Goal: Task Accomplishment & Management: Manage account settings

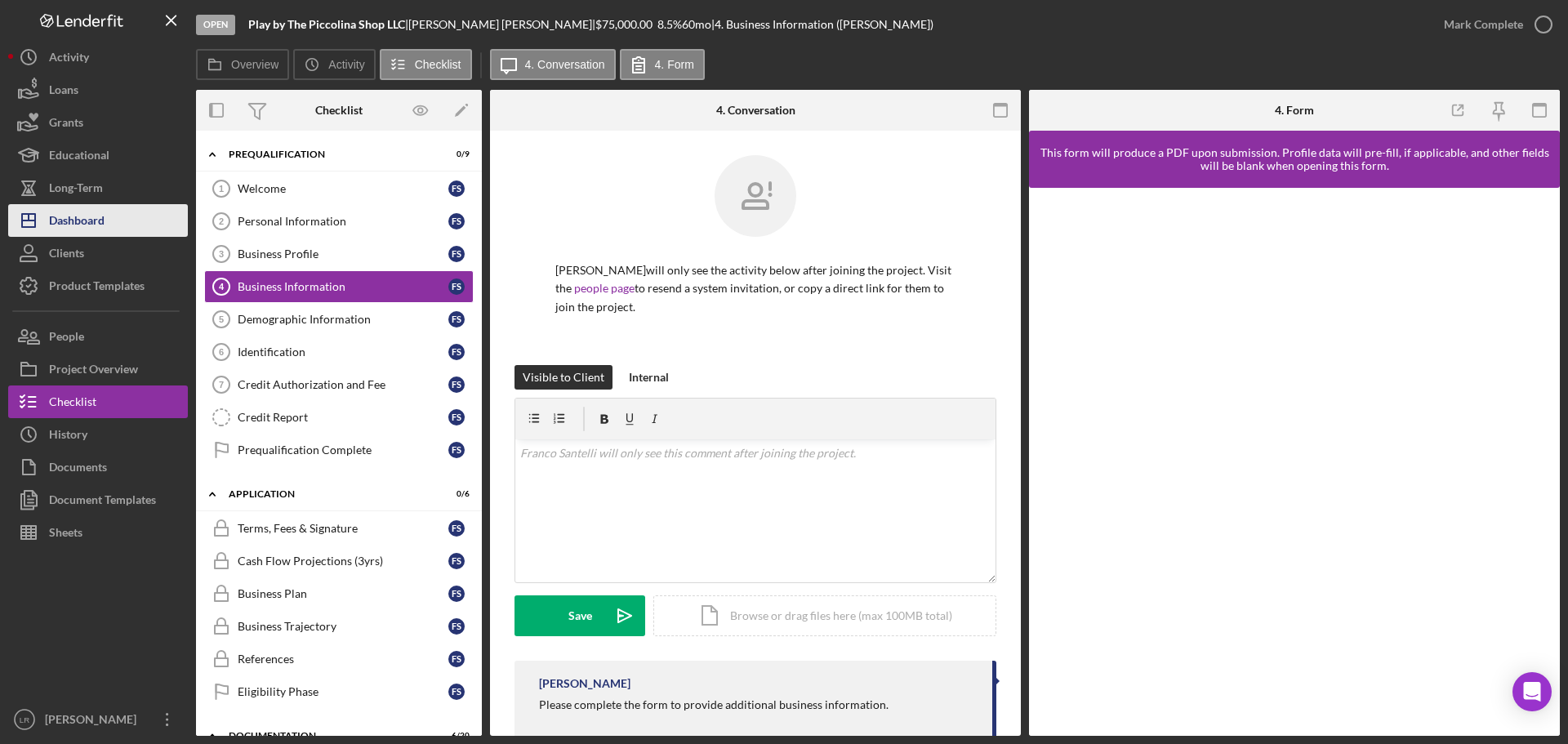
click at [149, 224] on button "Icon/Dashboard Dashboard" at bounding box center [97, 220] width 180 height 32
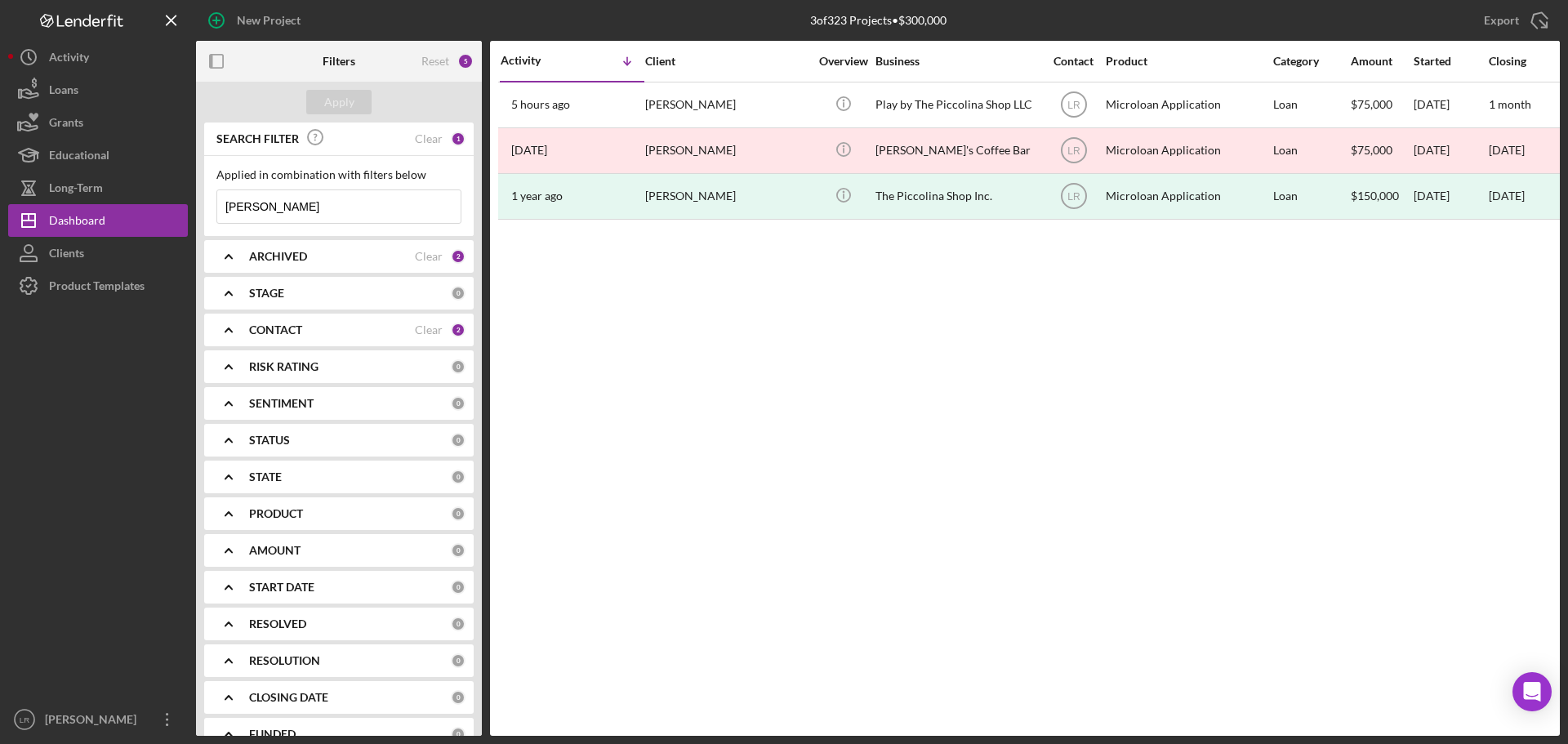
click at [325, 244] on div "ARCHIVED Clear 2" at bounding box center [357, 256] width 216 height 32
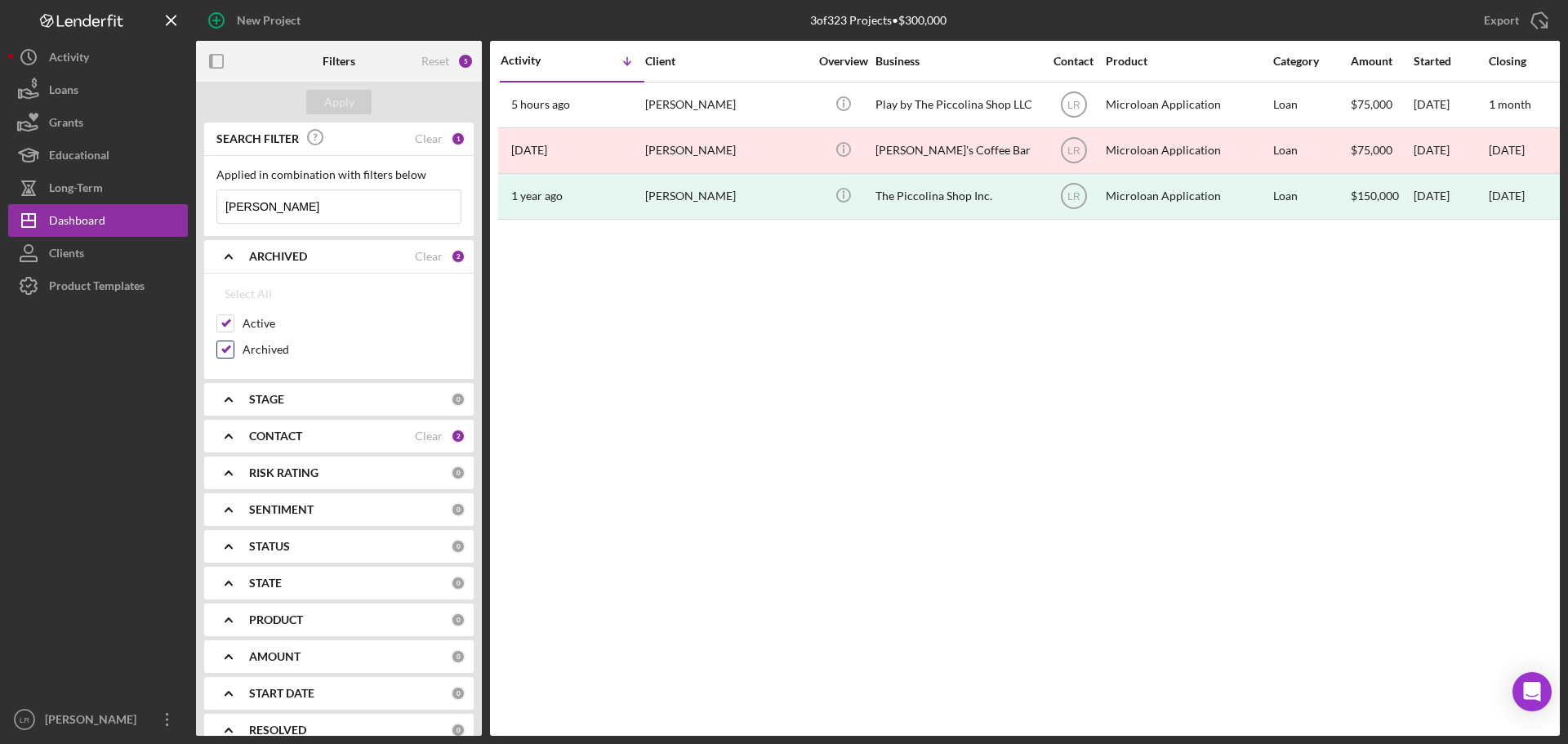
click at [254, 345] on label "Archived" at bounding box center [352, 349] width 219 height 17
click at [233, 345] on input "Archived" at bounding box center [225, 349] width 17 height 17
checkbox input "false"
click at [331, 103] on div "Apply" at bounding box center [339, 102] width 30 height 25
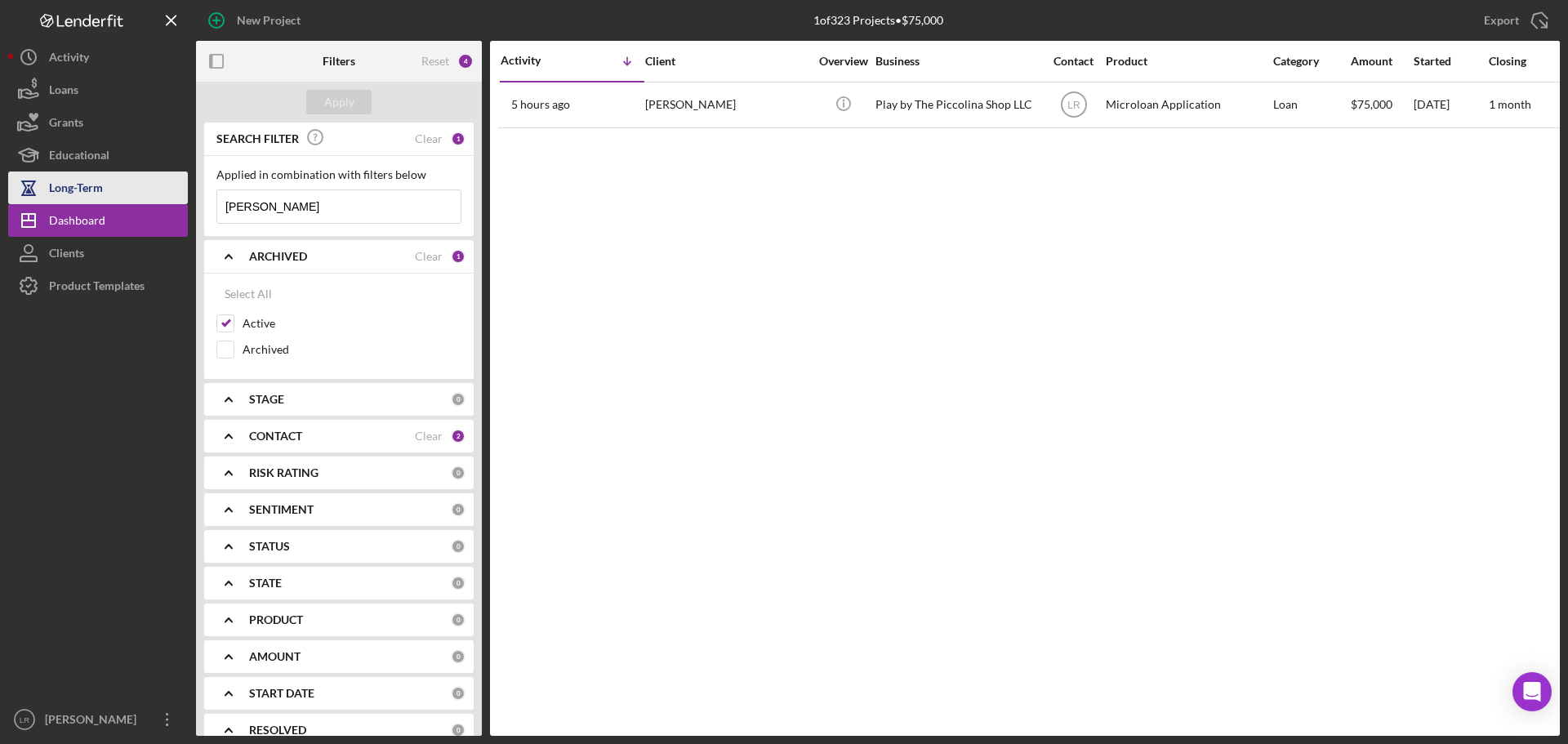
drag, startPoint x: 309, startPoint y: 213, endPoint x: 95, endPoint y: 203, distance: 214.2
click at [95, 203] on div "New Project 1 of 323 Projects • $75,000 franco Export Icon/Export Filters Reset…" at bounding box center [784, 367] width 1551 height 735
click at [350, 96] on div "Apply" at bounding box center [339, 102] width 30 height 25
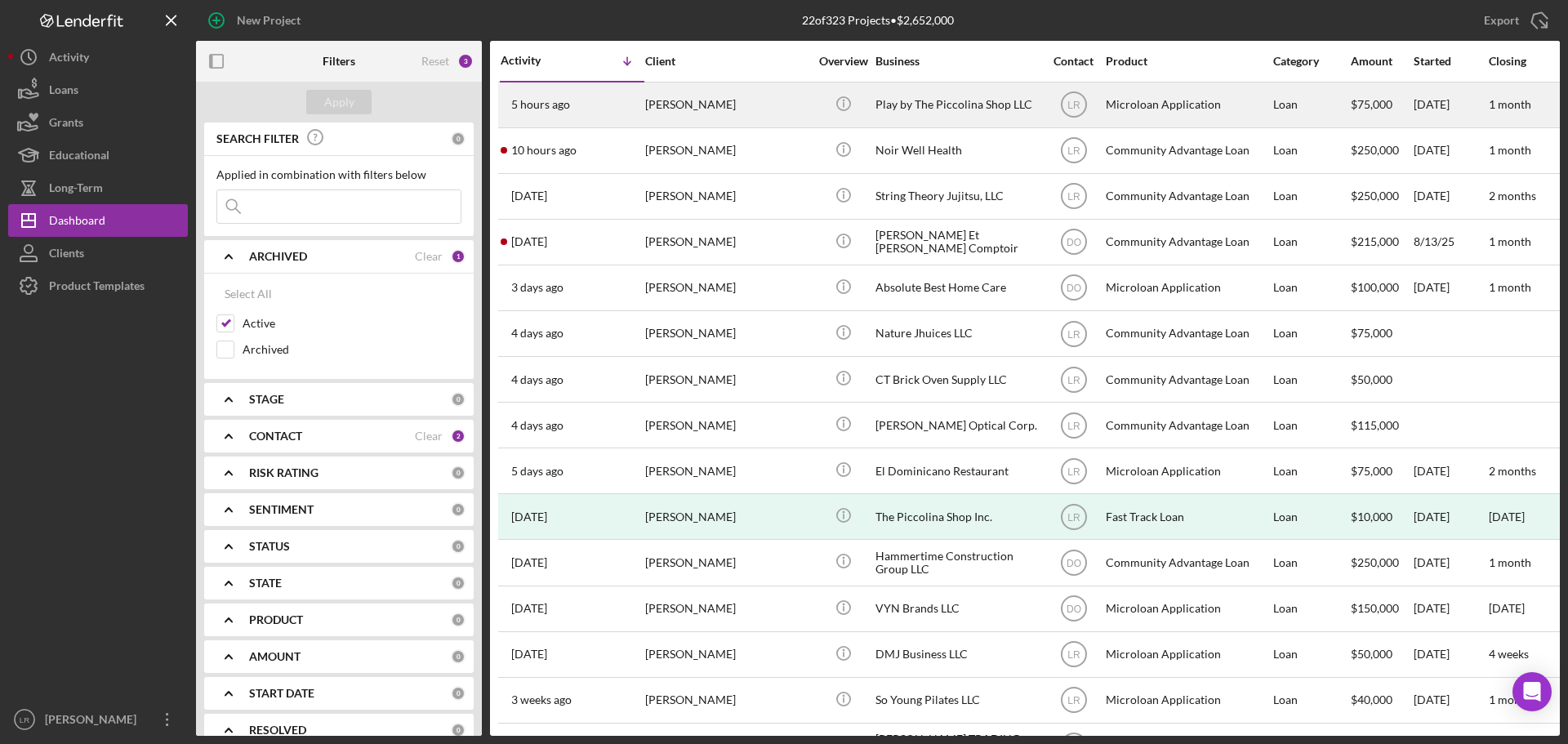
click at [731, 118] on div "[PERSON_NAME]" at bounding box center [727, 104] width 163 height 43
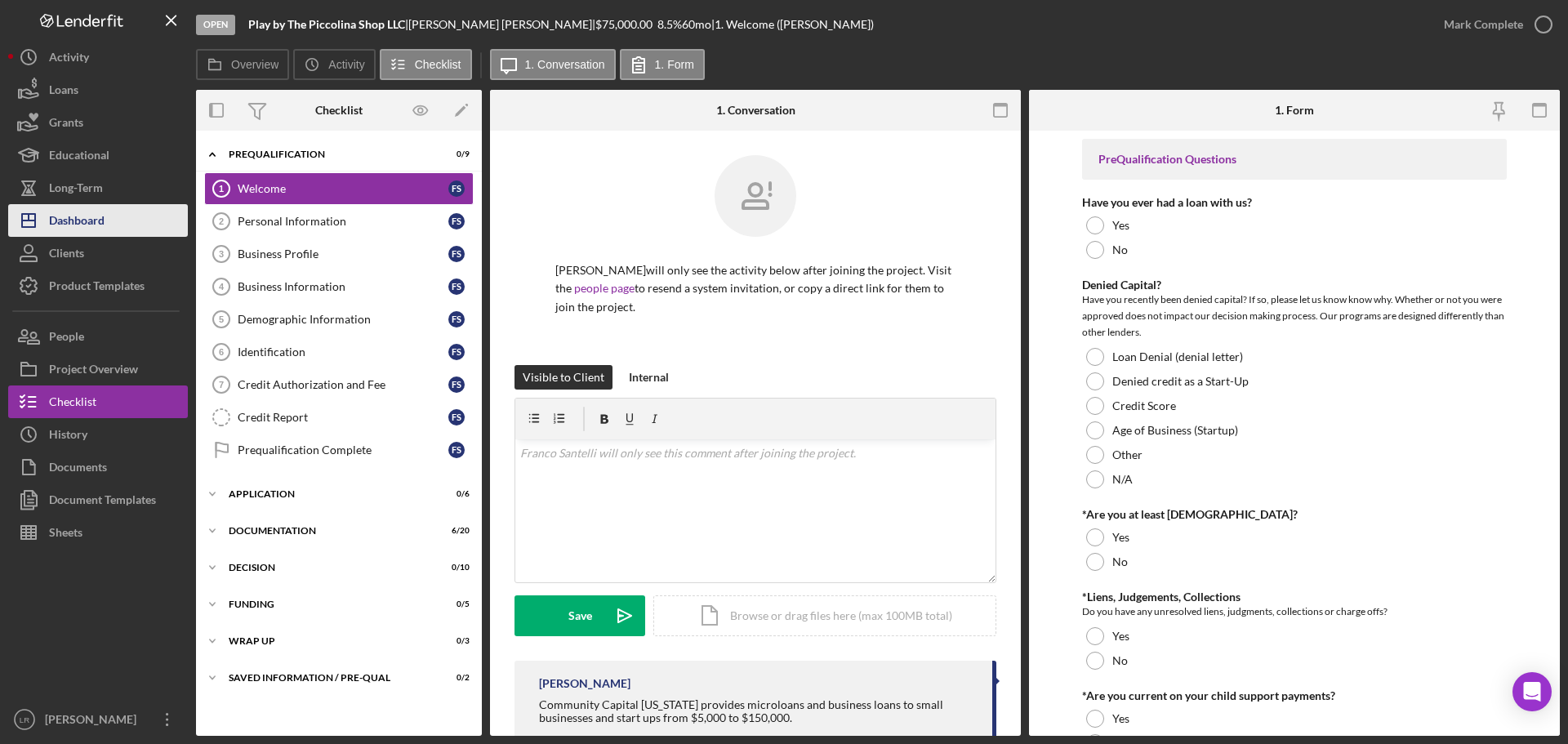
click at [110, 225] on button "Icon/Dashboard Dashboard" at bounding box center [97, 220] width 180 height 32
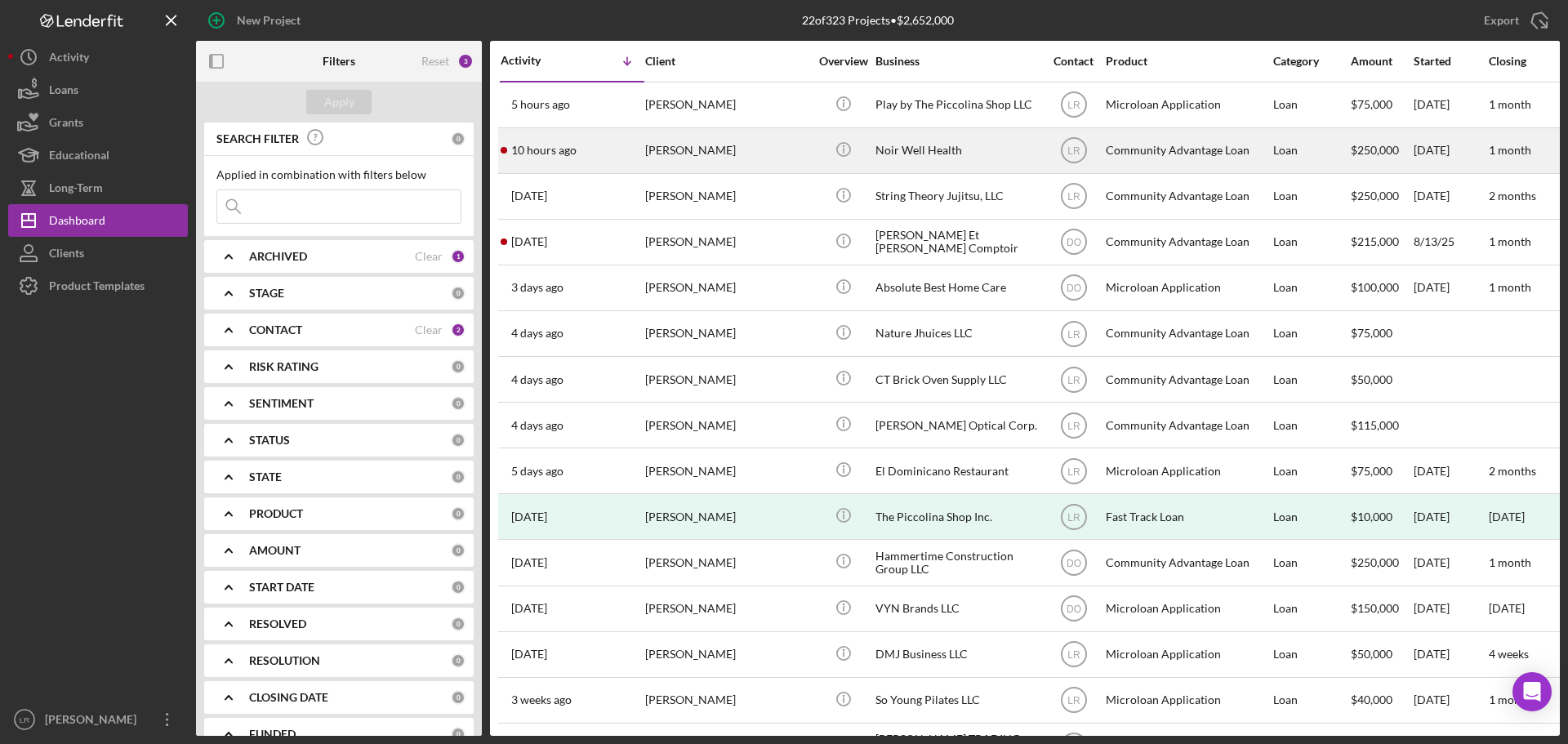
click at [611, 157] on div "10 hours ago [PERSON_NAME]" at bounding box center [571, 150] width 143 height 43
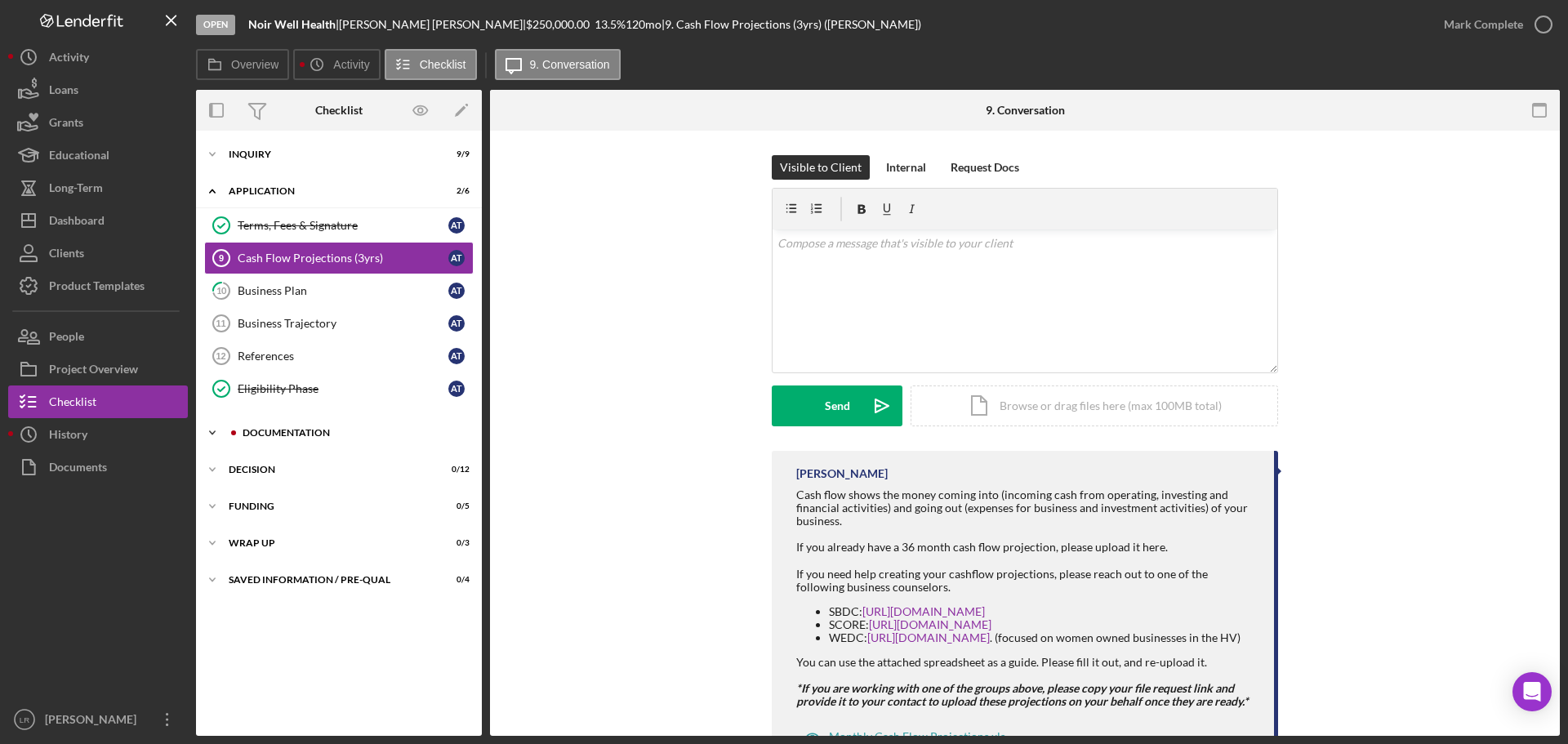
click at [316, 428] on div "Documentation" at bounding box center [352, 432] width 219 height 10
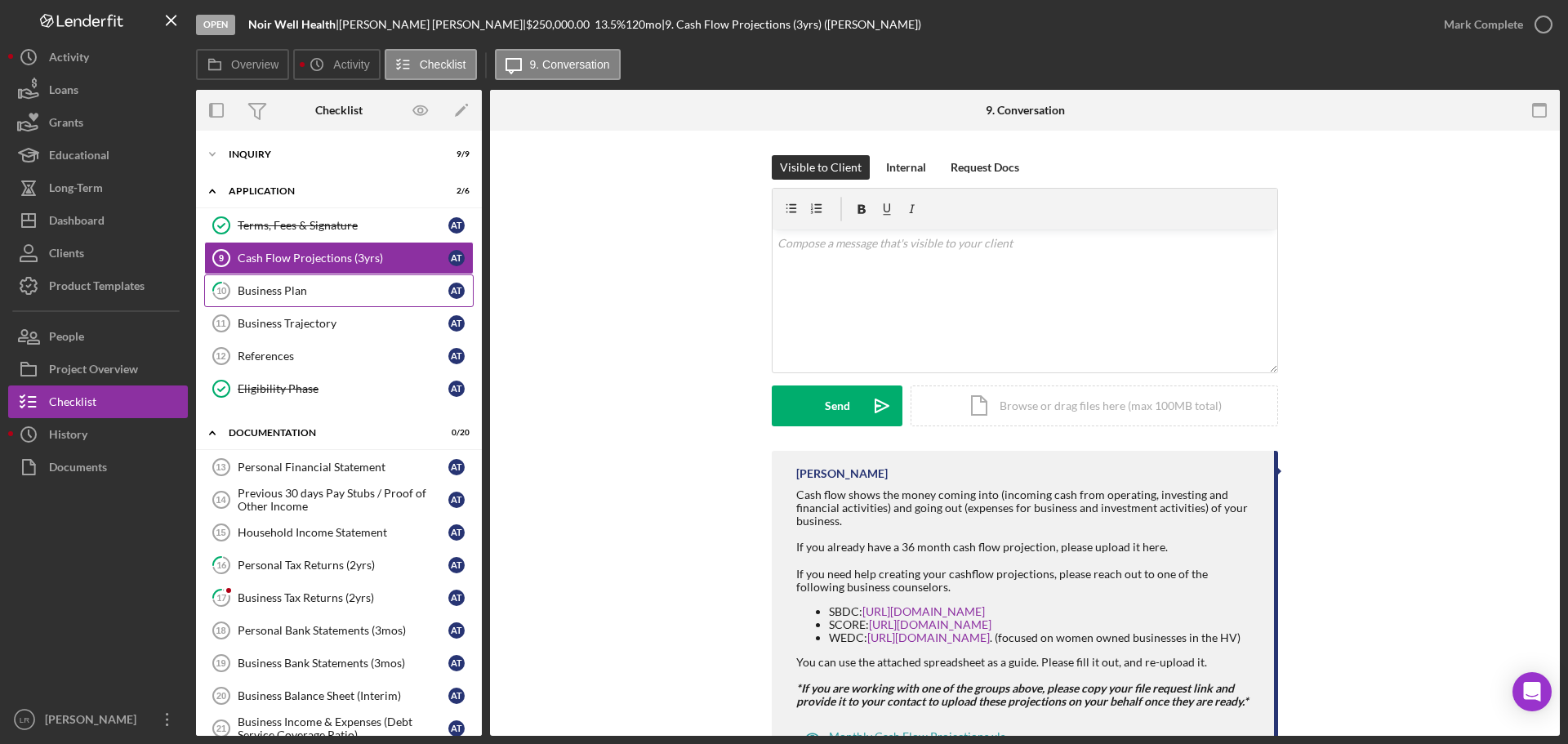
click at [308, 288] on div "Business Plan" at bounding box center [343, 290] width 210 height 13
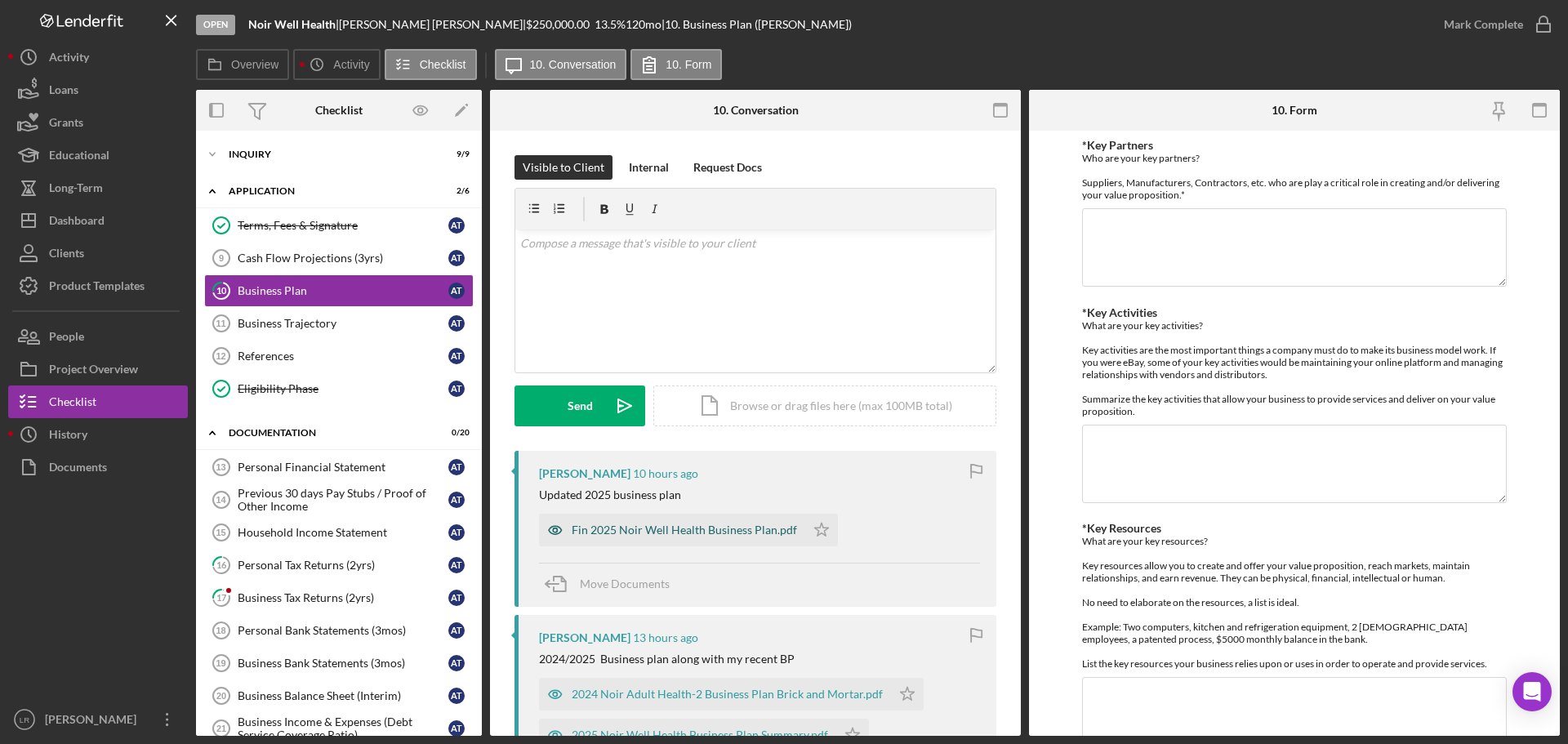
click at [653, 524] on div "Fin 2025 Noir Well Health Business Plan.pdf" at bounding box center [684, 529] width 225 height 13
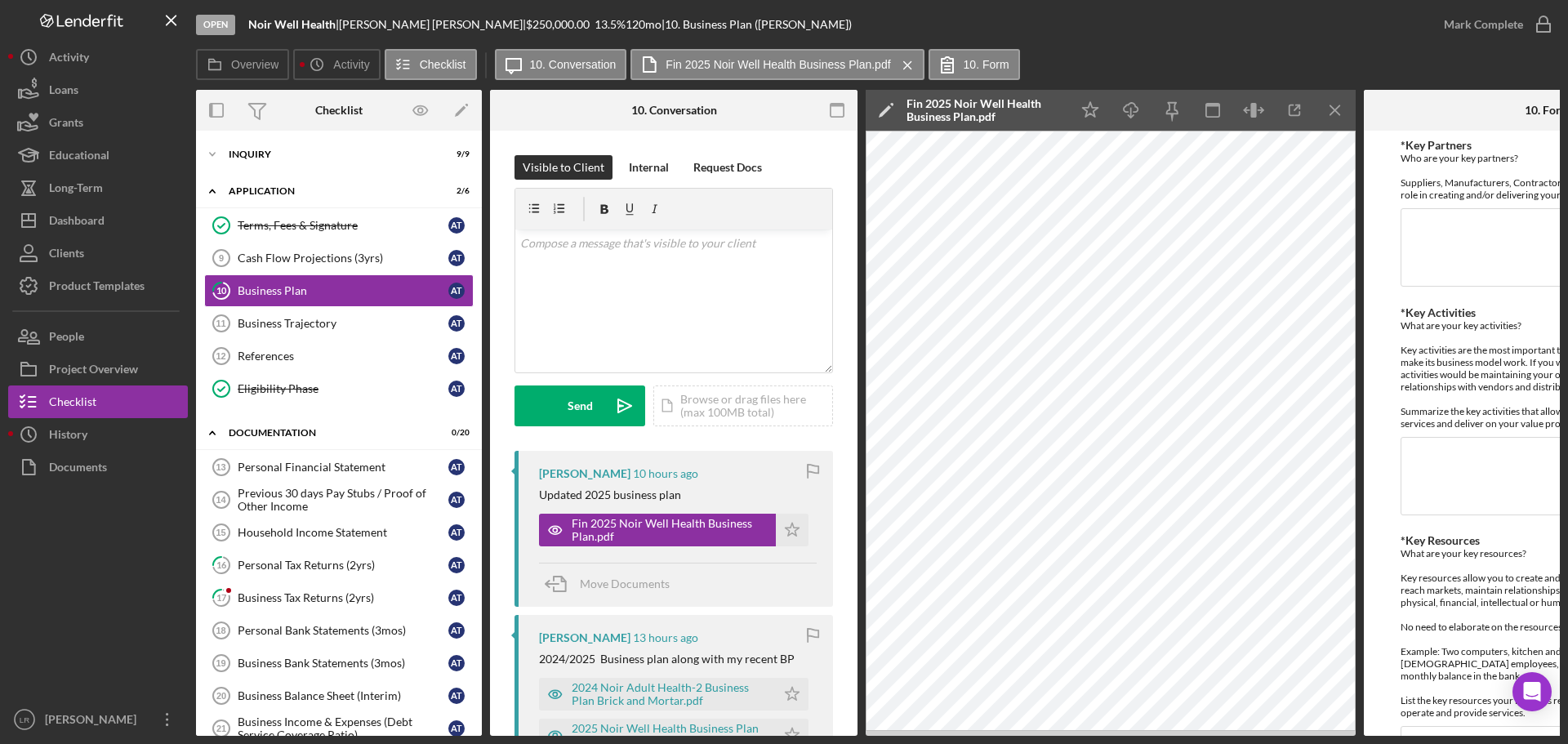
click at [889, 109] on polygon at bounding box center [884, 111] width 12 height 12
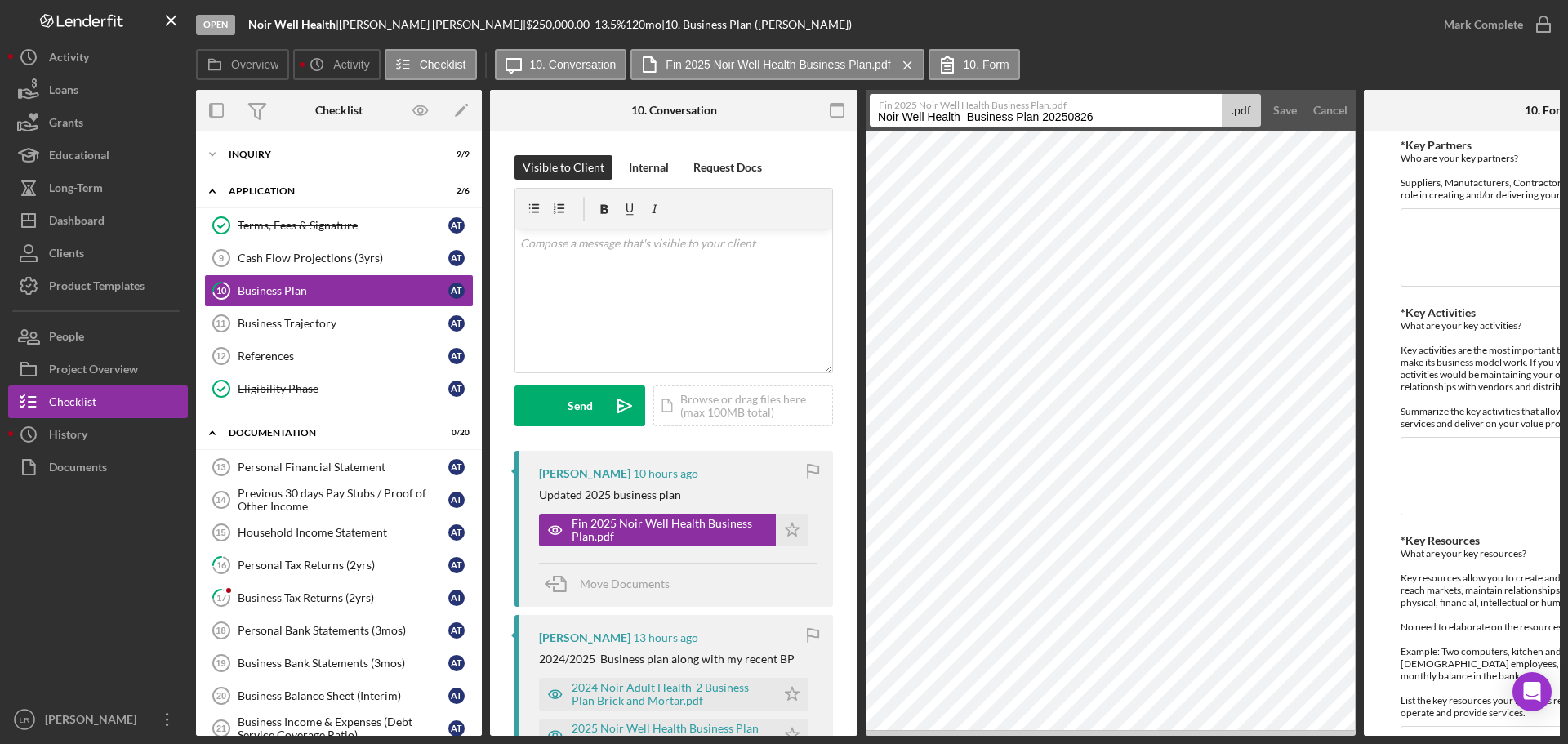
drag, startPoint x: 969, startPoint y: 117, endPoint x: 575, endPoint y: 91, distance: 394.9
click at [575, 91] on div "Overview Internal Workflow Stage Open Icon/Dropdown Arrow Archive (can unarchiv…" at bounding box center [878, 412] width 1364 height 646
drag, startPoint x: 950, startPoint y: 117, endPoint x: 1103, endPoint y: 128, distance: 153.4
click at [412, 6] on div "Open Noir Well Health | [PERSON_NAME] | $250,000.00 13.5 % 120 mo | 10. Busines…" at bounding box center [878, 367] width 1364 height 735
type input "Business Plan 2025"
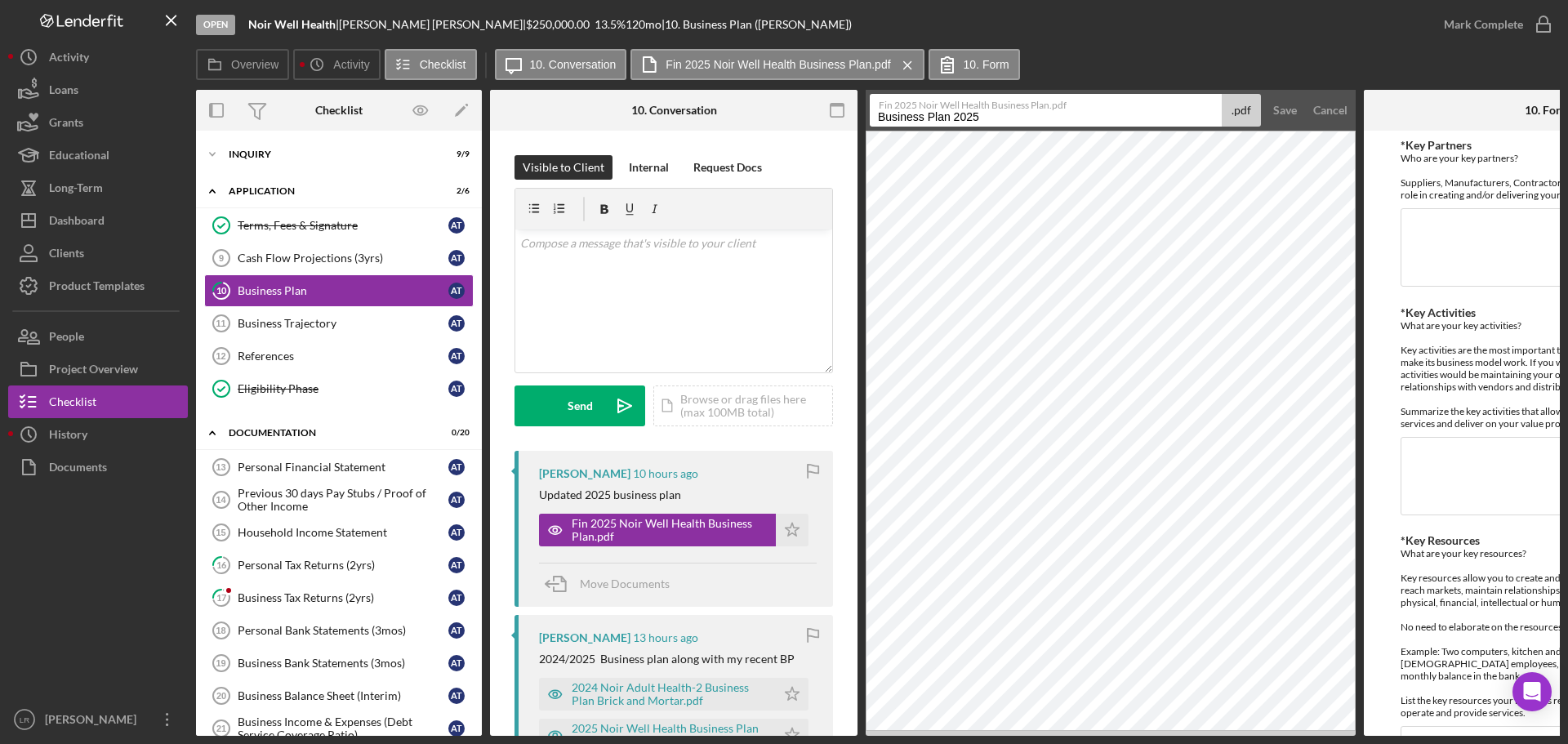
click at [1265, 94] on button "Save" at bounding box center [1285, 110] width 40 height 32
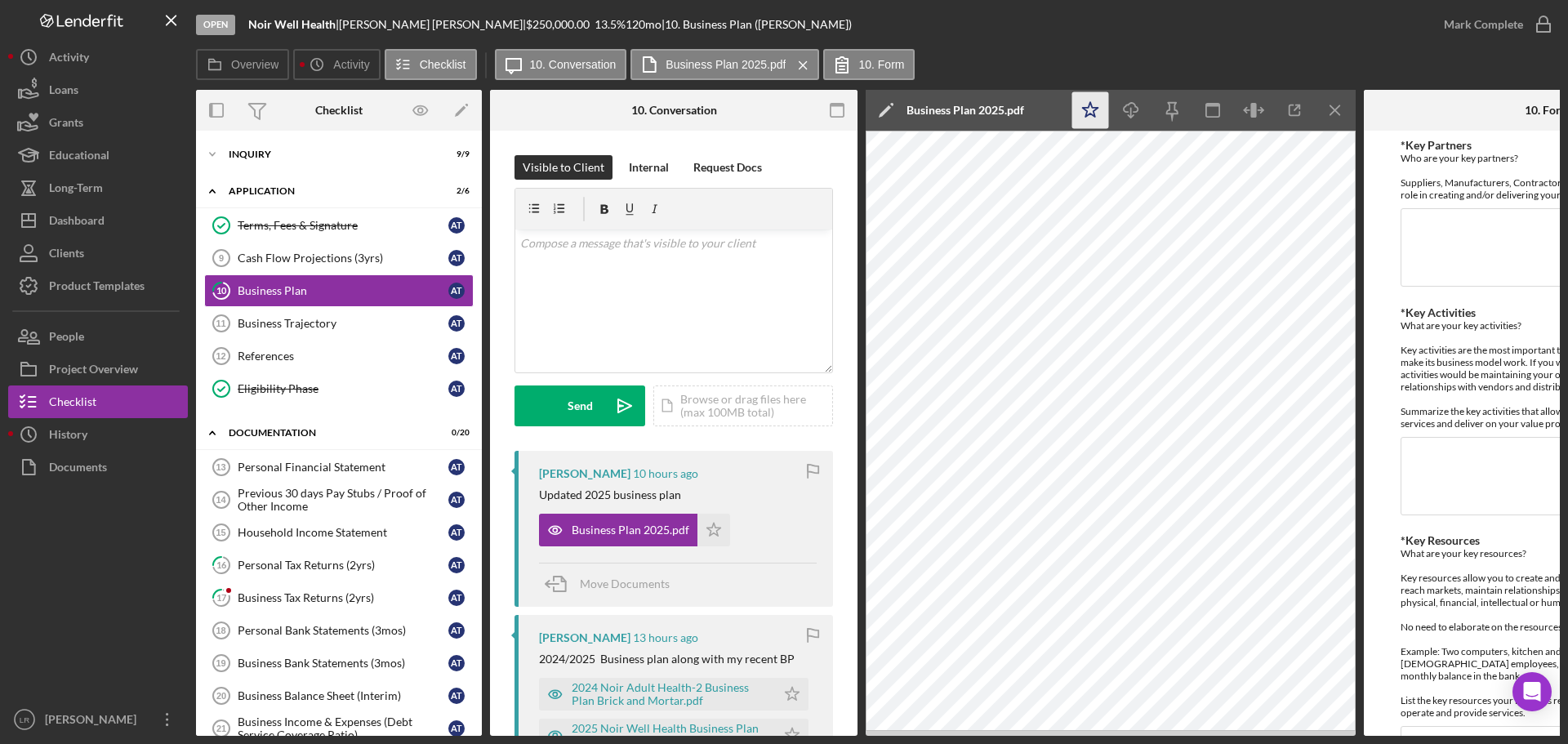
click at [1089, 104] on icon "Icon/Star" at bounding box center [1090, 110] width 37 height 37
click at [1128, 109] on icon "Icon/Download" at bounding box center [1132, 110] width 37 height 37
click at [1524, 19] on icon "button" at bounding box center [1543, 25] width 41 height 41
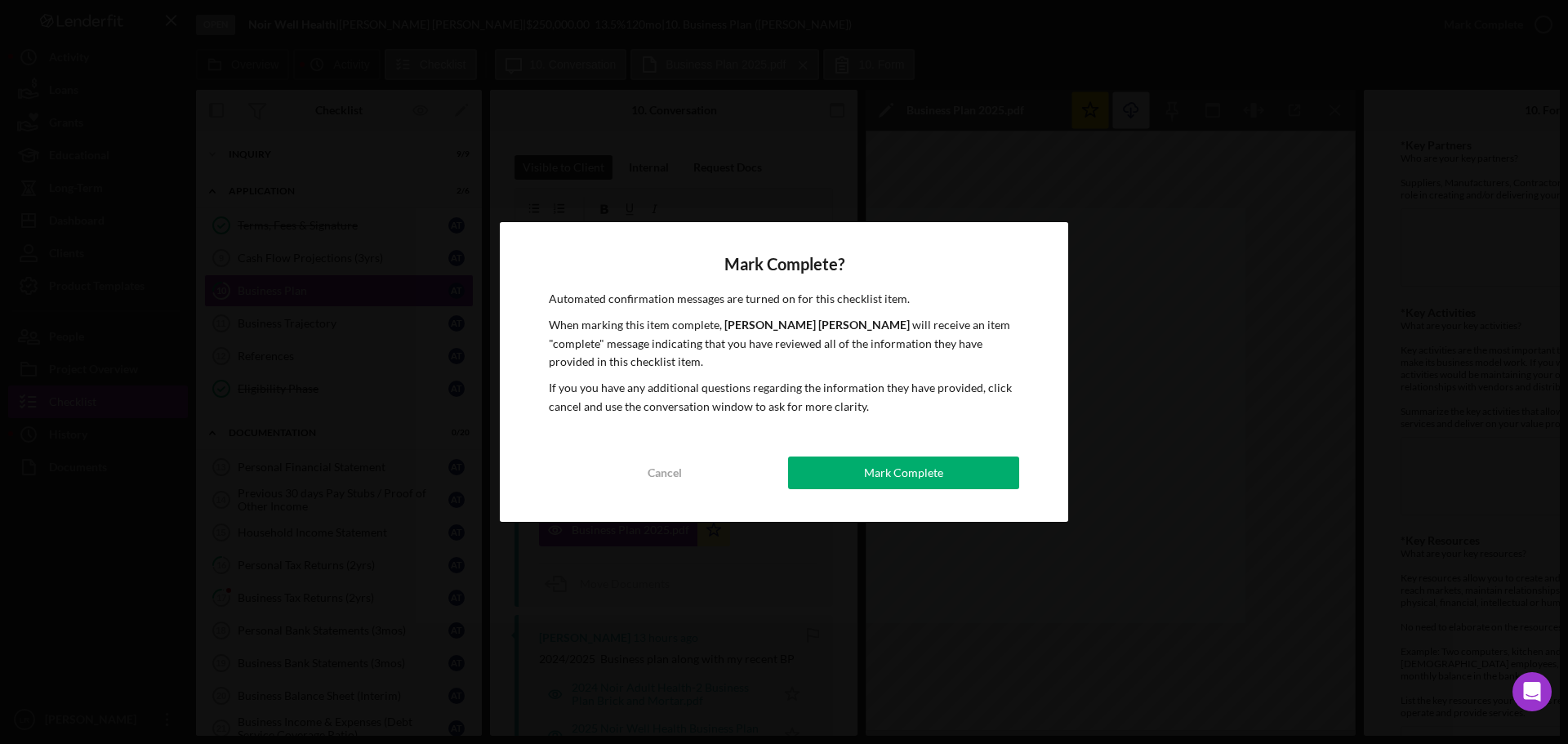
click at [980, 490] on div "Mark Complete? Automated confirmation messages are turned on for this checklist…" at bounding box center [784, 372] width 568 height 300
click at [941, 471] on button "Mark Complete" at bounding box center [904, 472] width 231 height 32
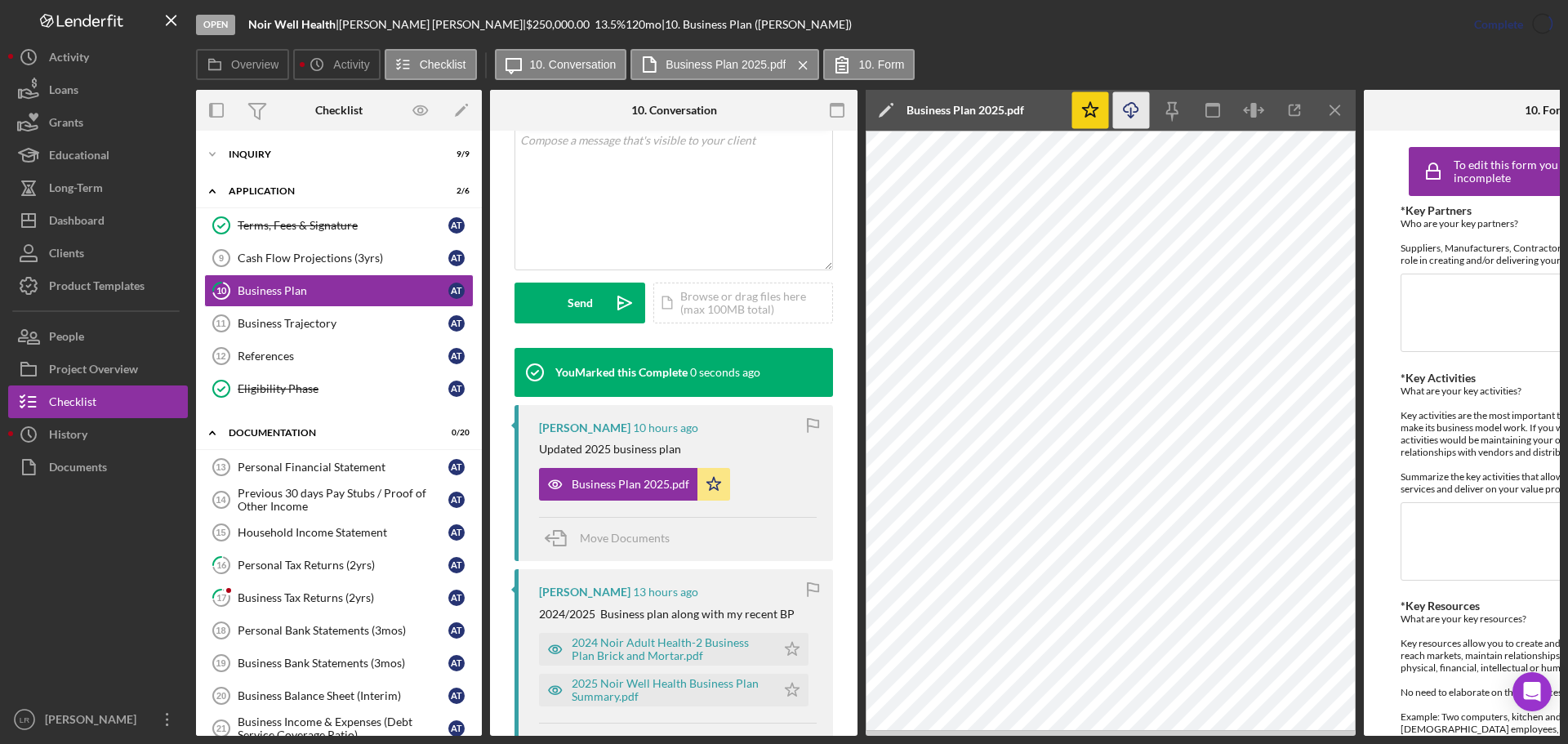
scroll to position [408, 0]
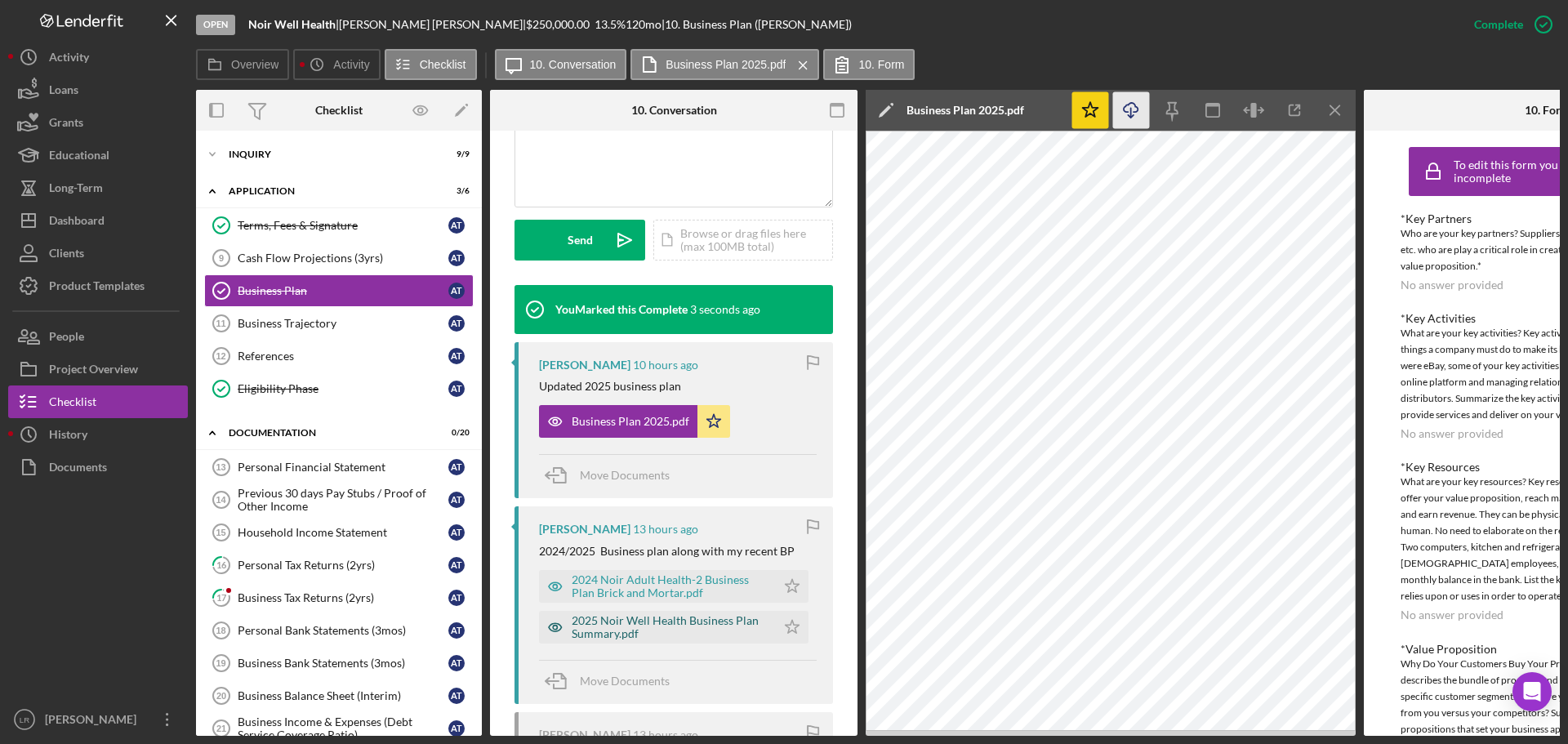
click at [699, 631] on div "2025 Noir Well Health Business Plan Summary.pdf" at bounding box center [670, 627] width 196 height 26
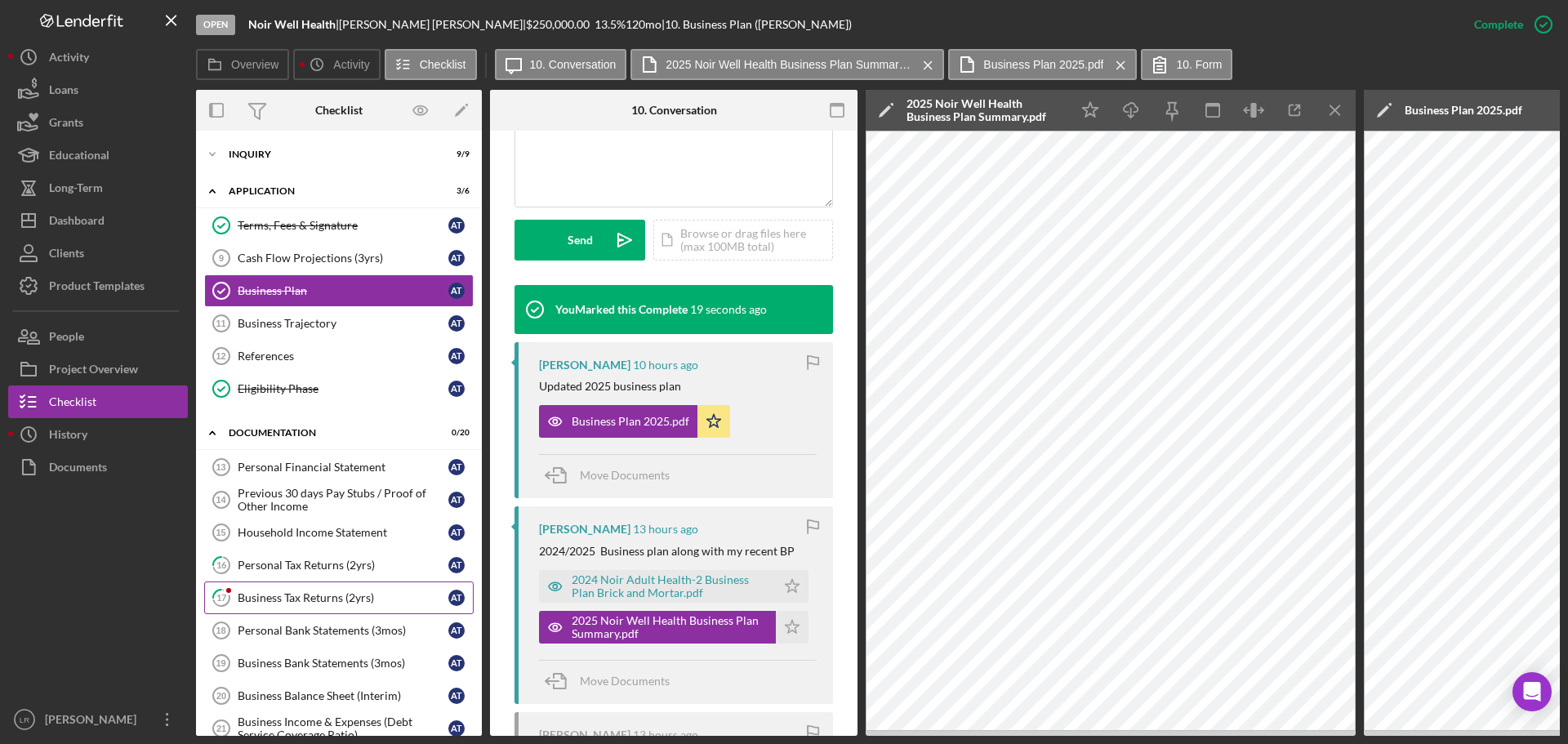
click at [305, 595] on div "Business Tax Returns (2yrs)" at bounding box center [343, 598] width 210 height 13
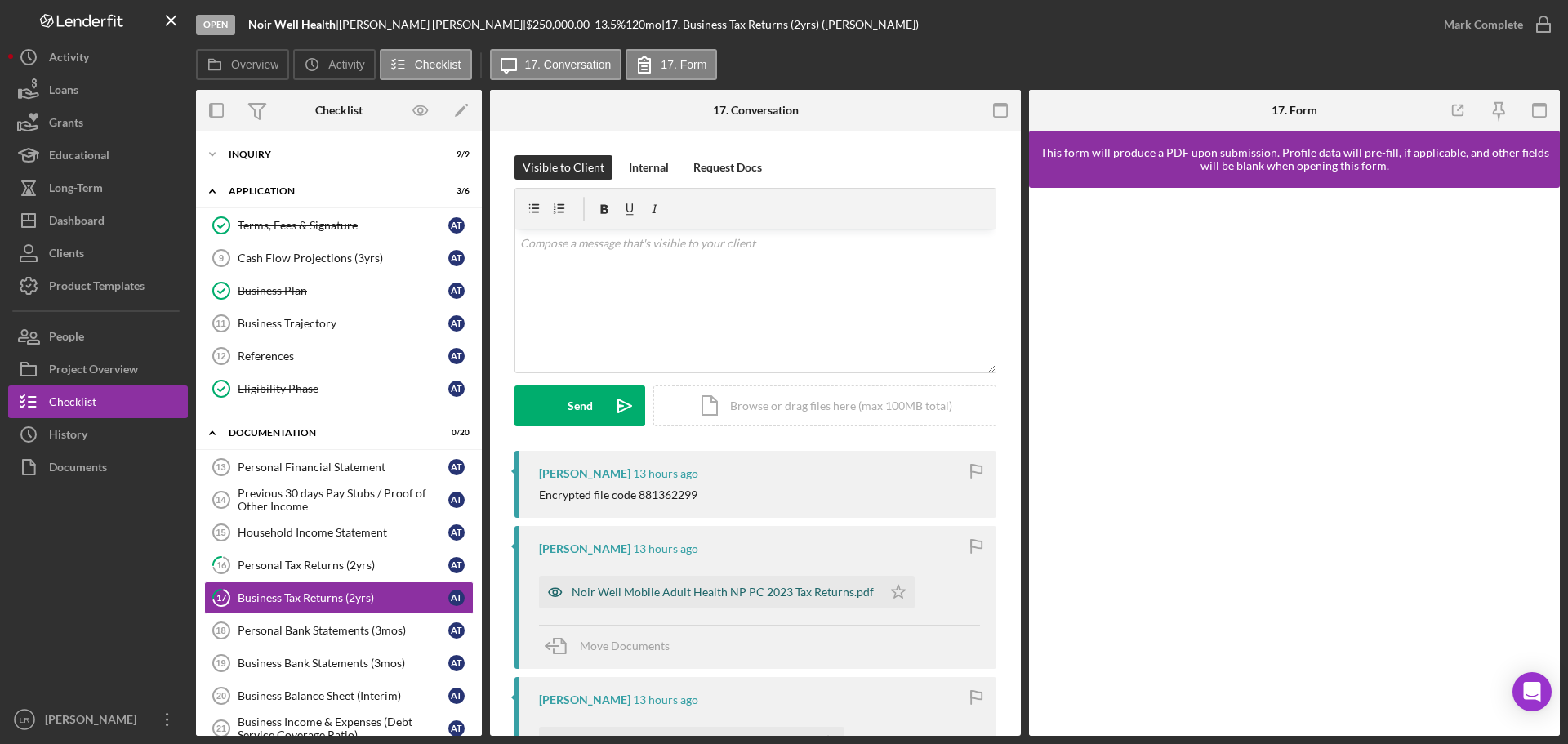
click at [692, 592] on div "Noir Well Mobile Adult Health NP PC 2023 Tax Returns.pdf" at bounding box center [722, 592] width 302 height 13
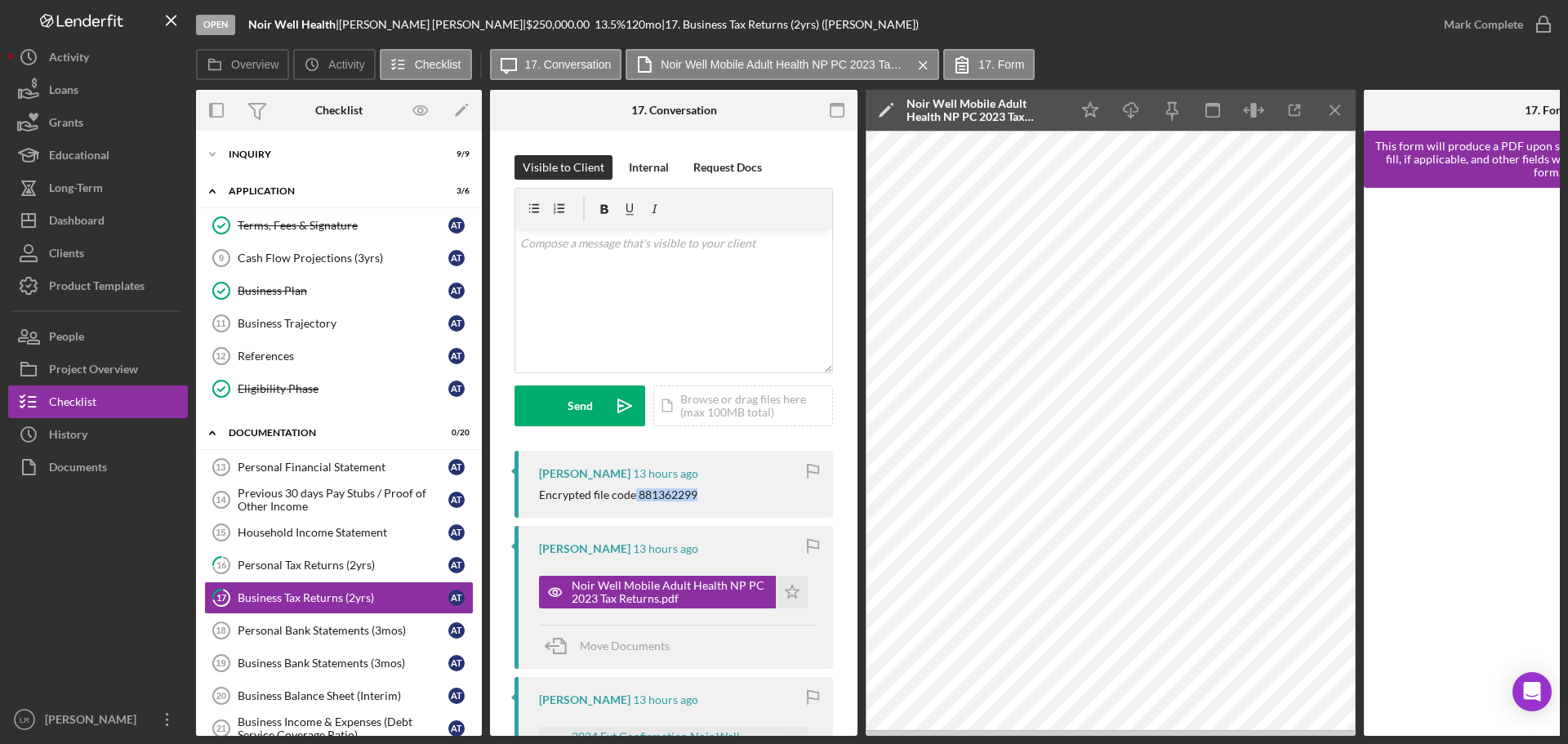
drag, startPoint x: 705, startPoint y: 499, endPoint x: 635, endPoint y: 504, distance: 70.2
click at [635, 504] on div "[PERSON_NAME] 13 hours ago Encrypted file code 881362299" at bounding box center [673, 484] width 318 height 67
copy div "881362299"
click at [879, 99] on icon "Icon/Edit" at bounding box center [886, 110] width 41 height 41
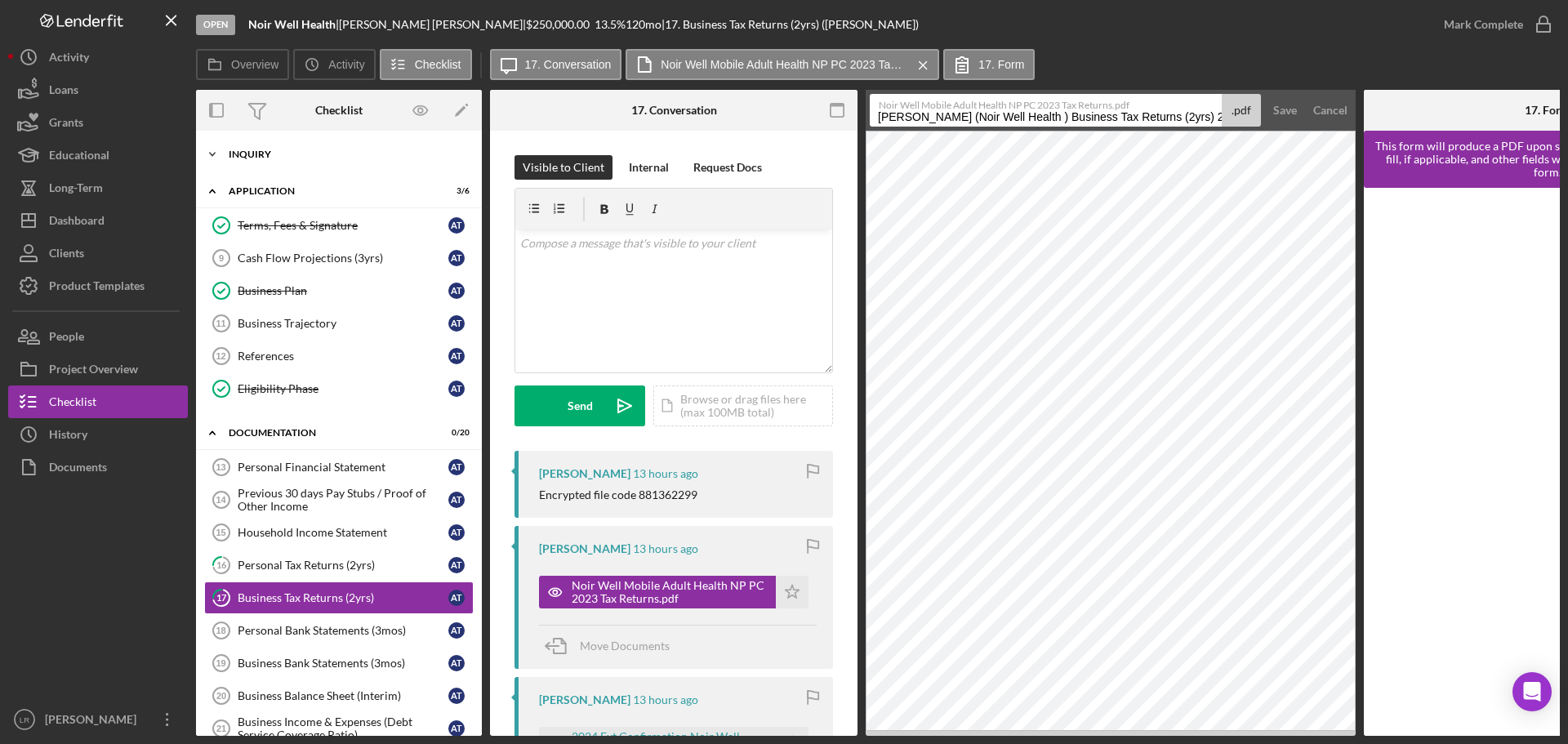
drag, startPoint x: 1046, startPoint y: 118, endPoint x: 337, endPoint y: 146, distance: 709.6
click at [337, 146] on div "Overview Internal Workflow Stage Open Icon/Dropdown Arrow Archive (can unarchiv…" at bounding box center [878, 412] width 1364 height 646
drag, startPoint x: 983, startPoint y: 118, endPoint x: 1213, endPoint y: 126, distance: 230.1
click at [1213, 126] on form "Noir Well Mobile Adult Health NP PC 2023 Tax Returns.pdf Business Tax Returns (…" at bounding box center [1110, 110] width 490 height 41
type input "Business Tax Return 2023"
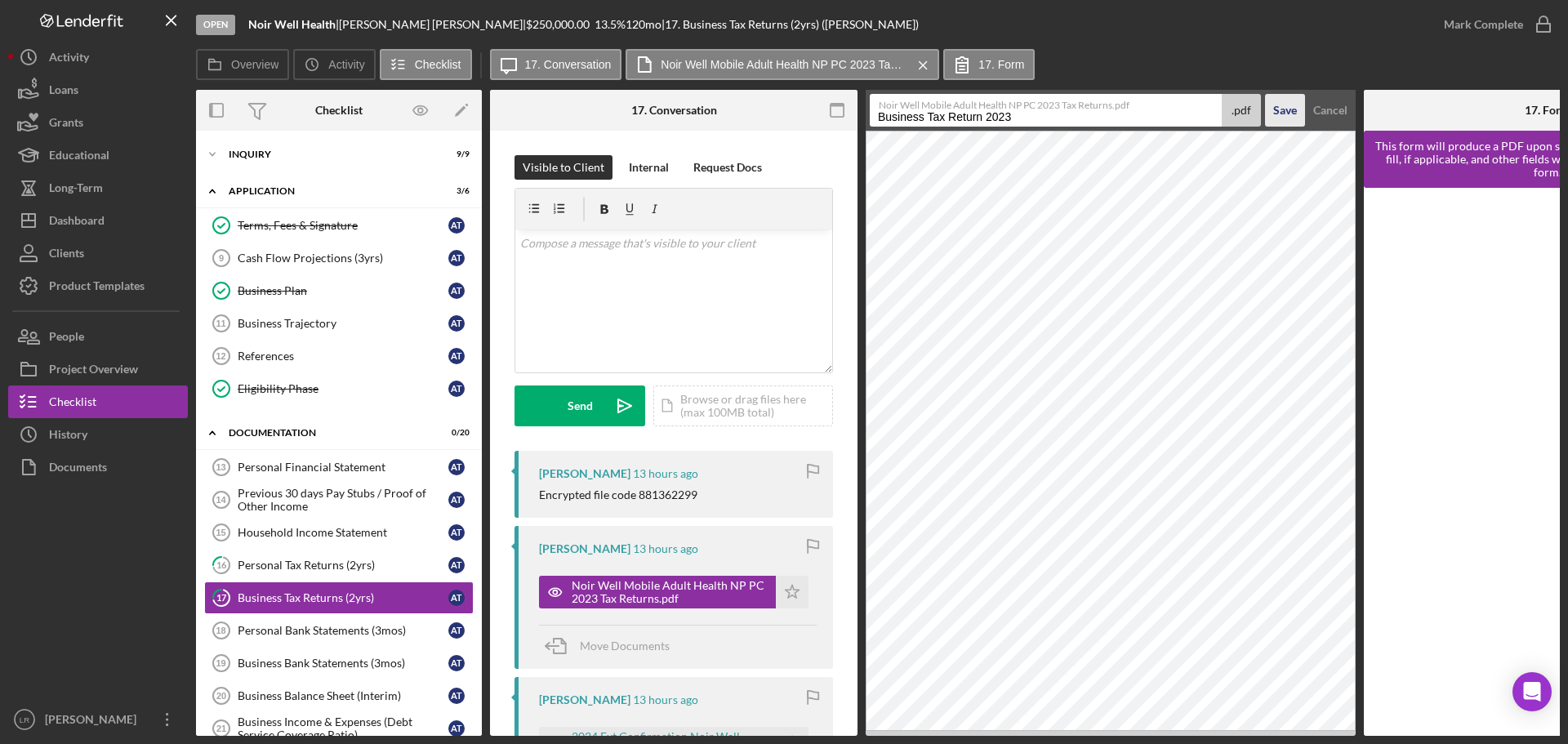
click at [1287, 110] on div "Save" at bounding box center [1284, 110] width 24 height 32
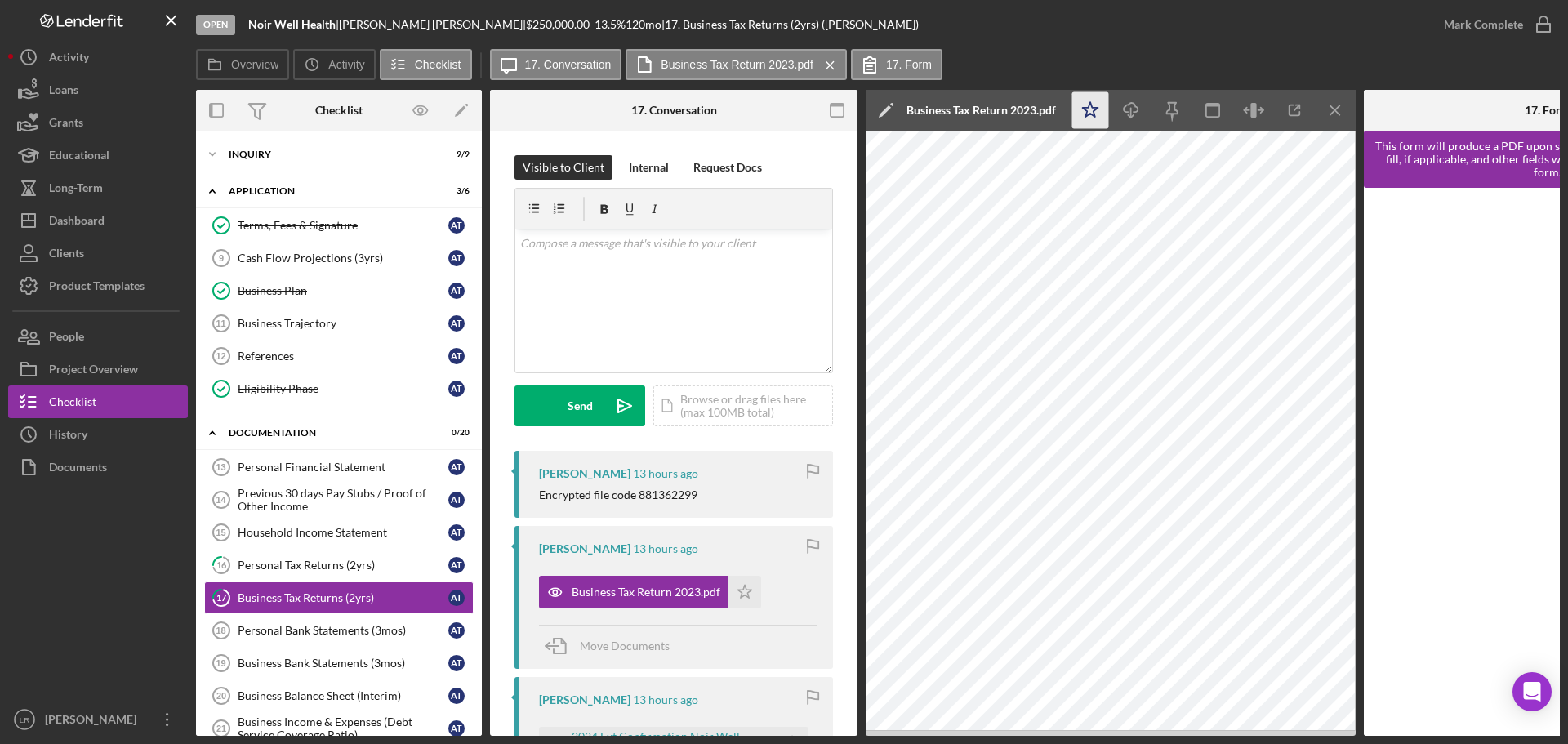
click at [1099, 111] on icon "Icon/Star" at bounding box center [1090, 110] width 37 height 37
click at [1128, 109] on icon "Icon/Download" at bounding box center [1132, 110] width 37 height 37
click at [1023, 113] on div "Business Tax Return 2023.pdf" at bounding box center [981, 110] width 149 height 13
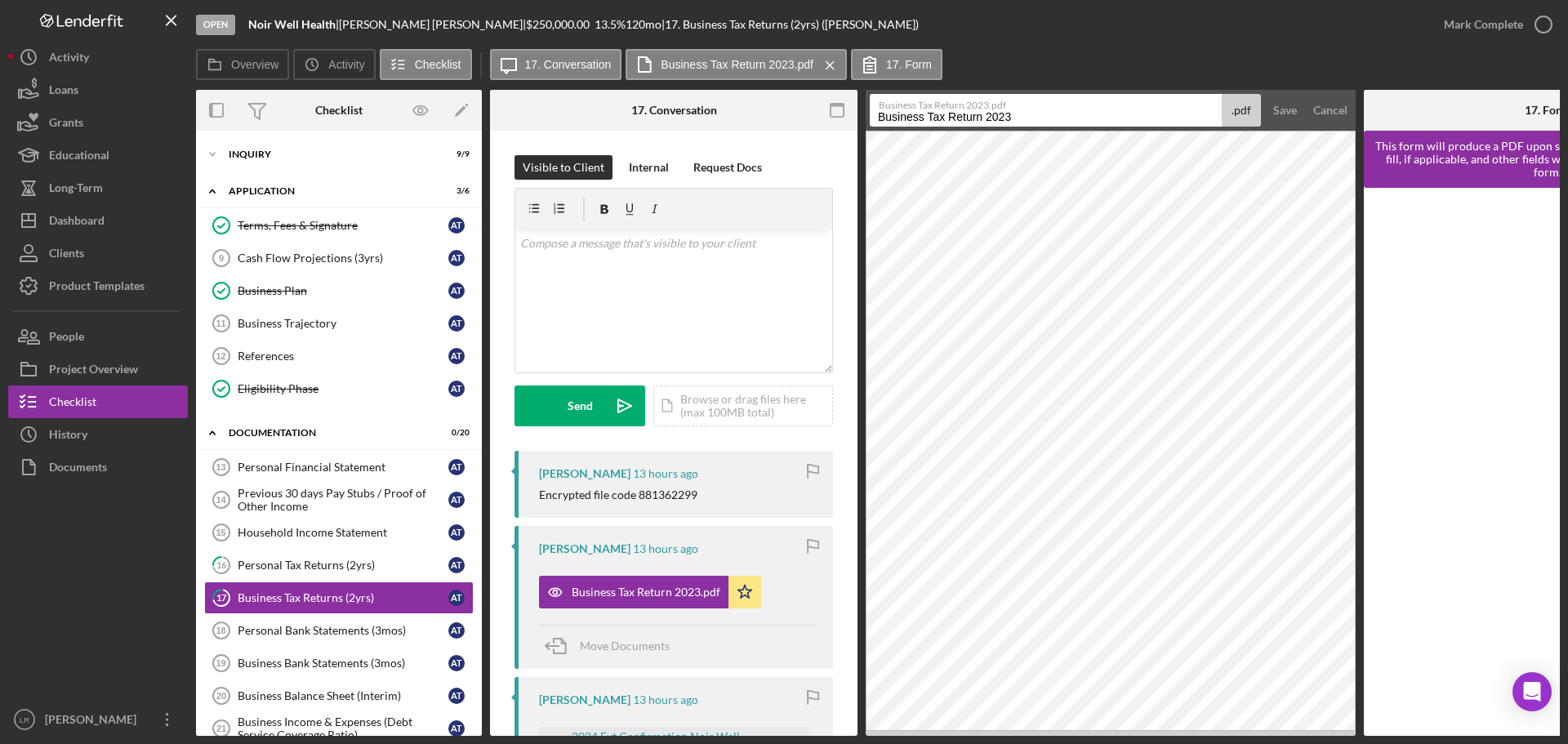
click at [1019, 113] on input "Business Tax Return 2023" at bounding box center [1046, 110] width 352 height 32
type input "Business Tax Return 2023- 881362299"
click at [1282, 113] on div "Save" at bounding box center [1284, 110] width 24 height 32
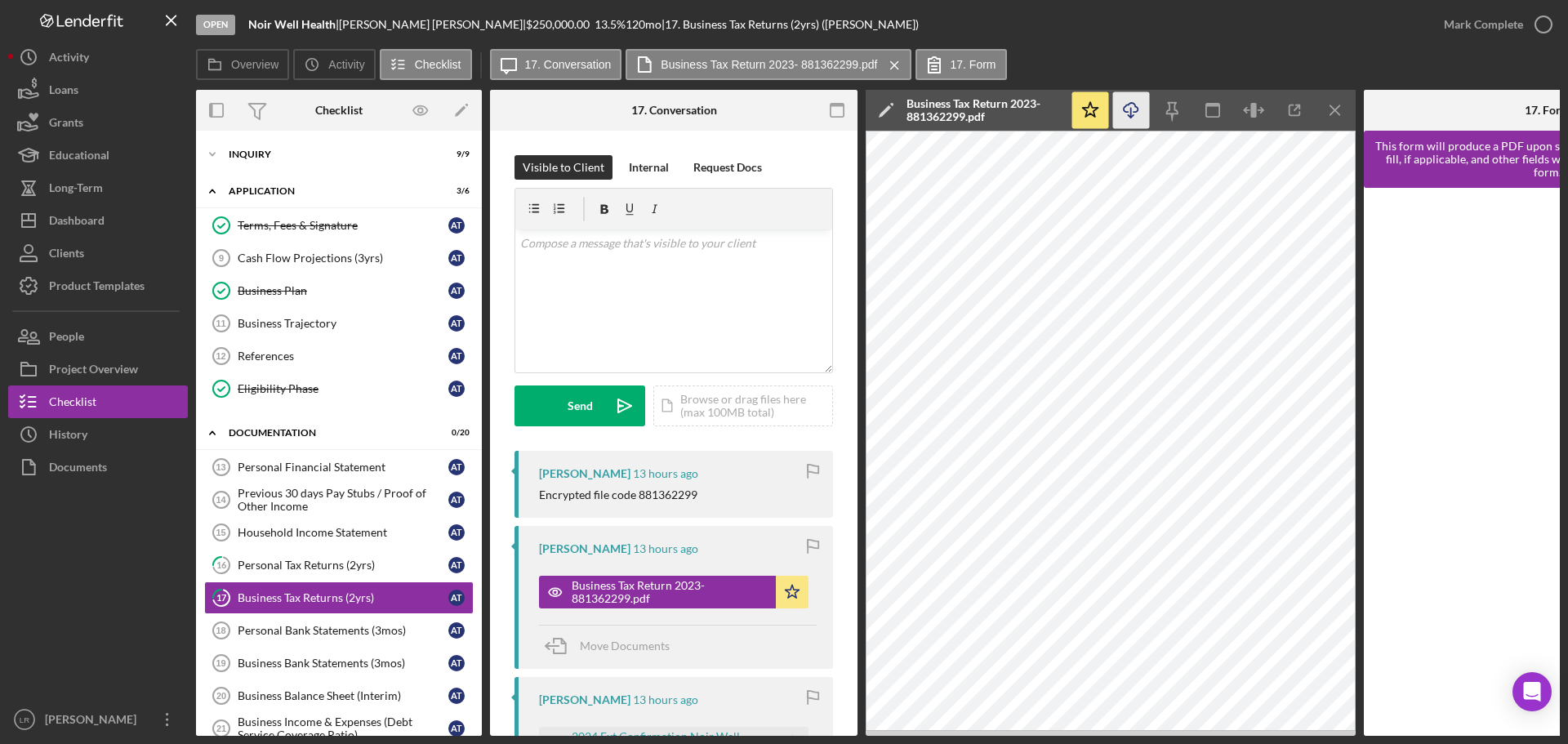
click at [1118, 110] on icon "Icon/Download" at bounding box center [1132, 110] width 37 height 37
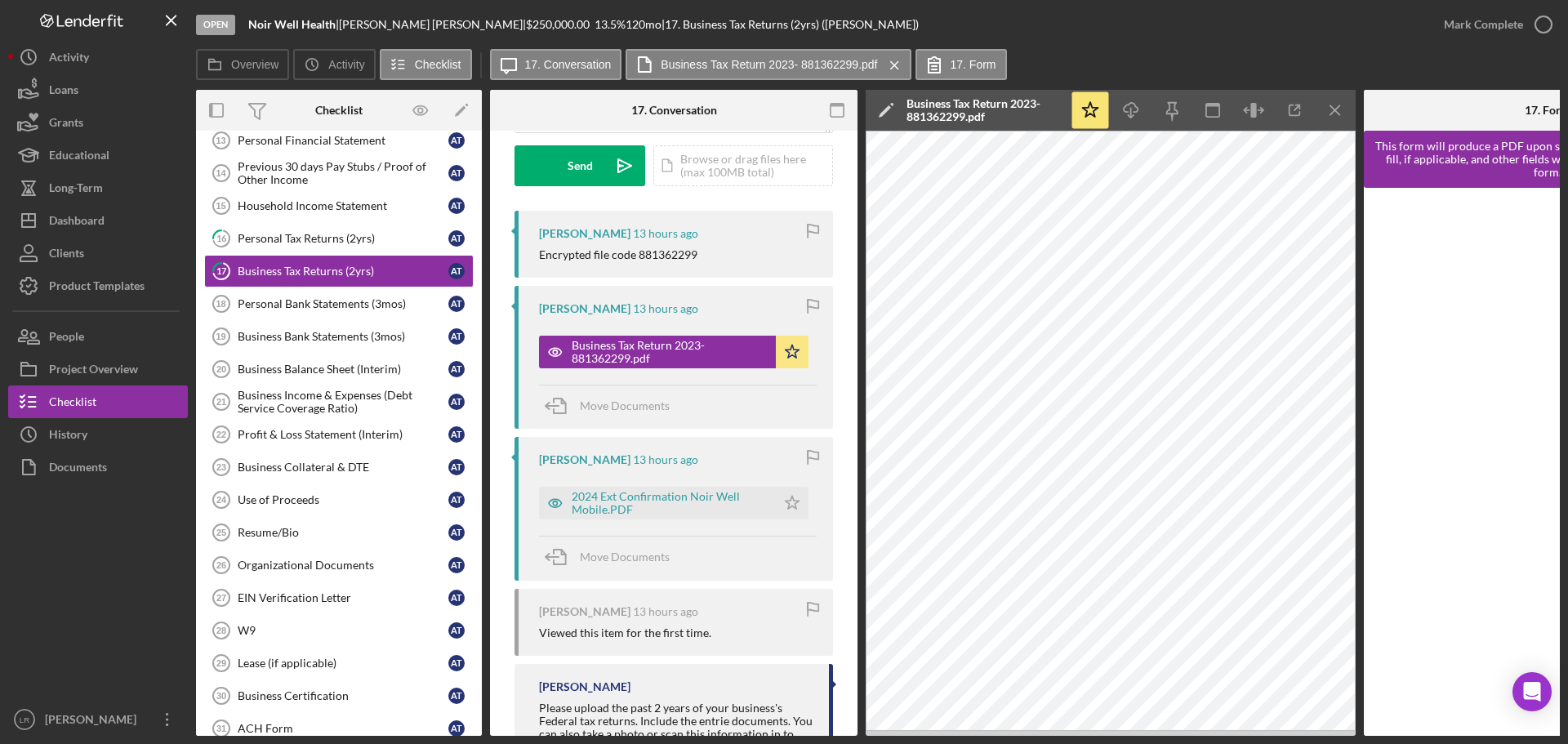
scroll to position [244, 0]
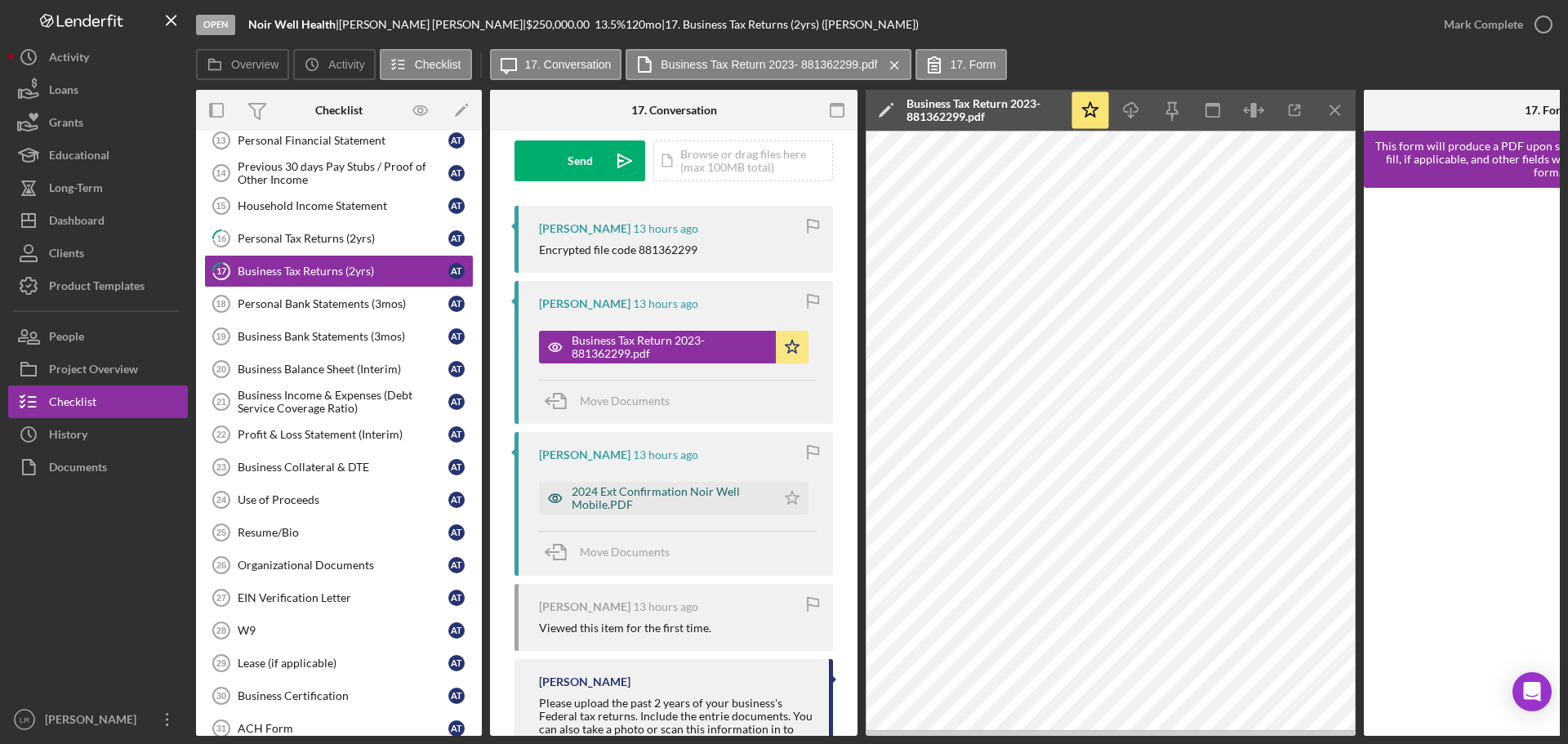
click at [700, 497] on div "2024 Ext Confirmation Noir Well Mobile.PDF" at bounding box center [670, 498] width 196 height 26
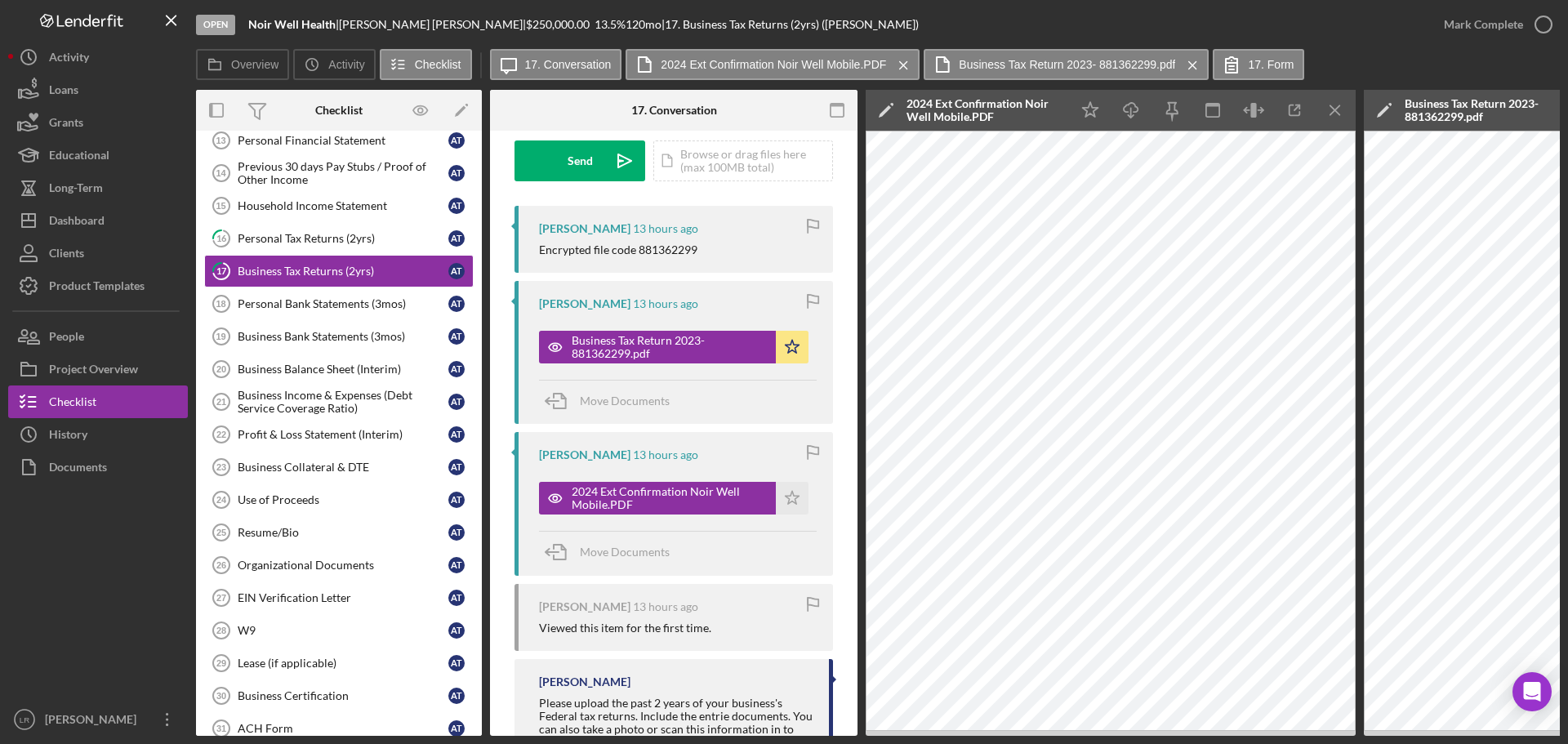
click at [885, 101] on icon "Icon/Edit" at bounding box center [886, 110] width 41 height 41
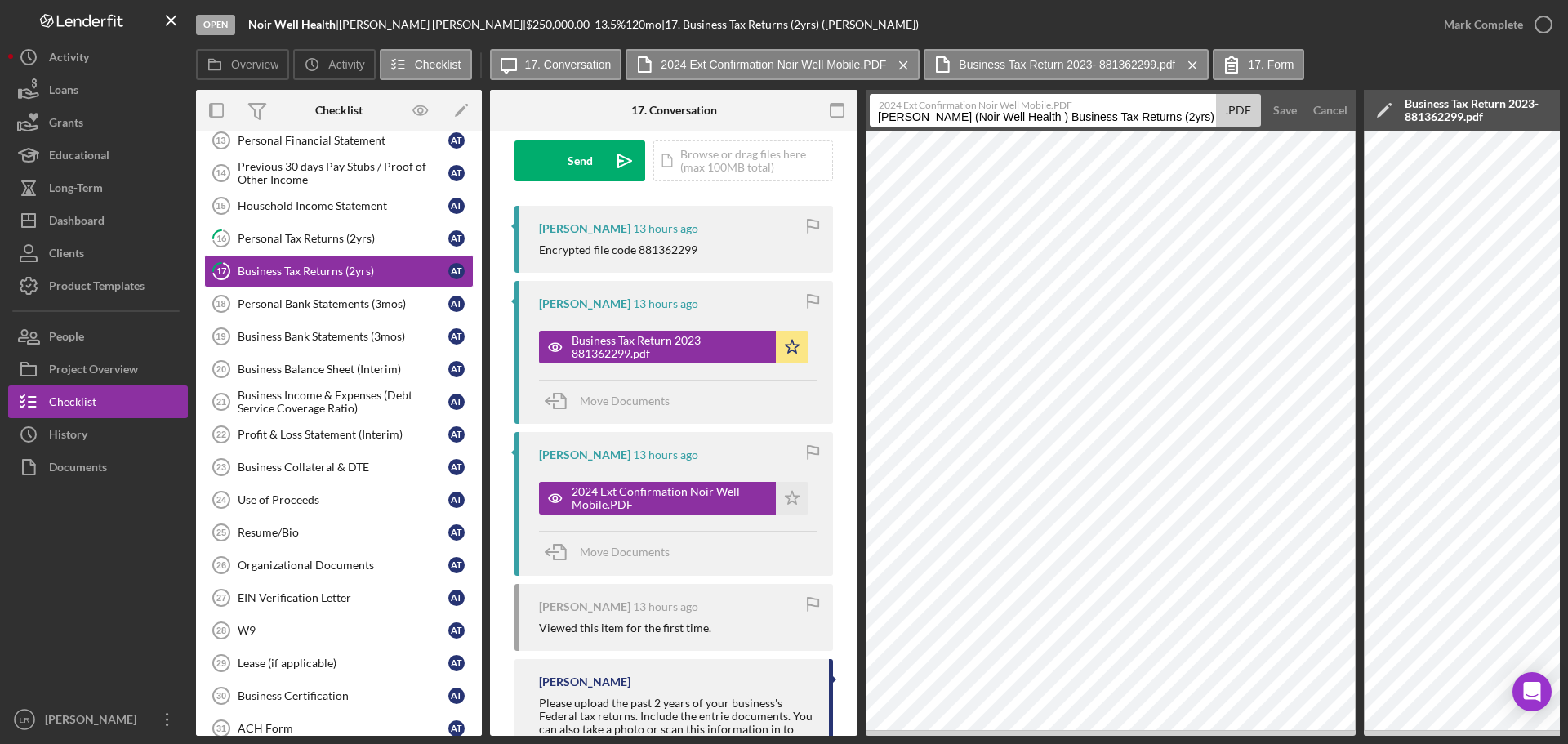
drag, startPoint x: 1046, startPoint y: 118, endPoint x: 516, endPoint y: 125, distance: 530.0
click at [516, 125] on div "Overview Internal Workflow Stage Open Icon/Dropdown Arrow Archive (can unarchiv…" at bounding box center [878, 412] width 1364 height 646
drag, startPoint x: 983, startPoint y: 115, endPoint x: 1253, endPoint y: 123, distance: 270.1
click at [1253, 123] on div "2024 Ext Confirmation Noir Well Mobile.PDF Business Tax Returns (2yrs) 20250826…" at bounding box center [1065, 110] width 391 height 32
type input "Business Tax Return - Extension 2024"
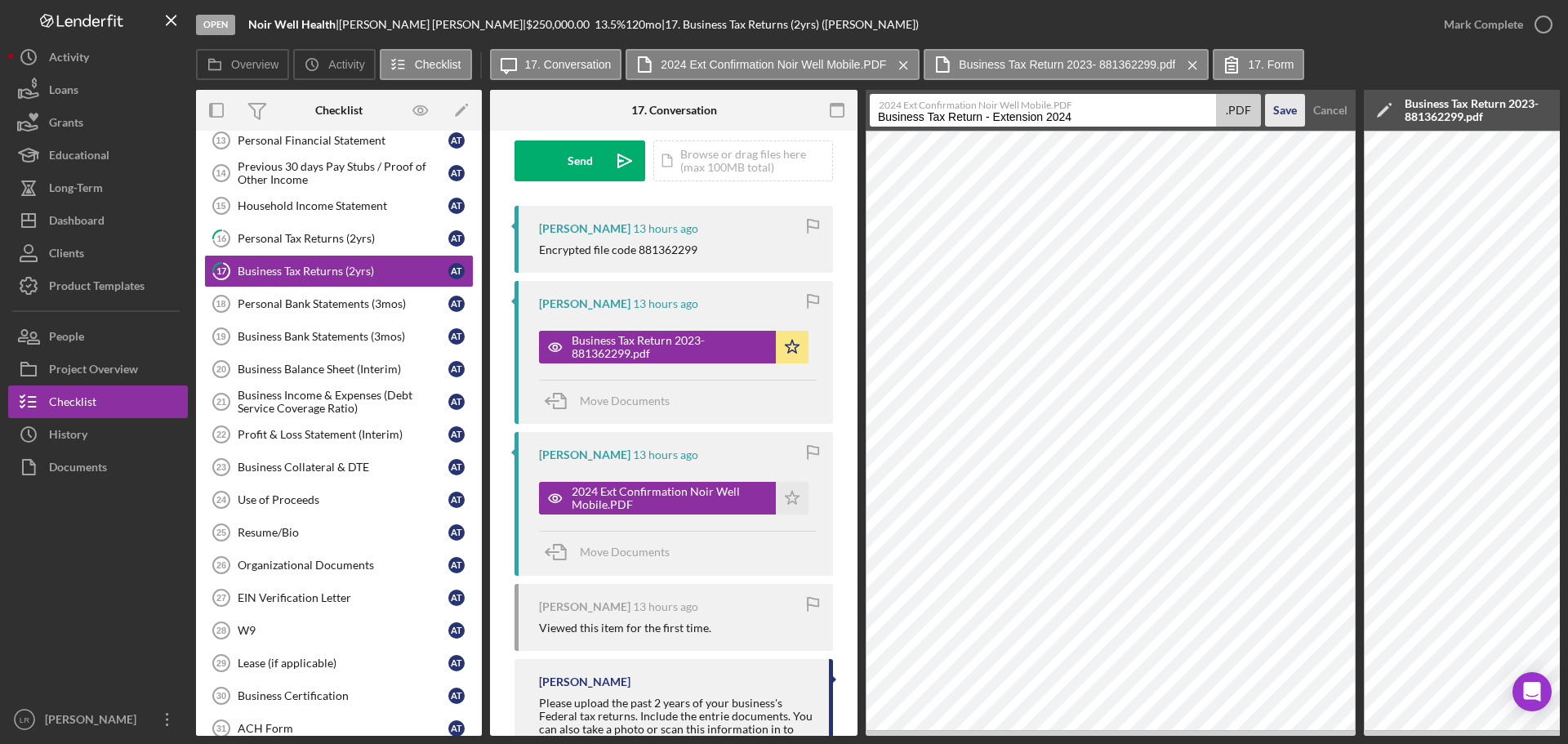
click at [1288, 113] on div "Save" at bounding box center [1284, 110] width 24 height 32
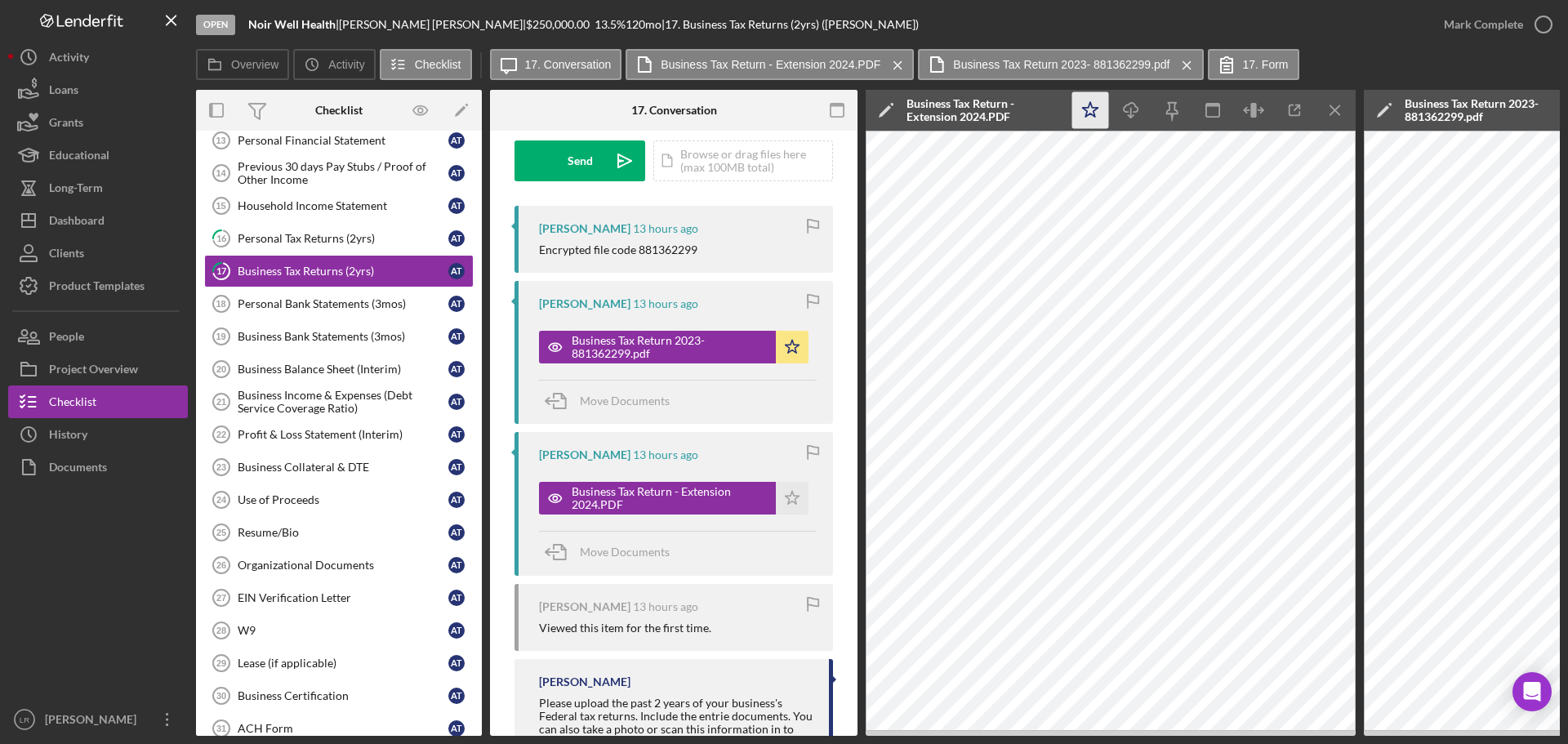
click at [1085, 107] on polygon "button" at bounding box center [1090, 109] width 16 height 15
click at [1132, 106] on icon "Icon/Download" at bounding box center [1132, 110] width 37 height 37
click at [1522, 19] on button "Mark Complete" at bounding box center [1494, 24] width 132 height 32
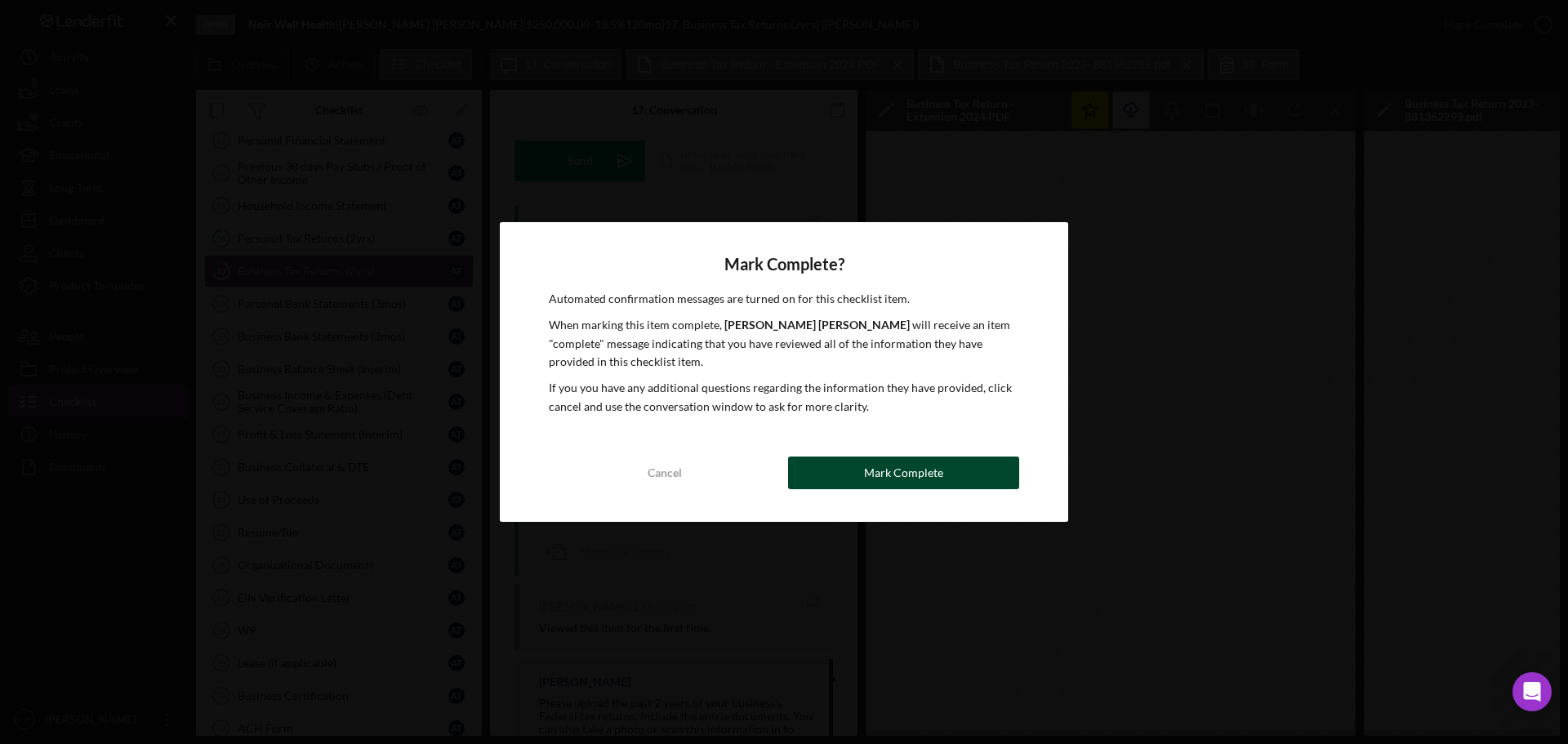
click at [933, 470] on div "Mark Complete" at bounding box center [904, 472] width 79 height 32
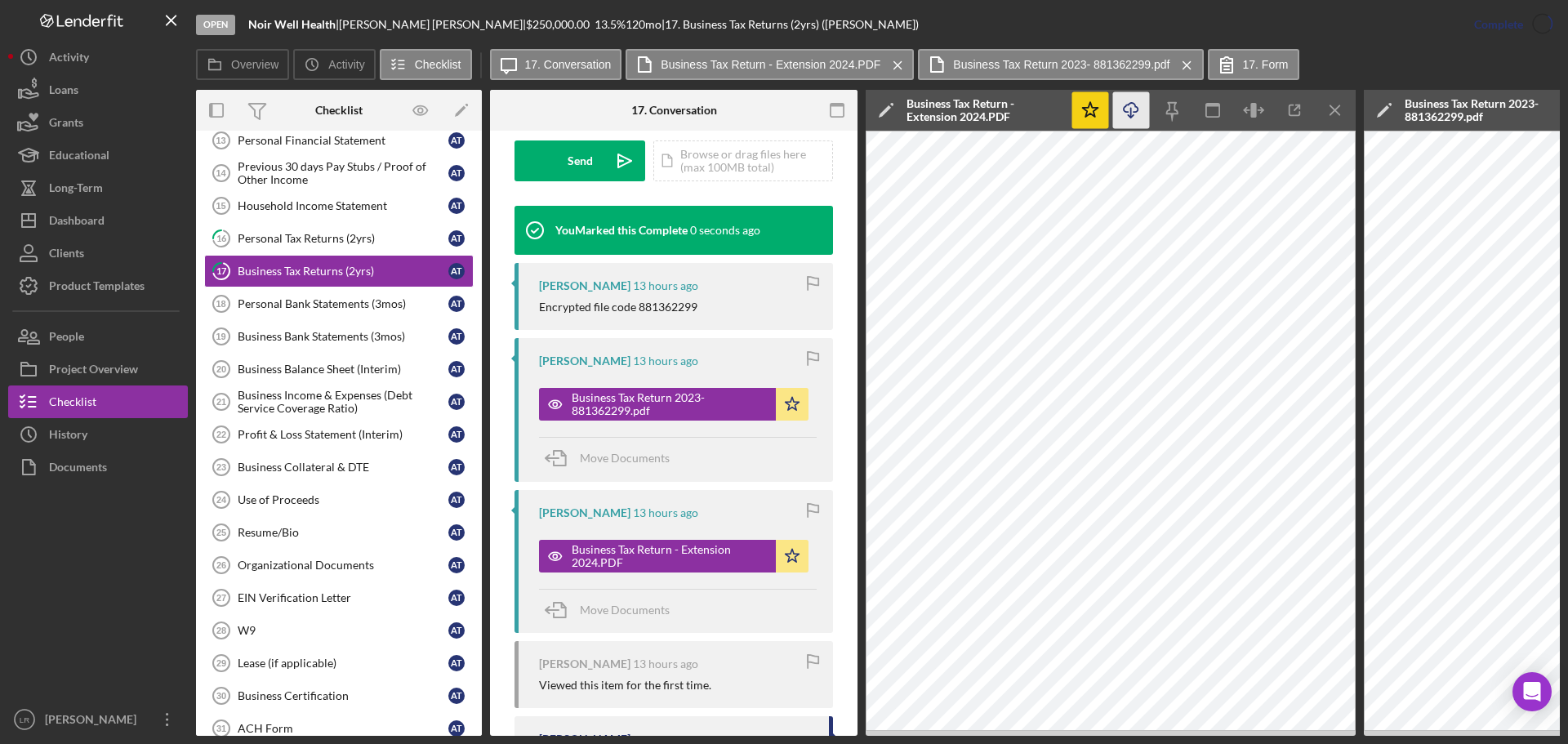
scroll to position [669, 0]
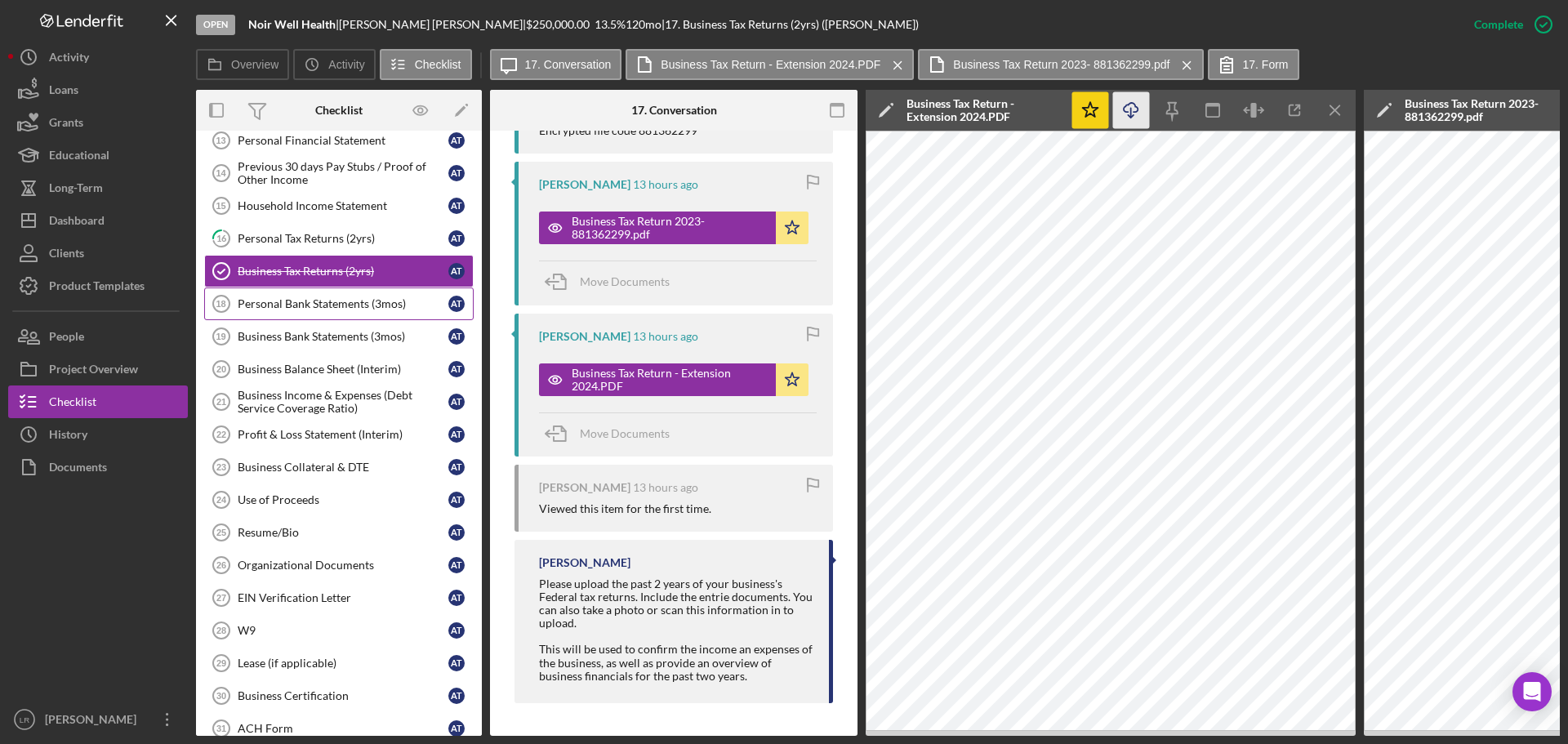
click at [294, 302] on div "Personal Bank Statements (3mos)" at bounding box center [343, 303] width 210 height 13
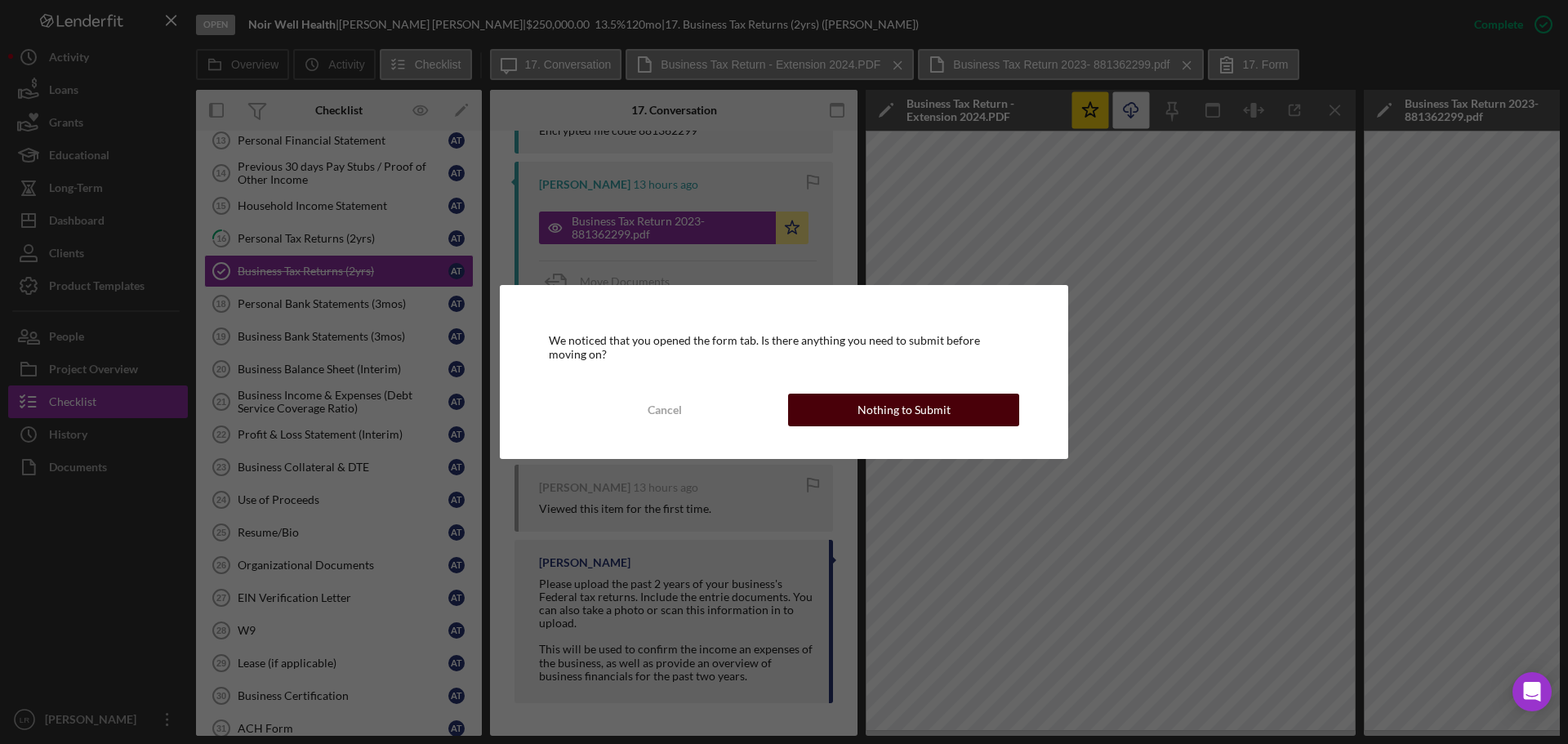
click at [905, 416] on div "Nothing to Submit" at bounding box center [904, 409] width 93 height 32
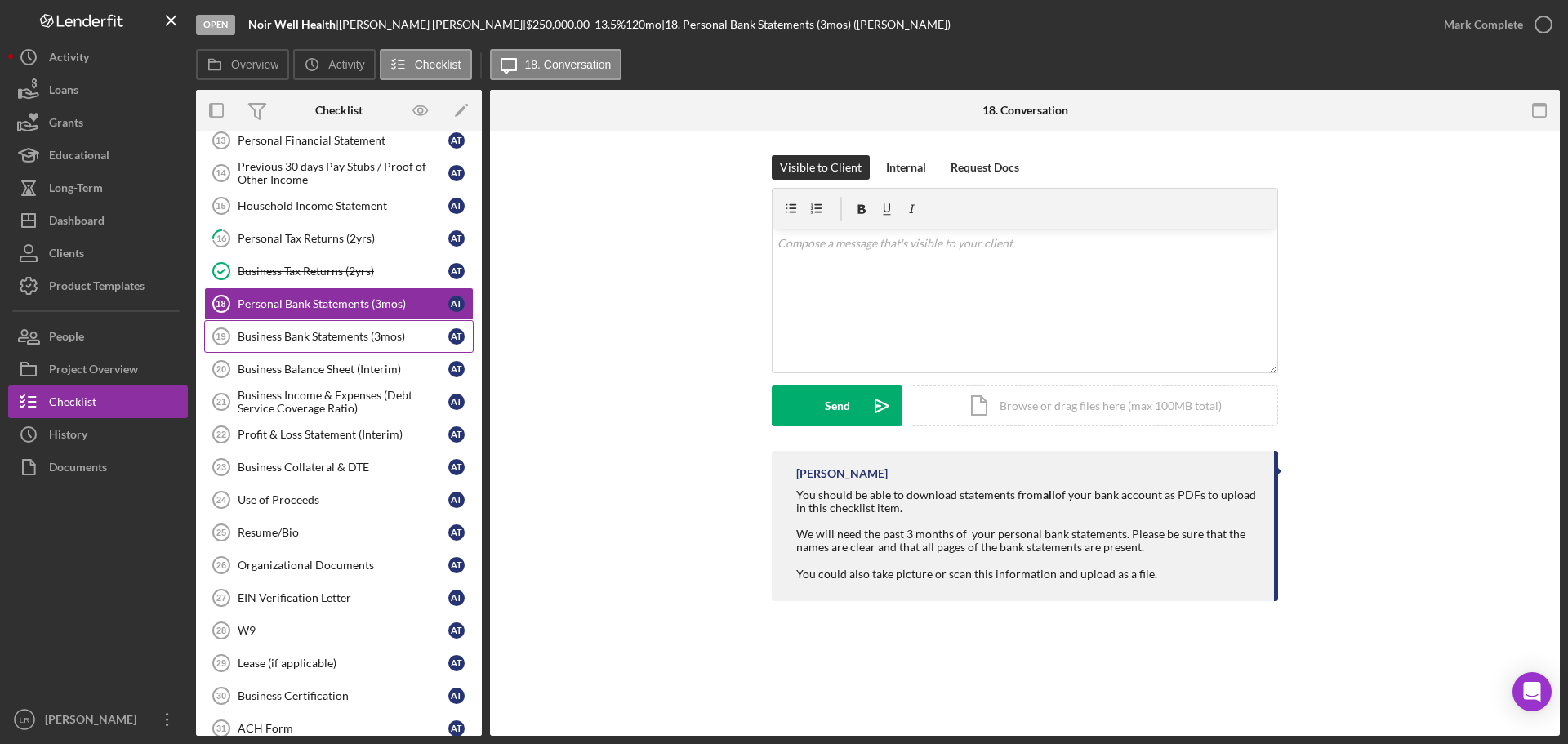
click at [340, 331] on div "Business Bank Statements (3mos)" at bounding box center [343, 336] width 210 height 13
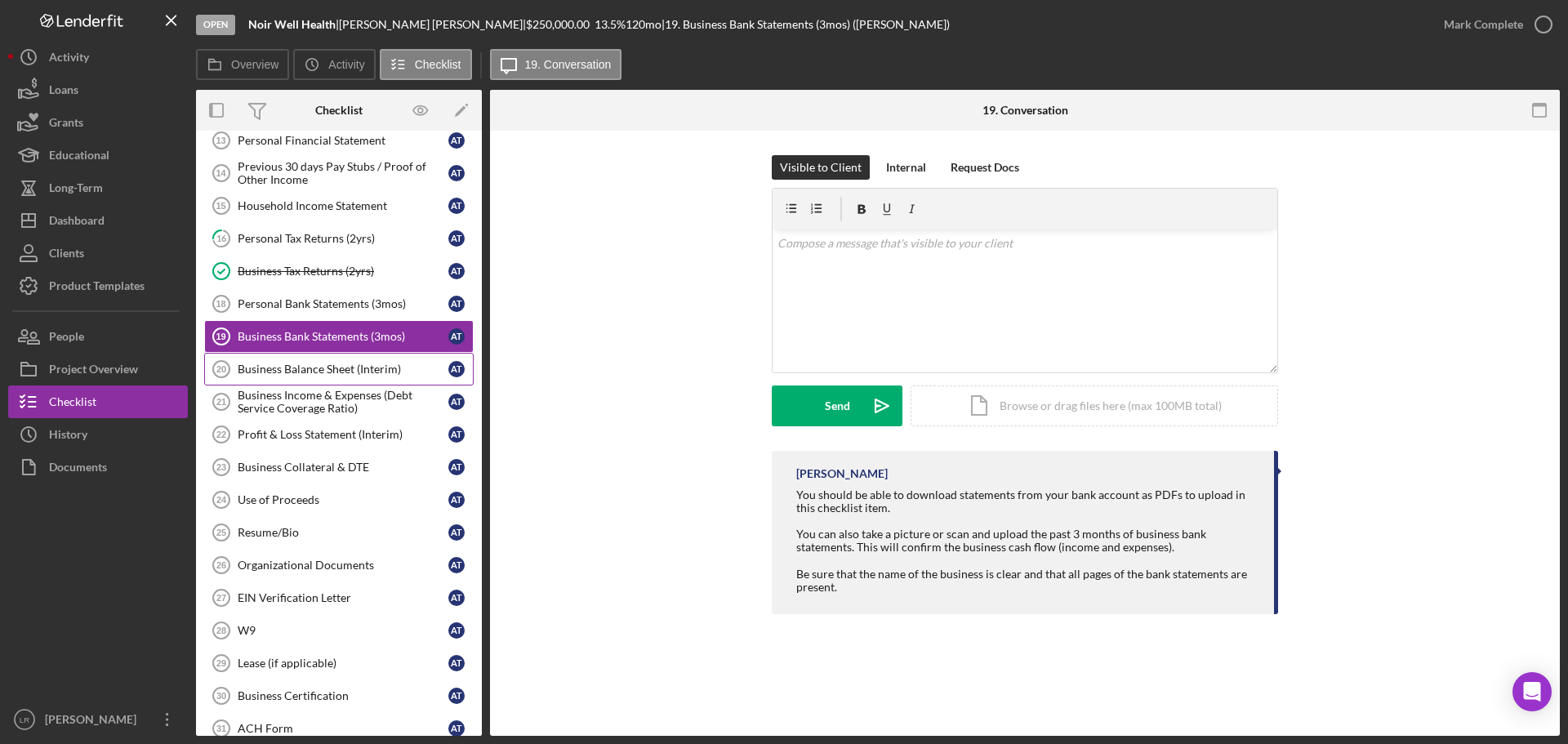
click at [365, 372] on div "Business Balance Sheet (Interim)" at bounding box center [343, 369] width 210 height 13
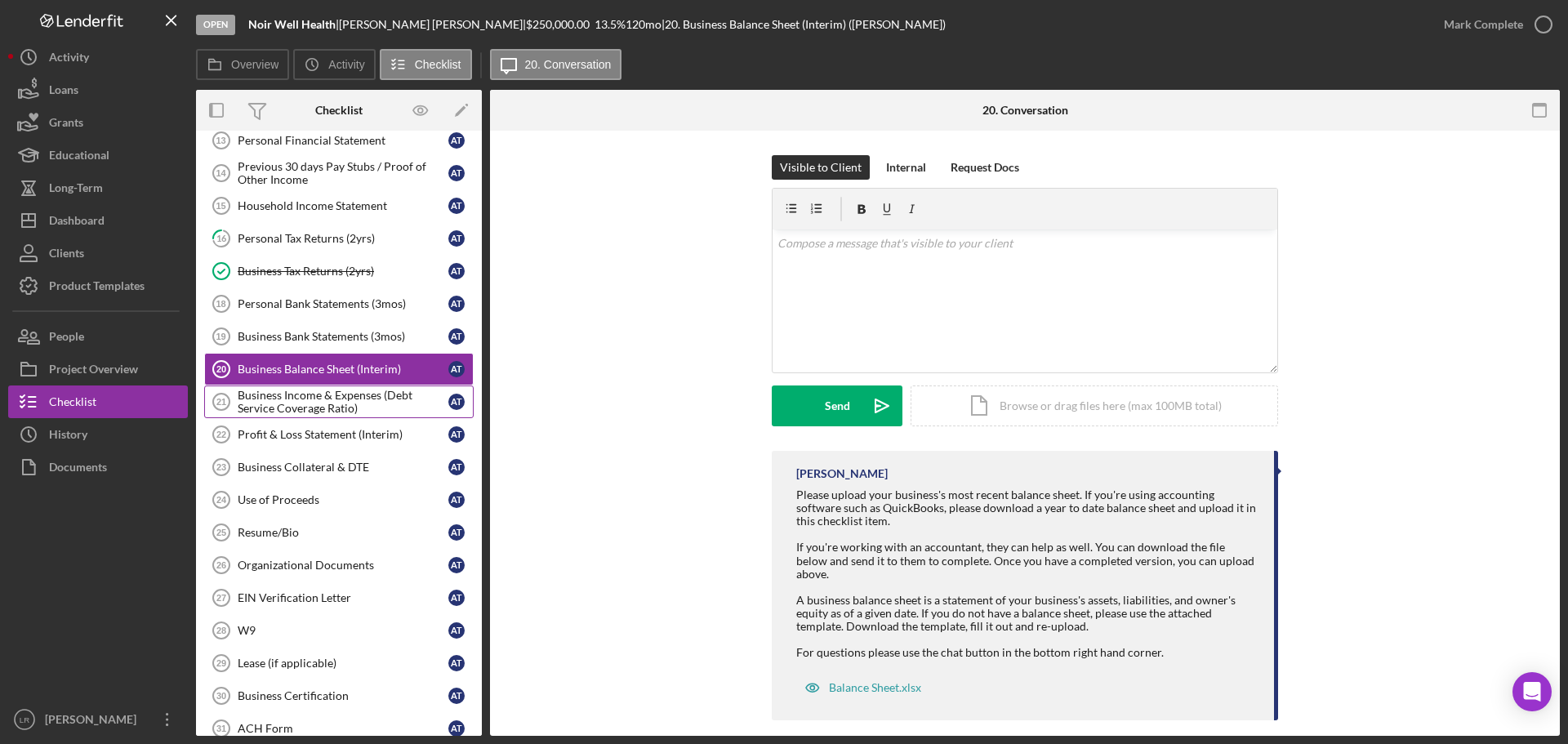
click at [362, 403] on div "Business Income & Expenses (Debt Service Coverage Ratio)" at bounding box center [343, 401] width 210 height 26
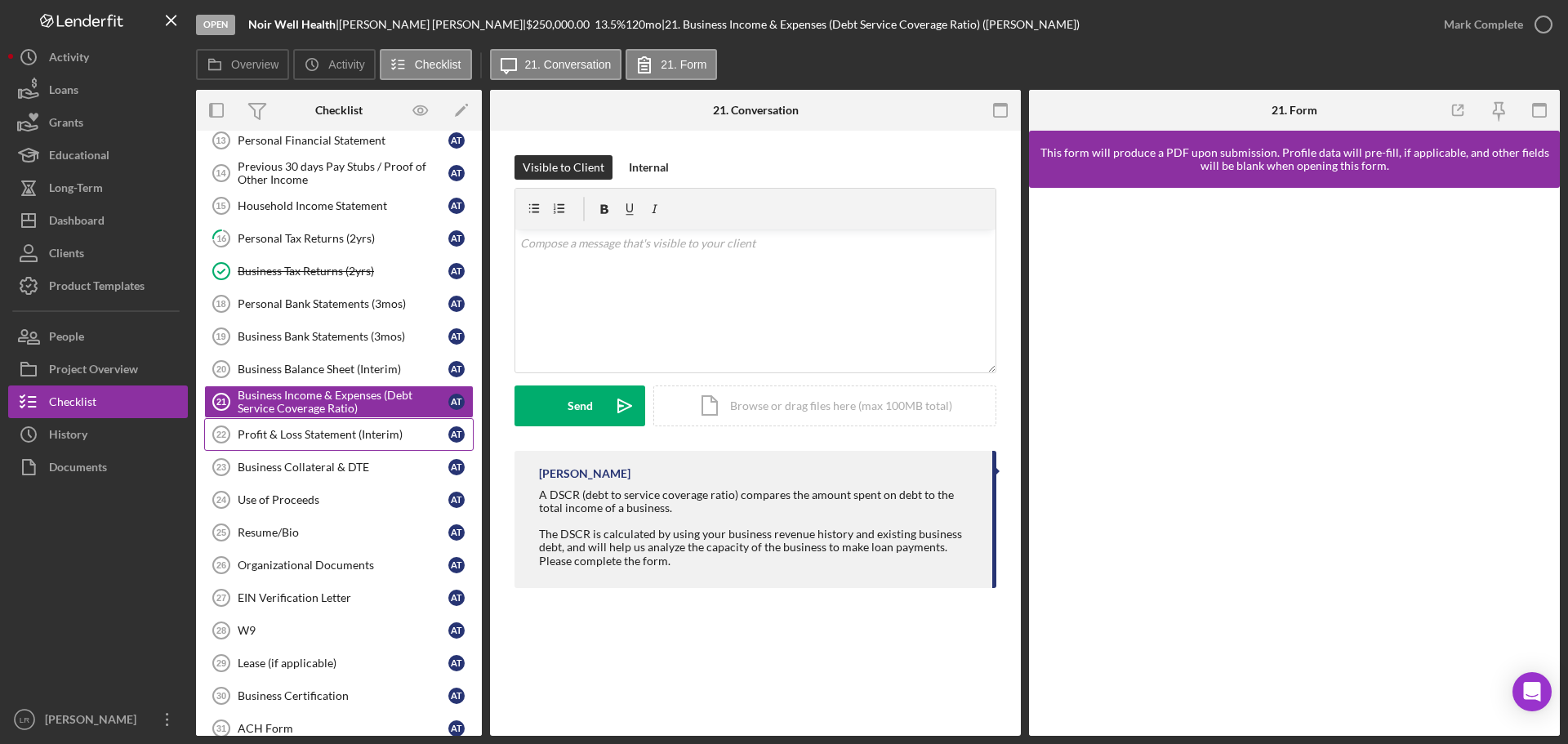
click at [324, 440] on div "Profit & Loss Statement (Interim)" at bounding box center [343, 434] width 210 height 13
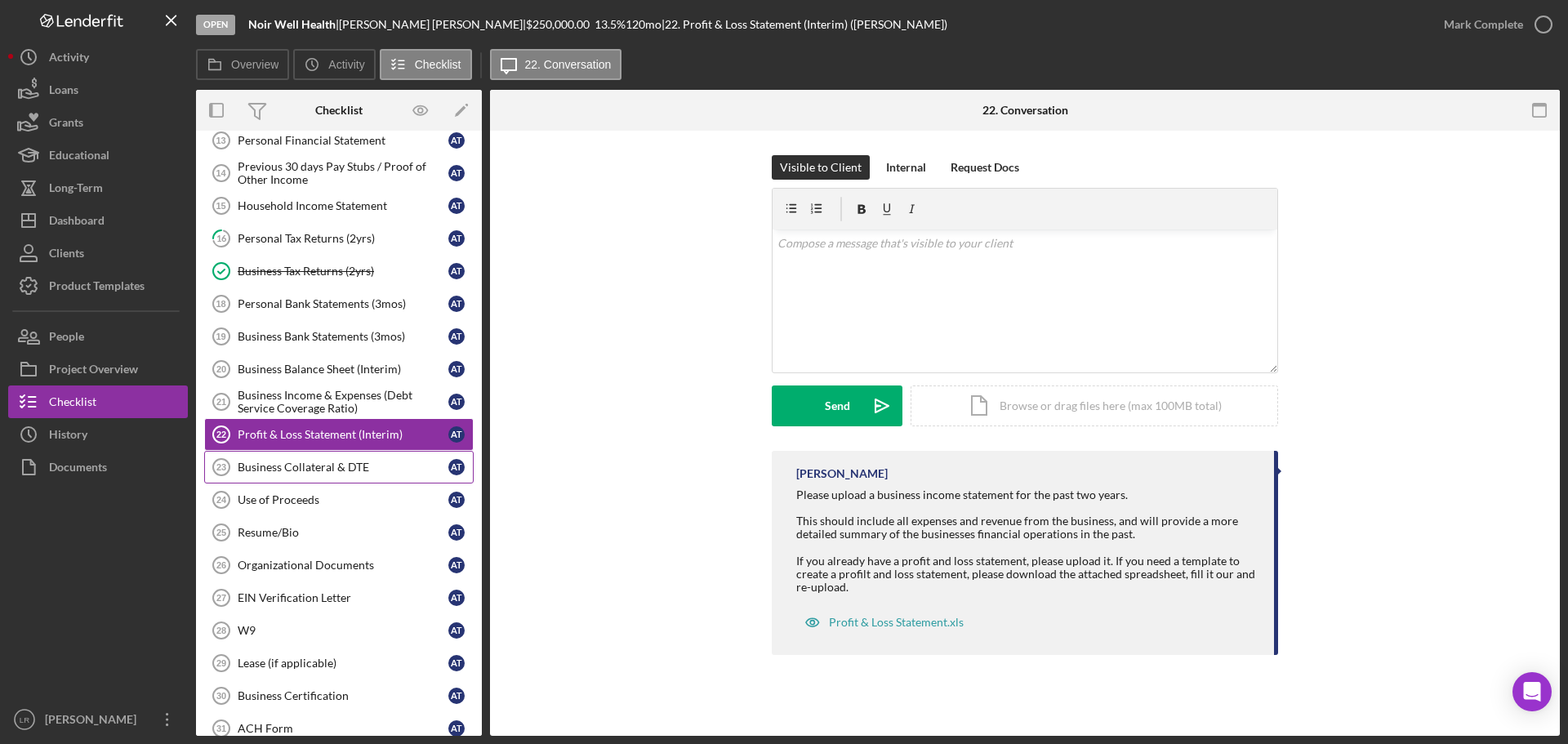
click at [324, 460] on div "Business Collateral & DTE" at bounding box center [343, 466] width 210 height 13
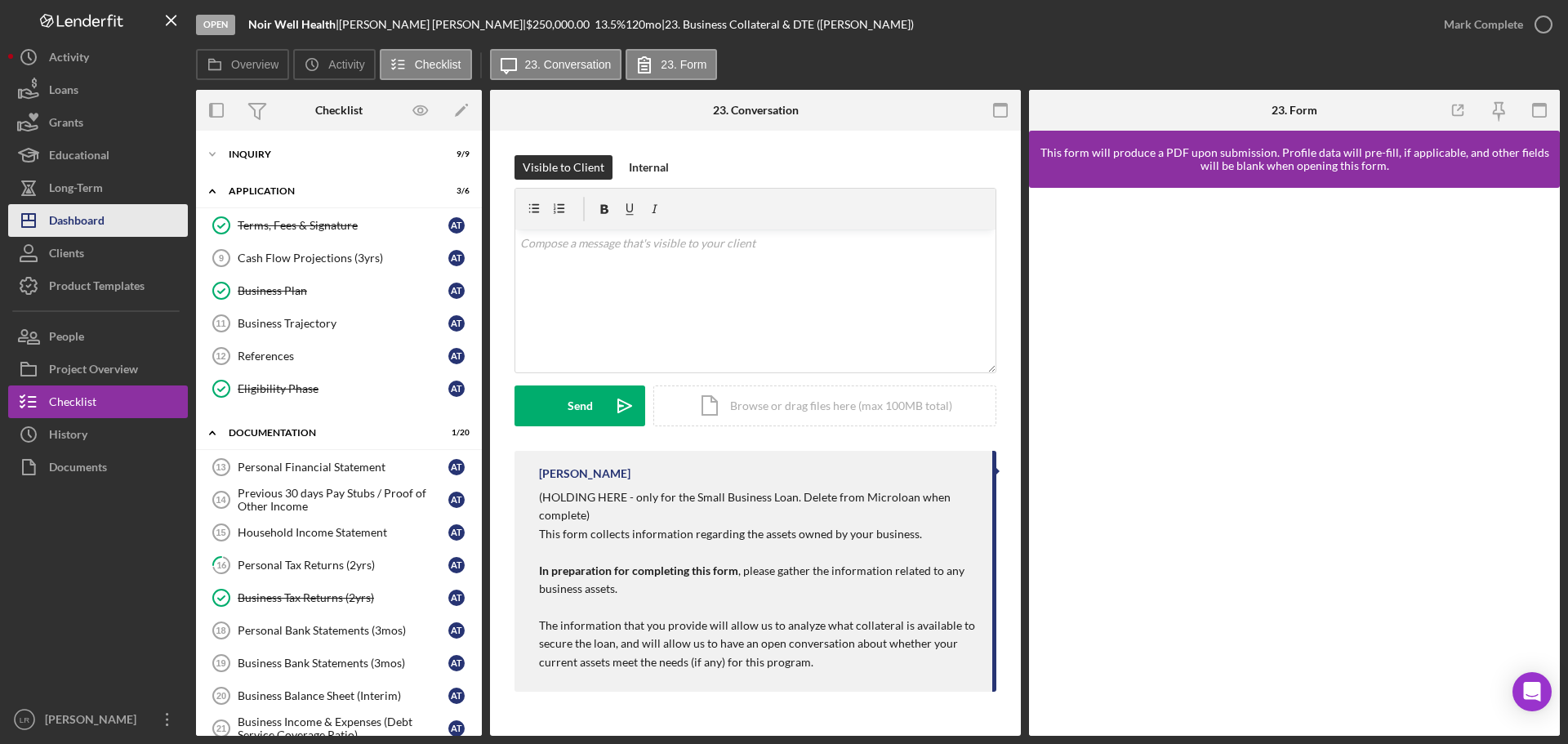
click at [102, 209] on div "Dashboard" at bounding box center [76, 223] width 55 height 37
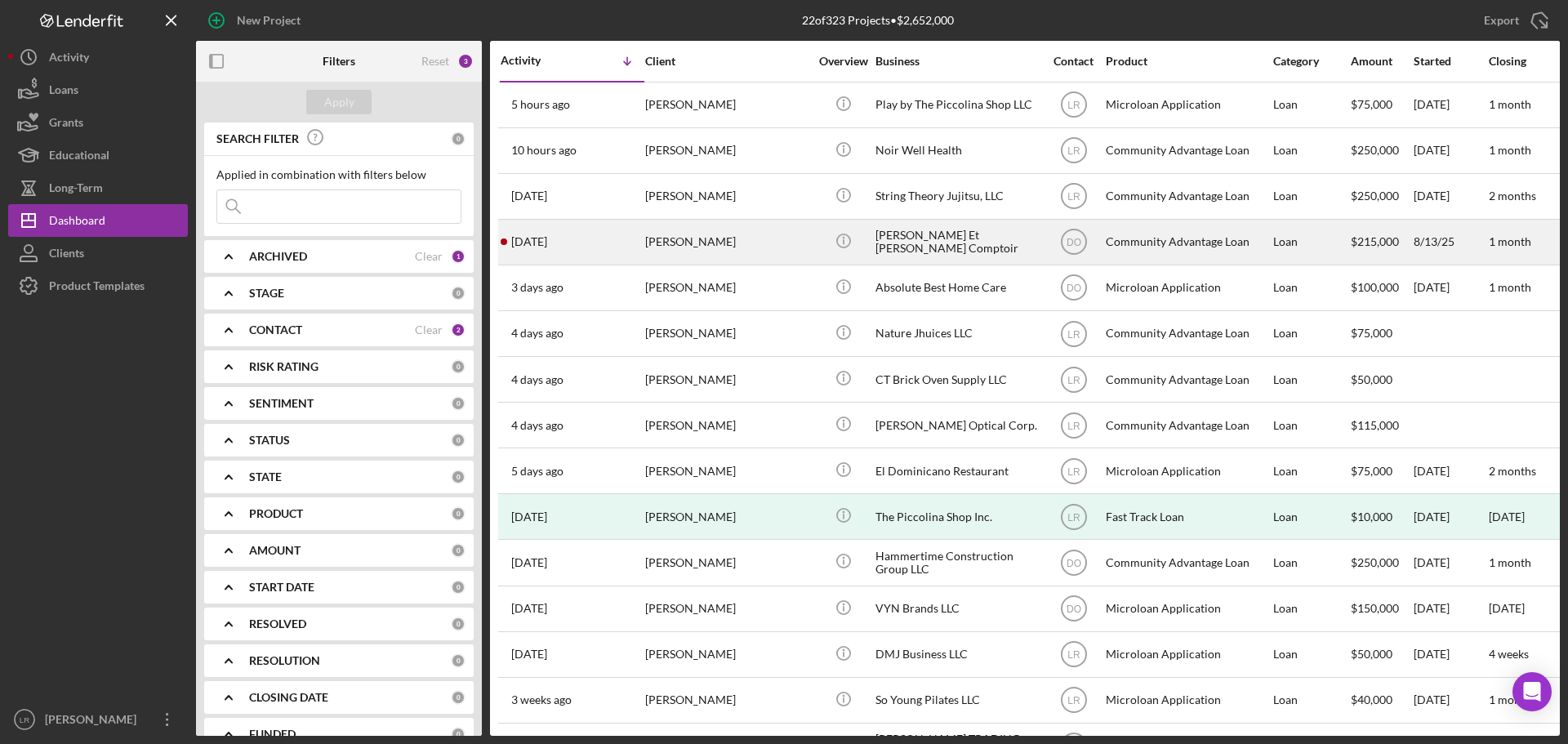
click at [535, 239] on time "[DATE]" at bounding box center [529, 241] width 36 height 13
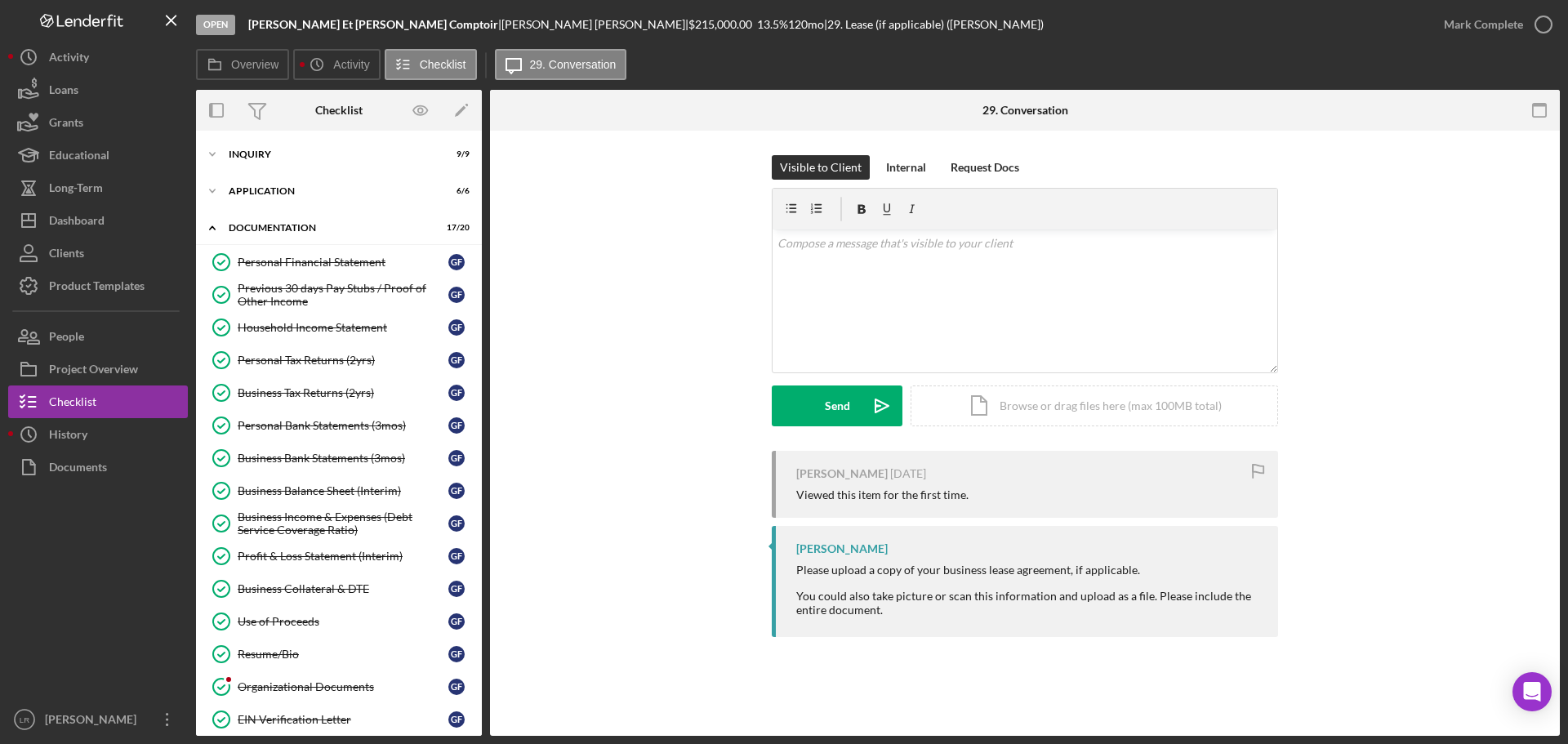
scroll to position [327, 0]
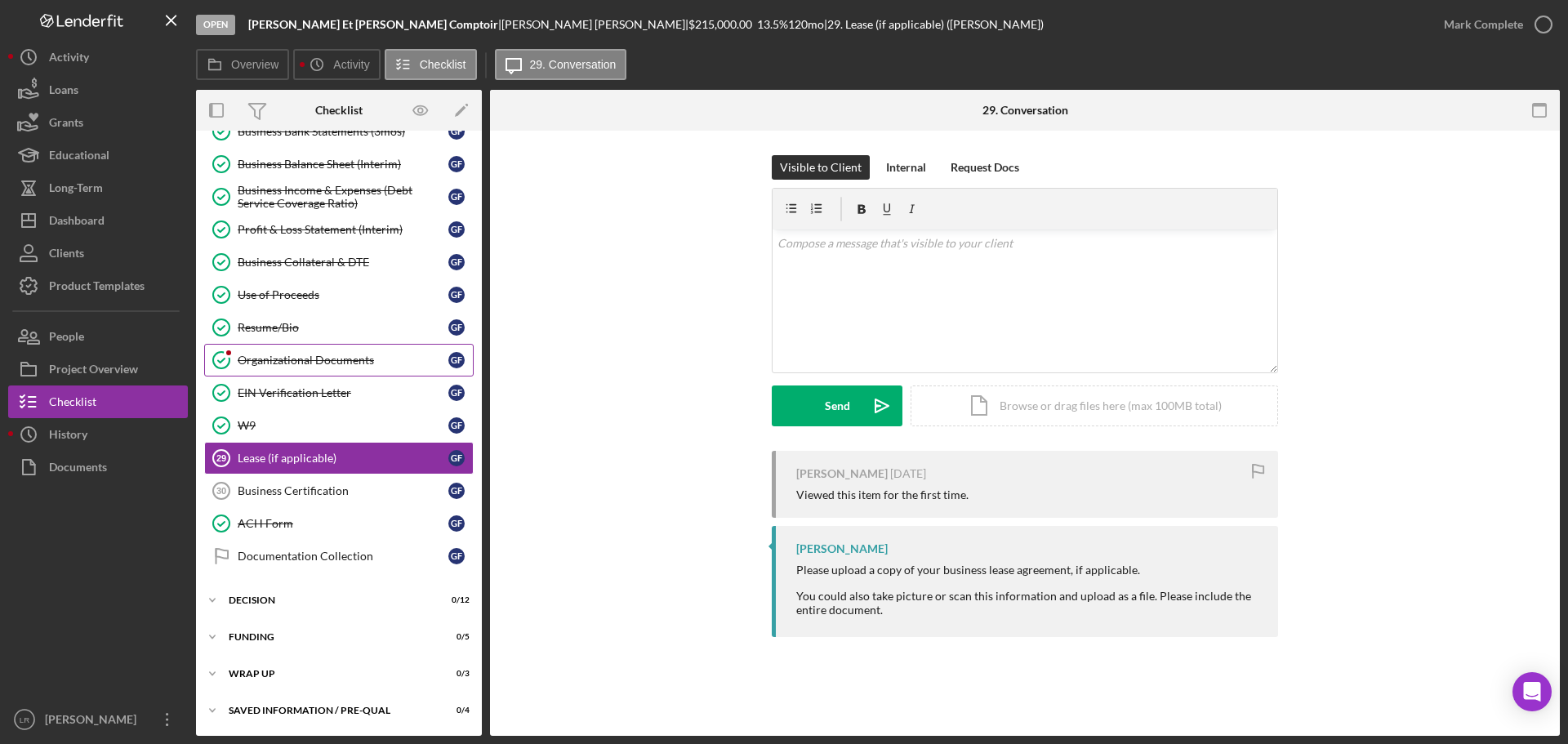
click at [293, 365] on div "Organizational Documents" at bounding box center [343, 359] width 210 height 13
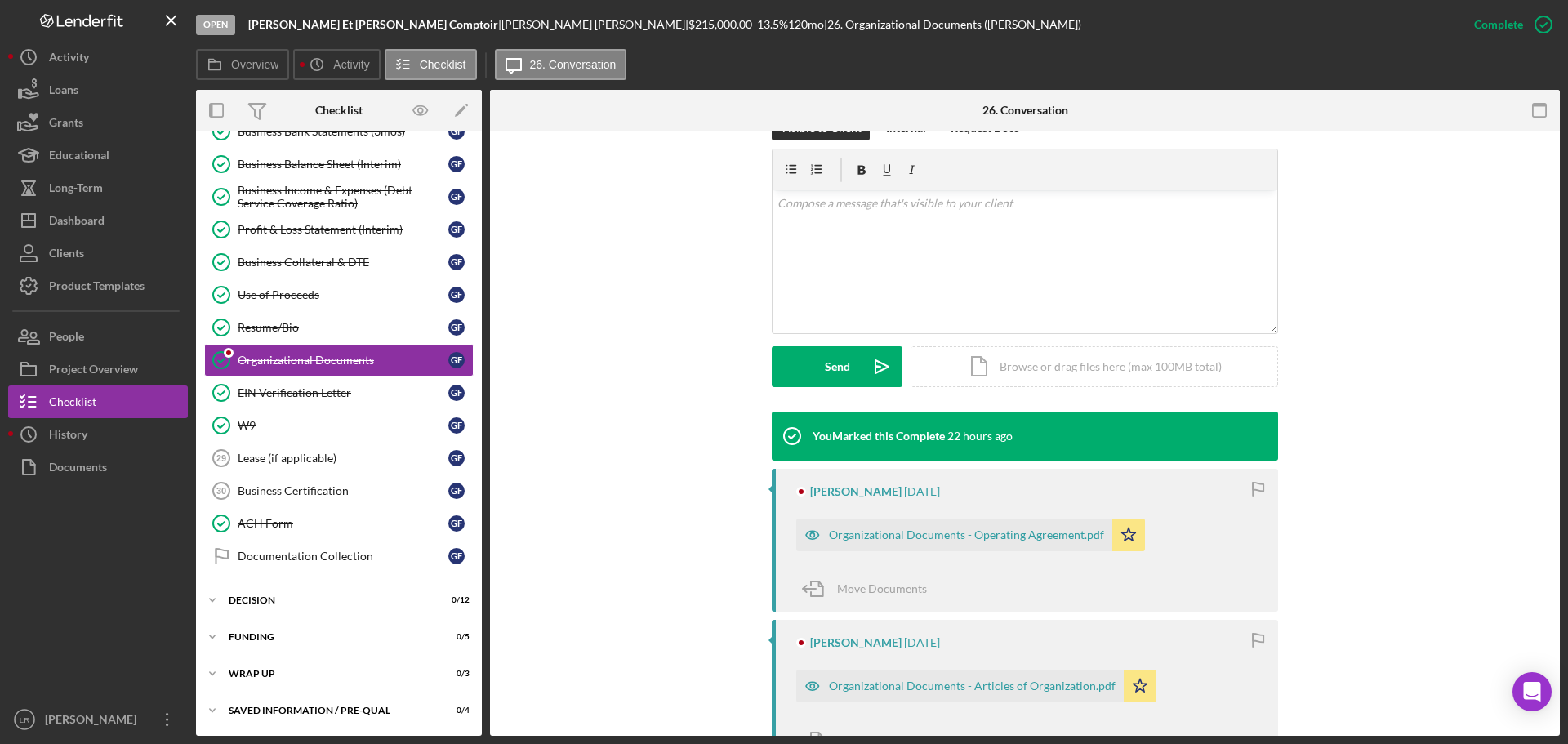
scroll to position [161, 0]
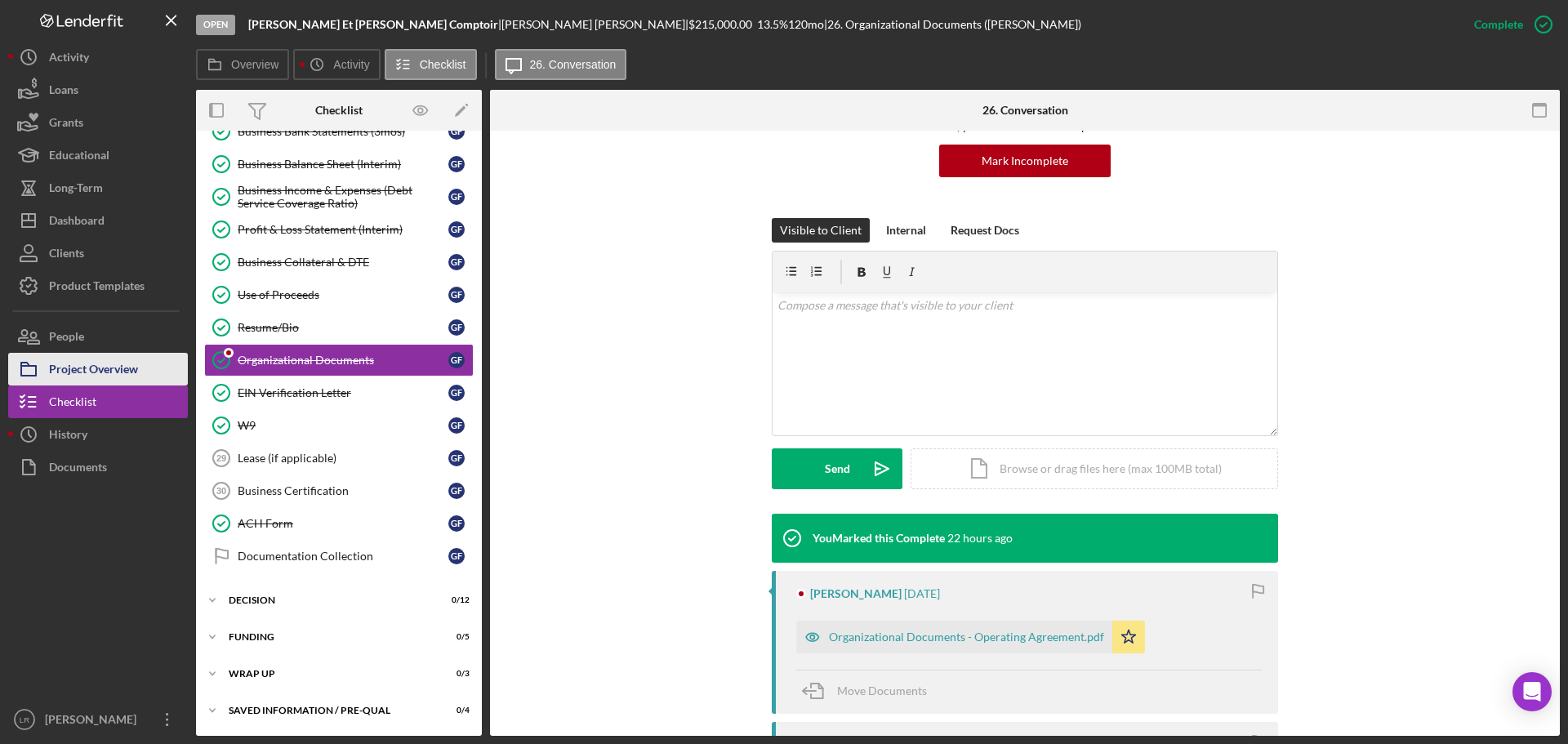
click at [123, 373] on div "Project Overview" at bounding box center [94, 371] width 89 height 37
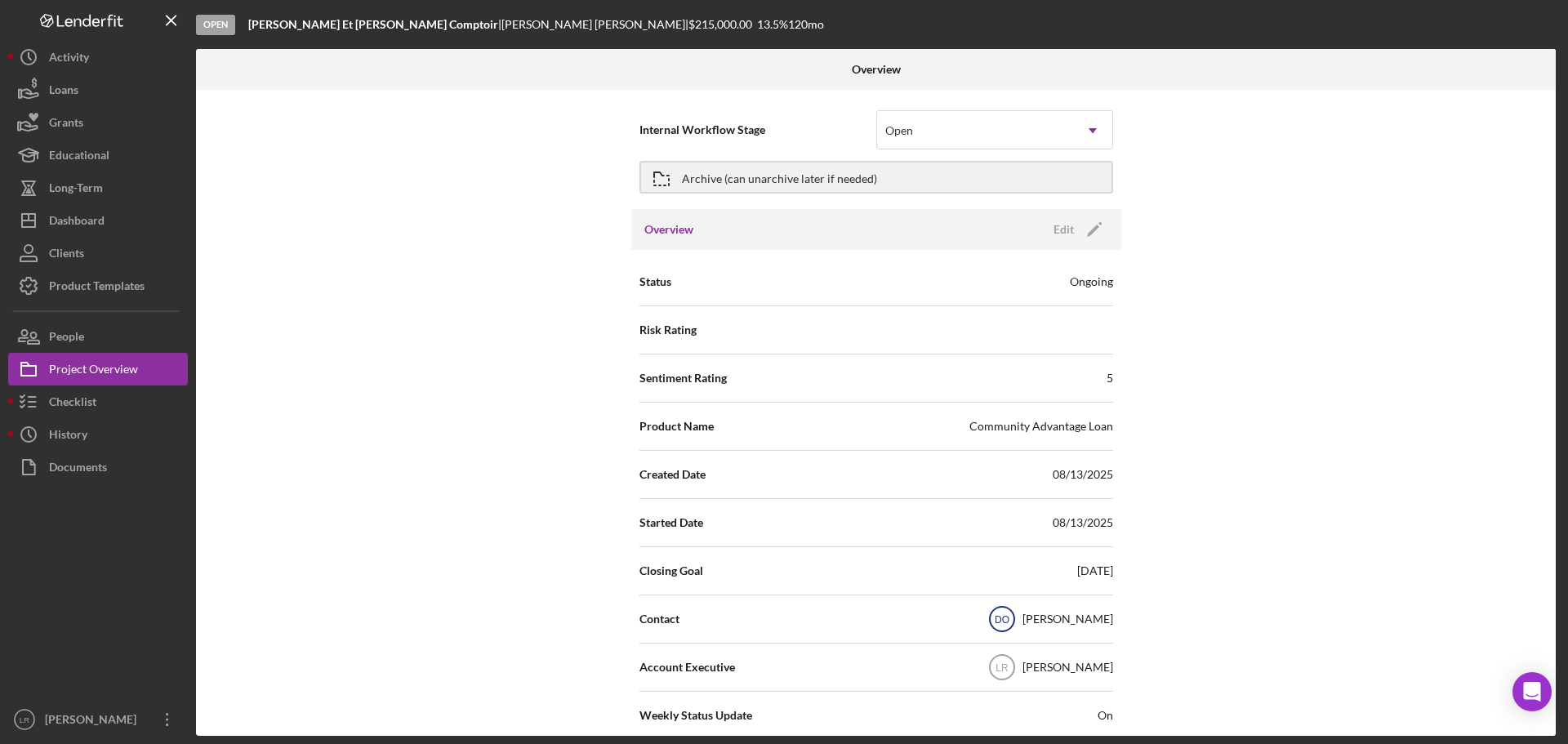
click at [1010, 617] on text "DO" at bounding box center [1002, 620] width 15 height 11
click at [1060, 611] on div "[PERSON_NAME]" at bounding box center [1067, 619] width 90 height 17
drag, startPoint x: 1033, startPoint y: 620, endPoint x: 1074, endPoint y: 289, distance: 333.5
click at [1022, 612] on icon "DO" at bounding box center [1002, 619] width 41 height 41
click at [1094, 230] on icon "Icon/Edit" at bounding box center [1094, 230] width 41 height 41
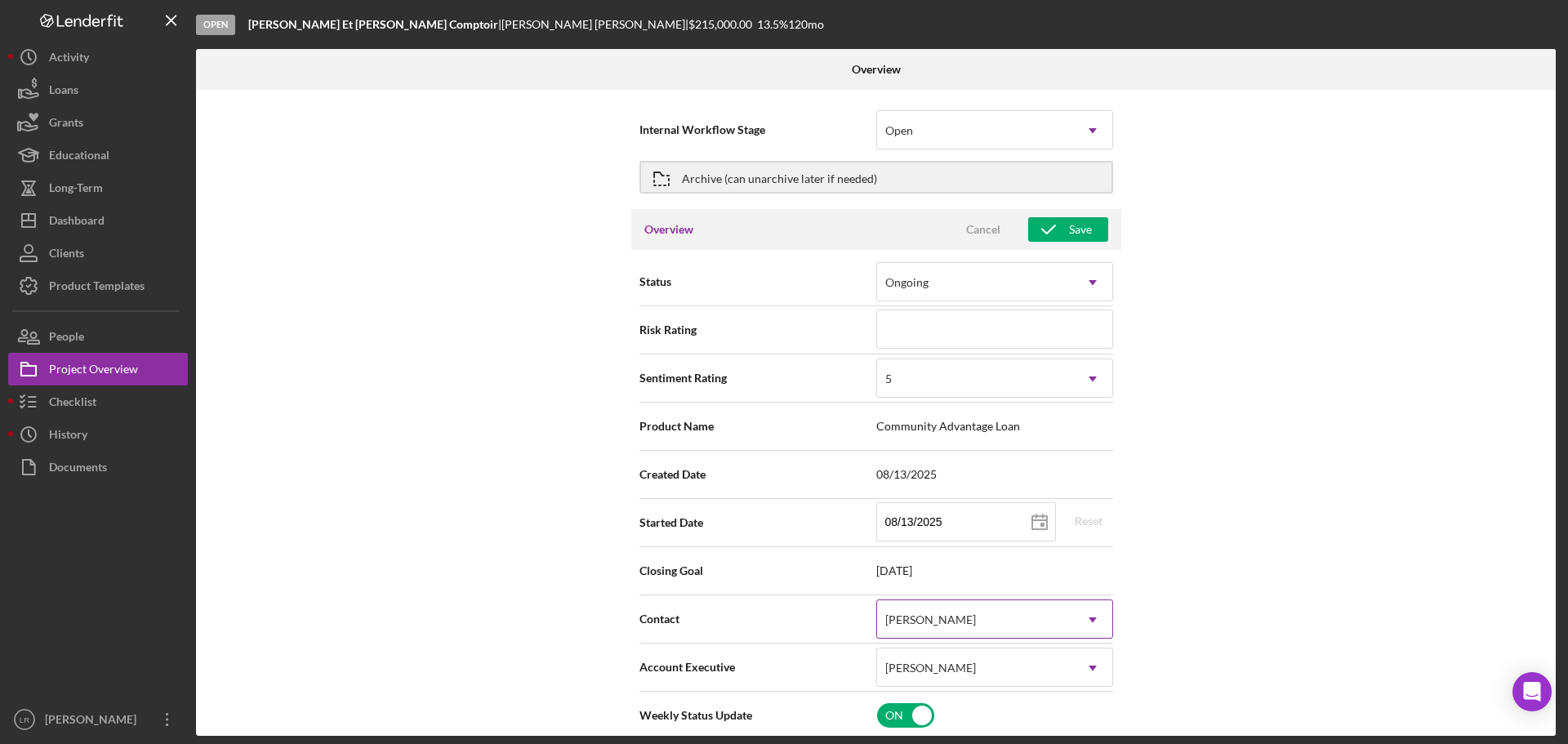
click at [938, 620] on div "[PERSON_NAME]" at bounding box center [931, 620] width 95 height 13
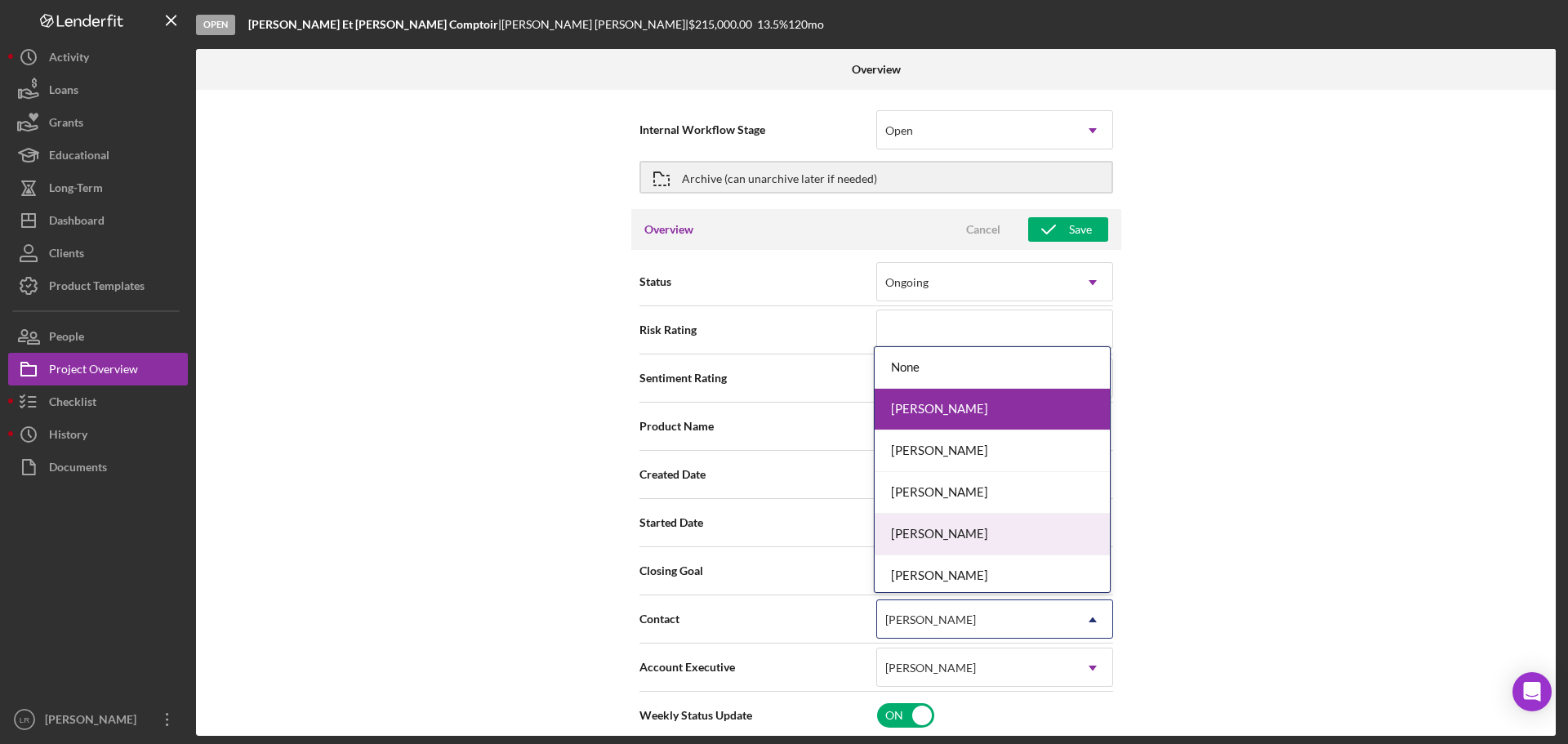
click at [928, 540] on div "[PERSON_NAME]" at bounding box center [992, 535] width 235 height 42
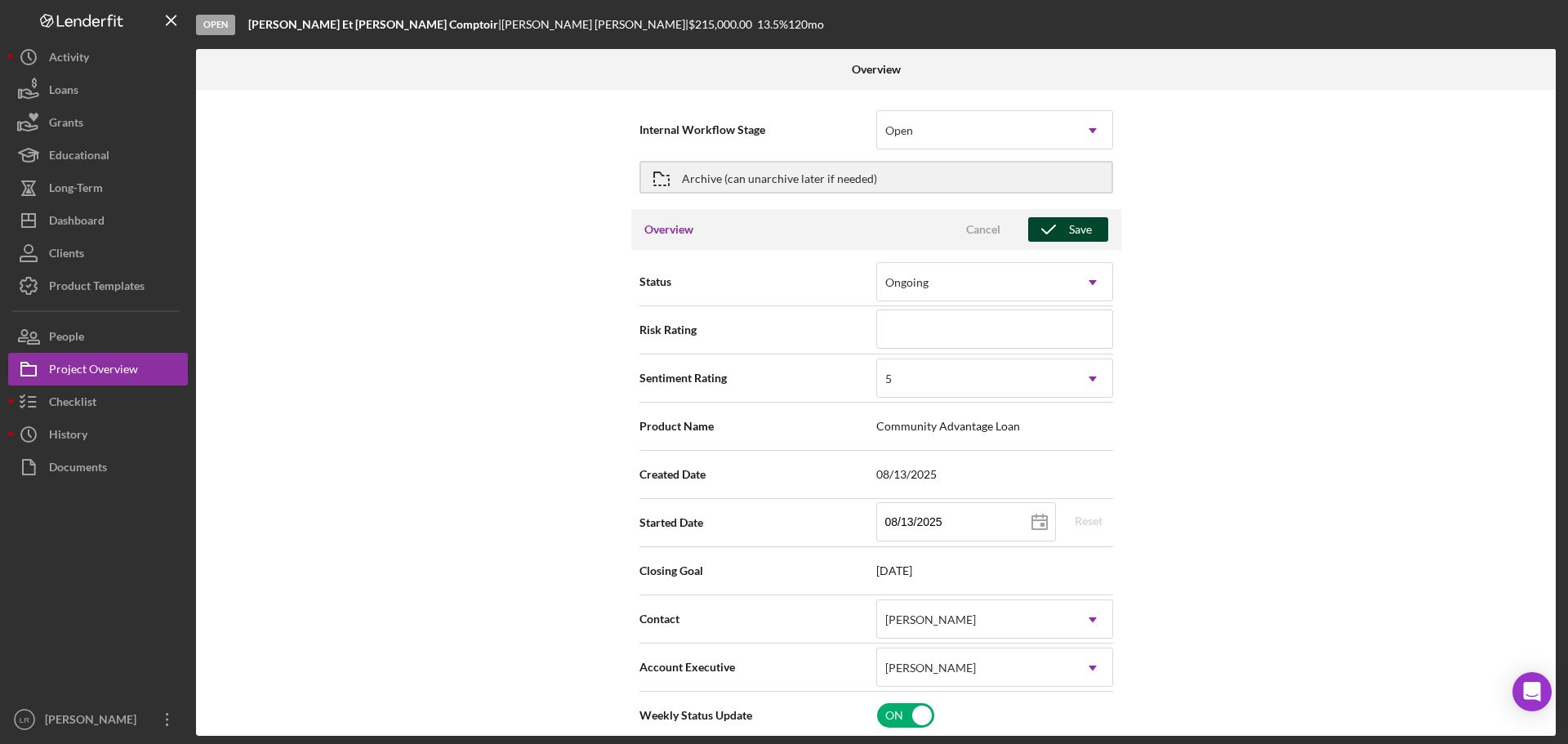
click at [1078, 233] on div "Save" at bounding box center [1081, 230] width 23 height 25
type textarea "Here's a snapshot of information that has been fully approved, as well as the i…"
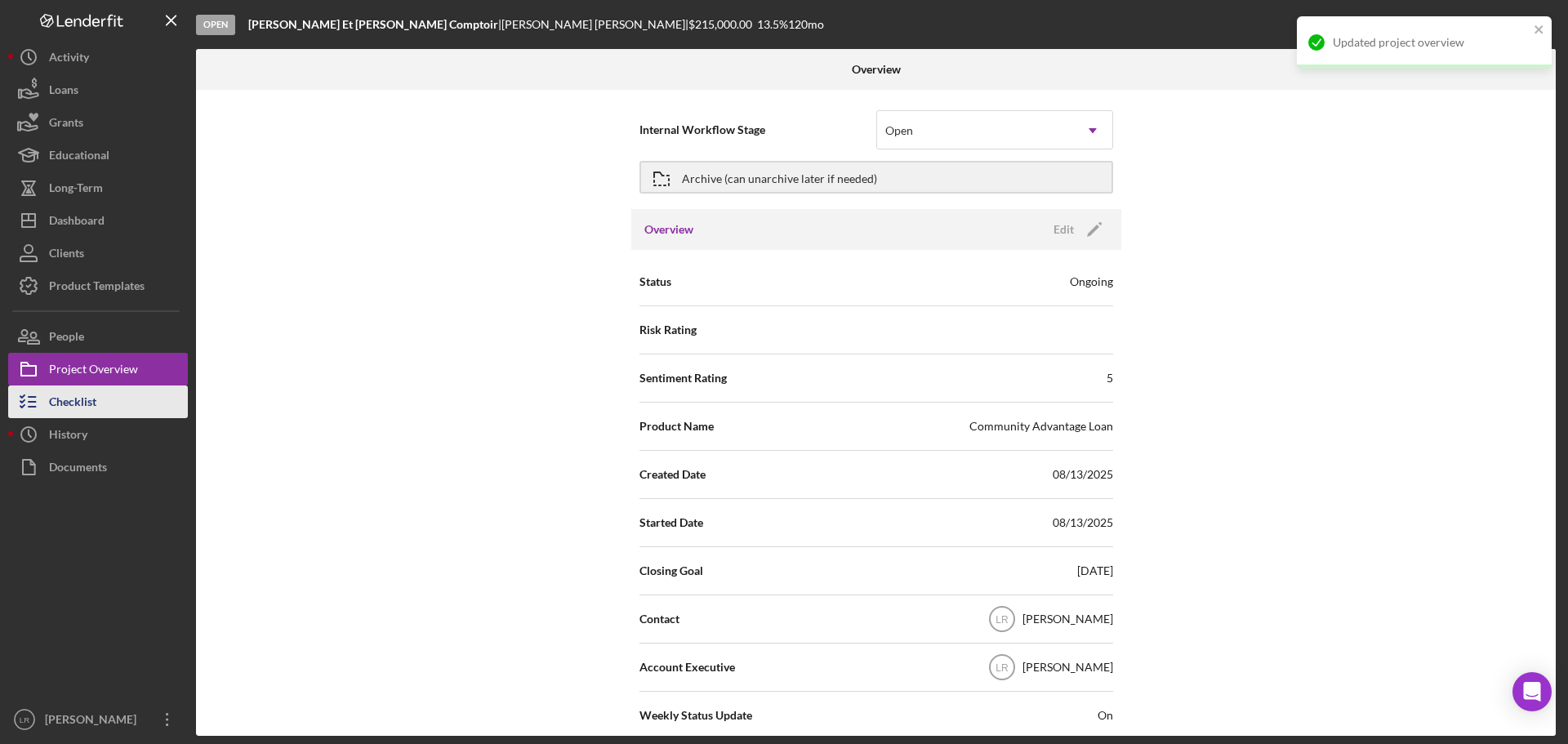
click at [94, 393] on div "Checklist" at bounding box center [73, 404] width 47 height 37
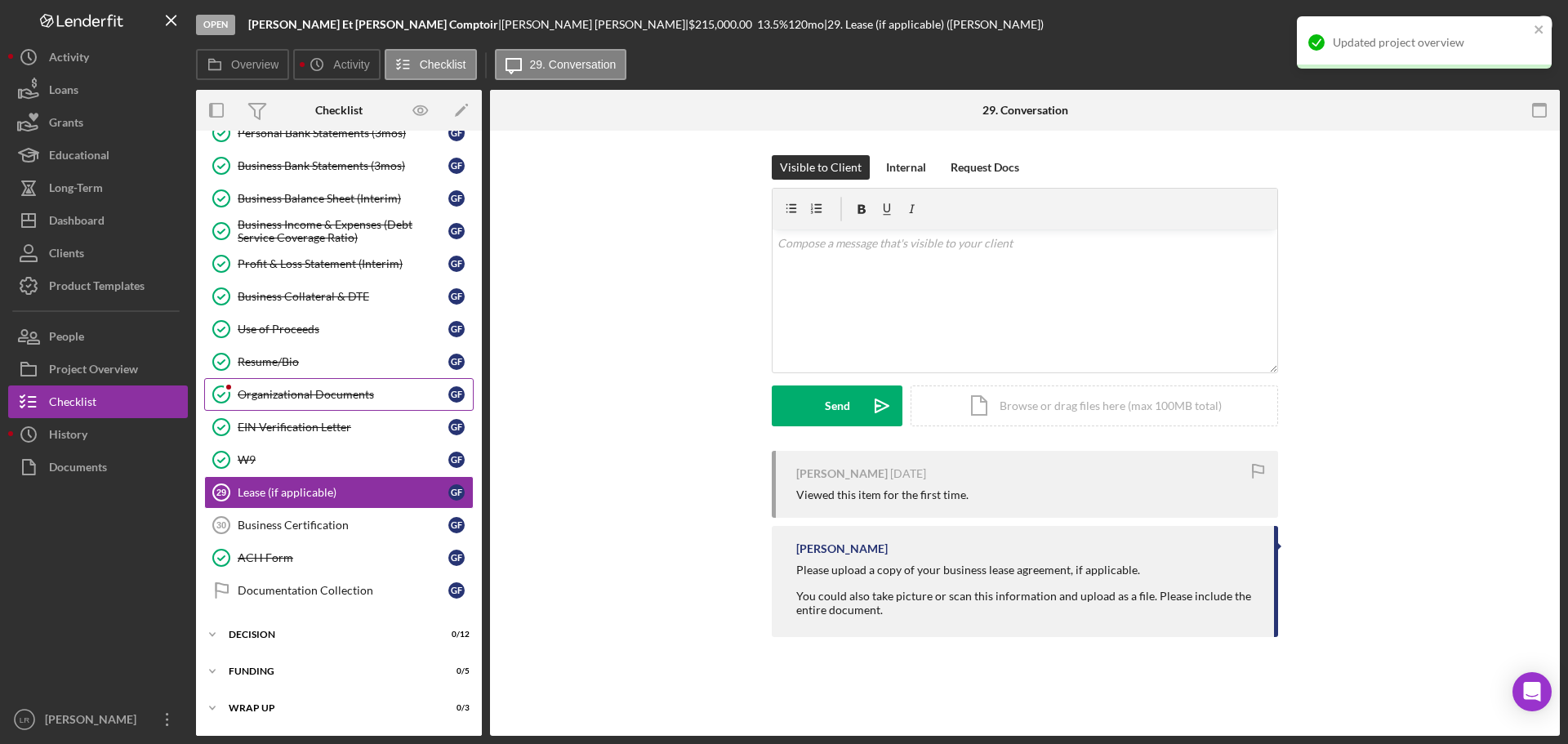
scroll to position [327, 0]
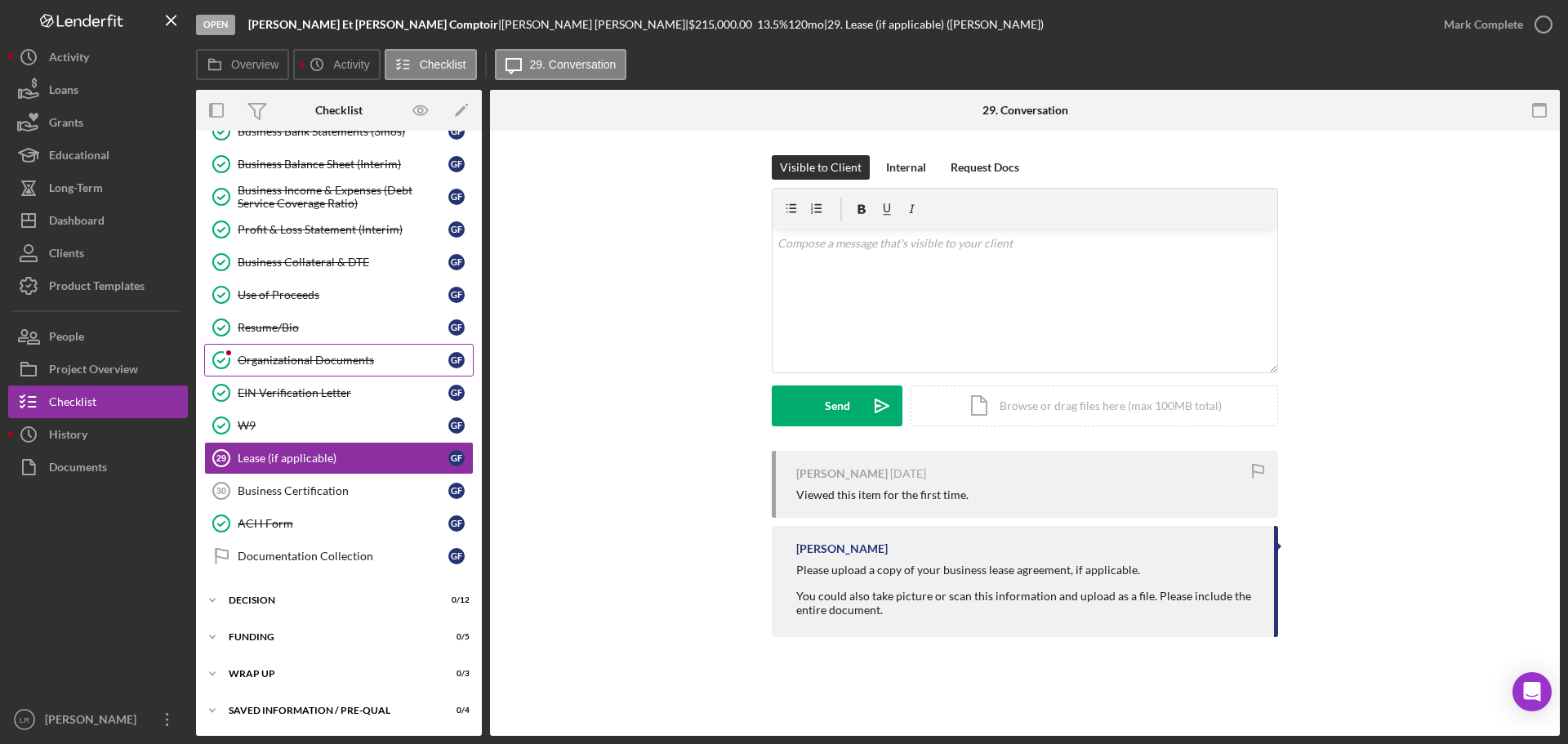
click at [269, 344] on link "Organizational Documents Organizational Documents G F" at bounding box center [338, 359] width 269 height 32
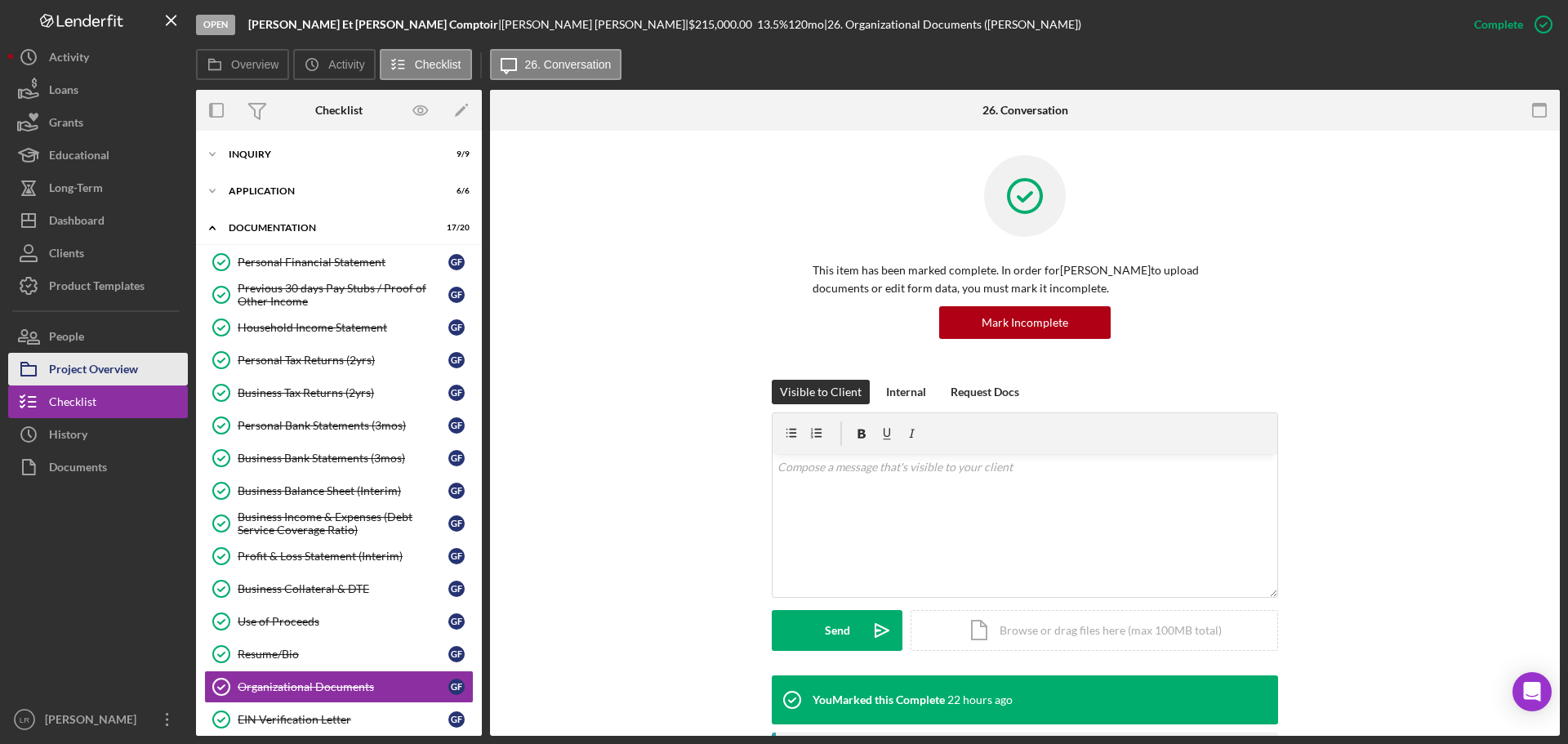
click at [97, 367] on div "Project Overview" at bounding box center [94, 371] width 89 height 37
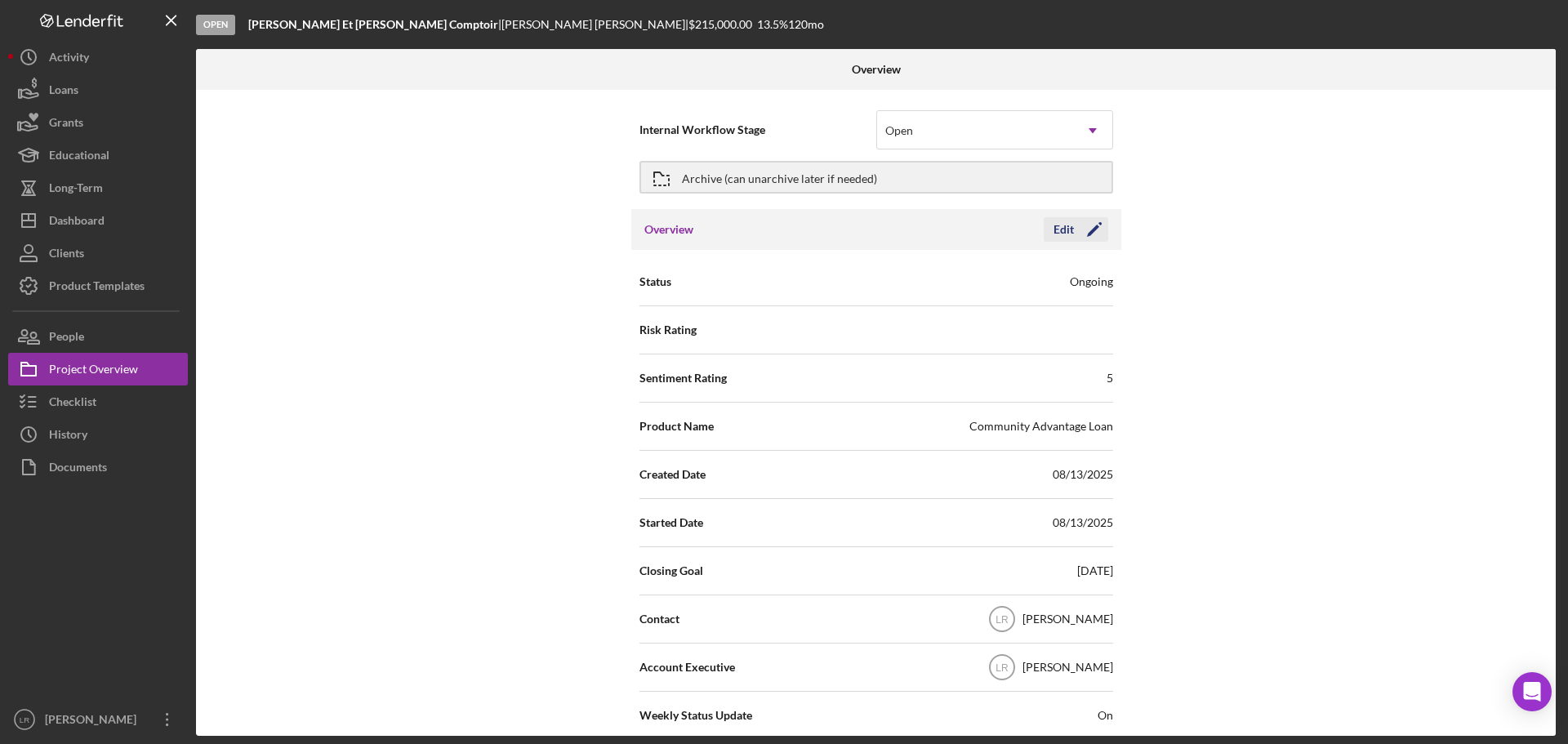
click at [1091, 226] on icon "Icon/Edit" at bounding box center [1094, 230] width 41 height 41
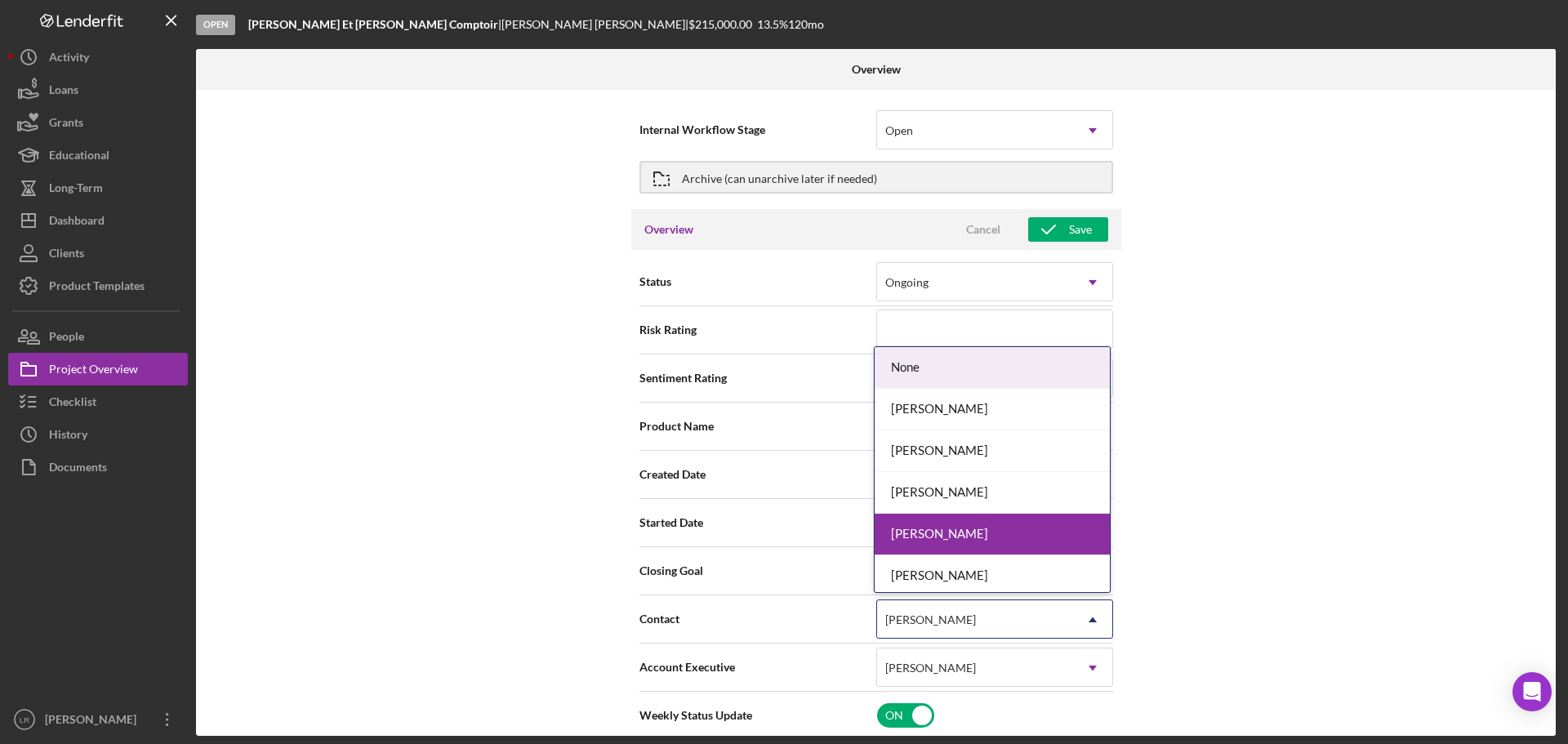
click at [964, 615] on div "[PERSON_NAME]" at bounding box center [976, 620] width 196 height 38
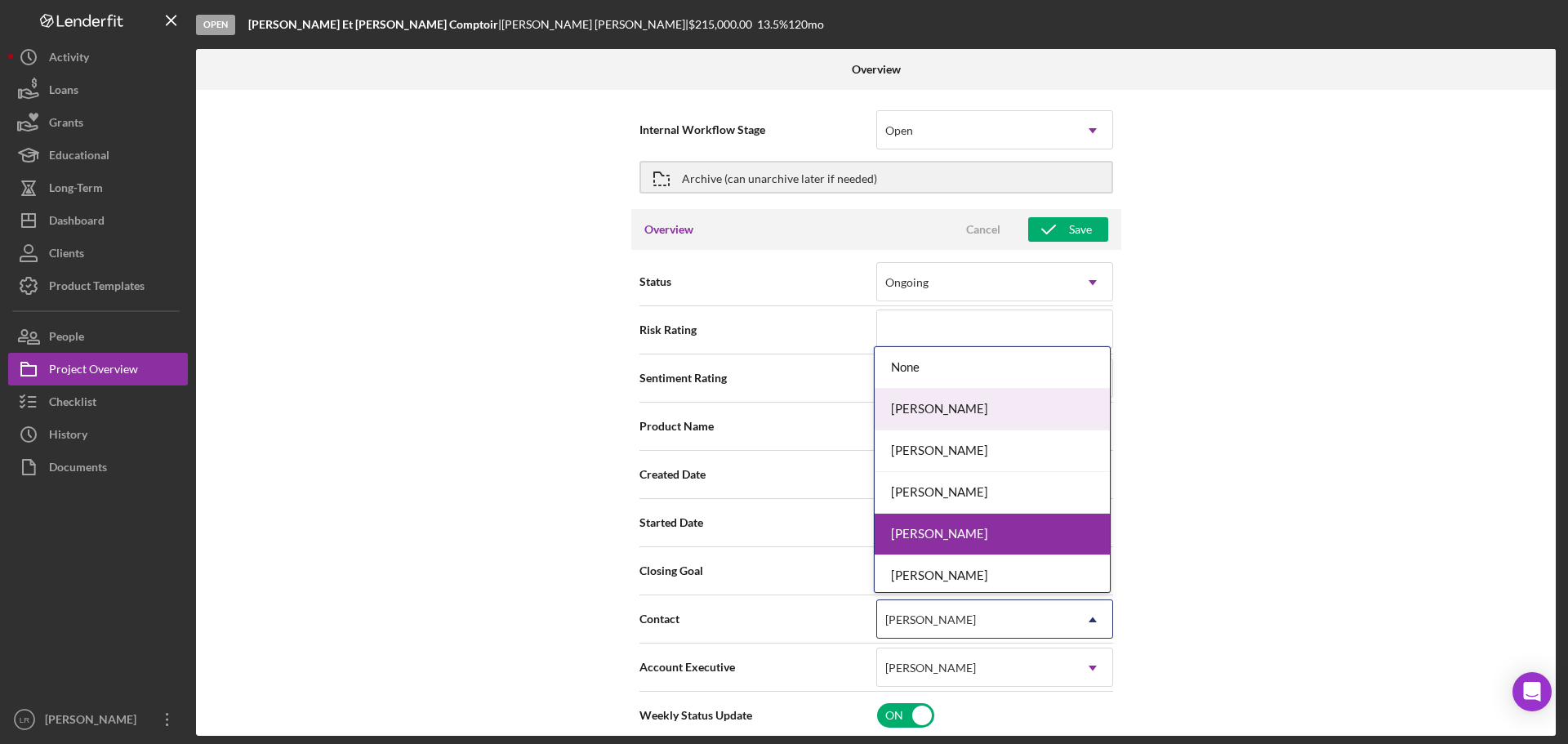
click at [926, 413] on div "[PERSON_NAME]" at bounding box center [992, 409] width 235 height 42
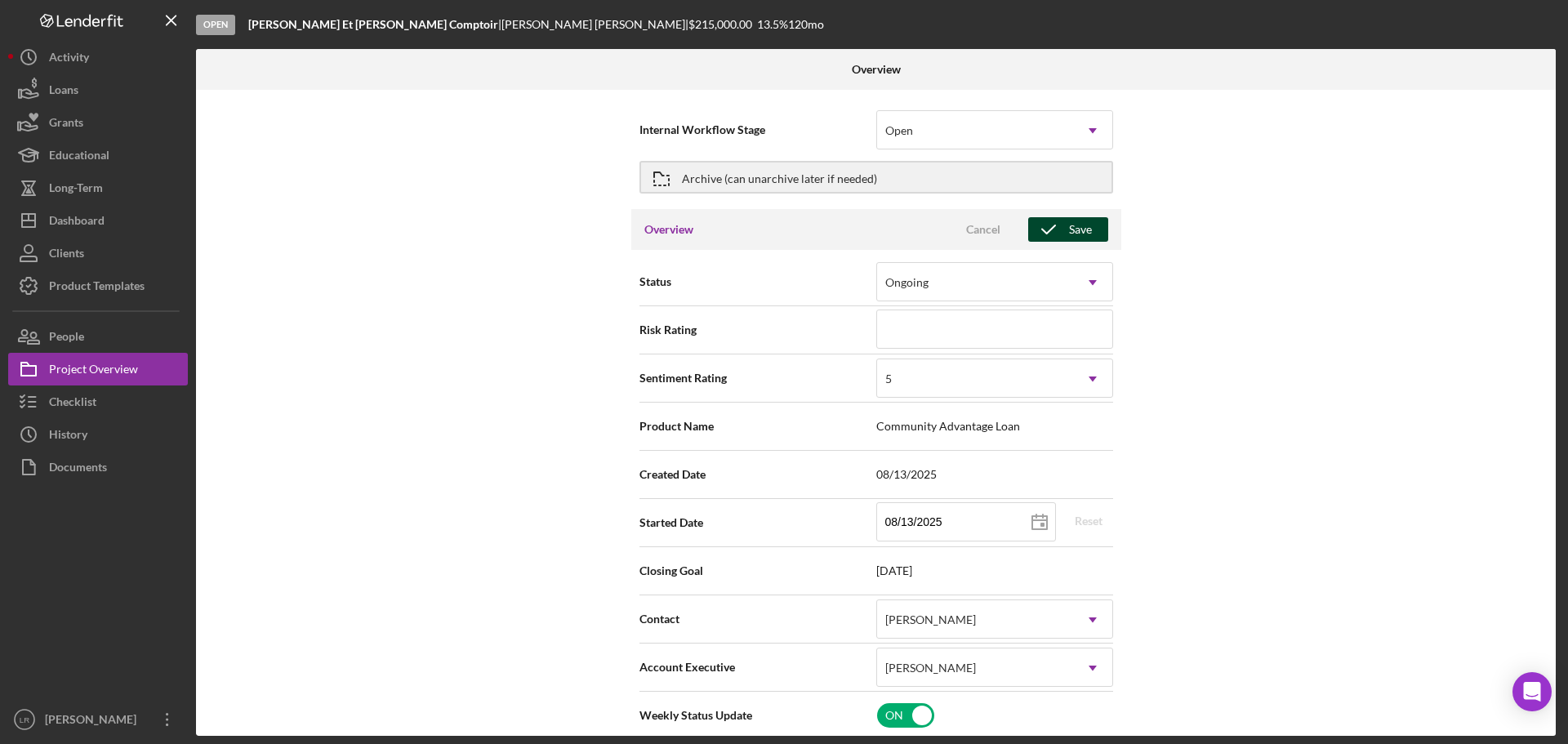
click at [1074, 227] on div "Save" at bounding box center [1081, 230] width 23 height 25
type textarea "Here's a snapshot of information that has been fully approved, as well as the i…"
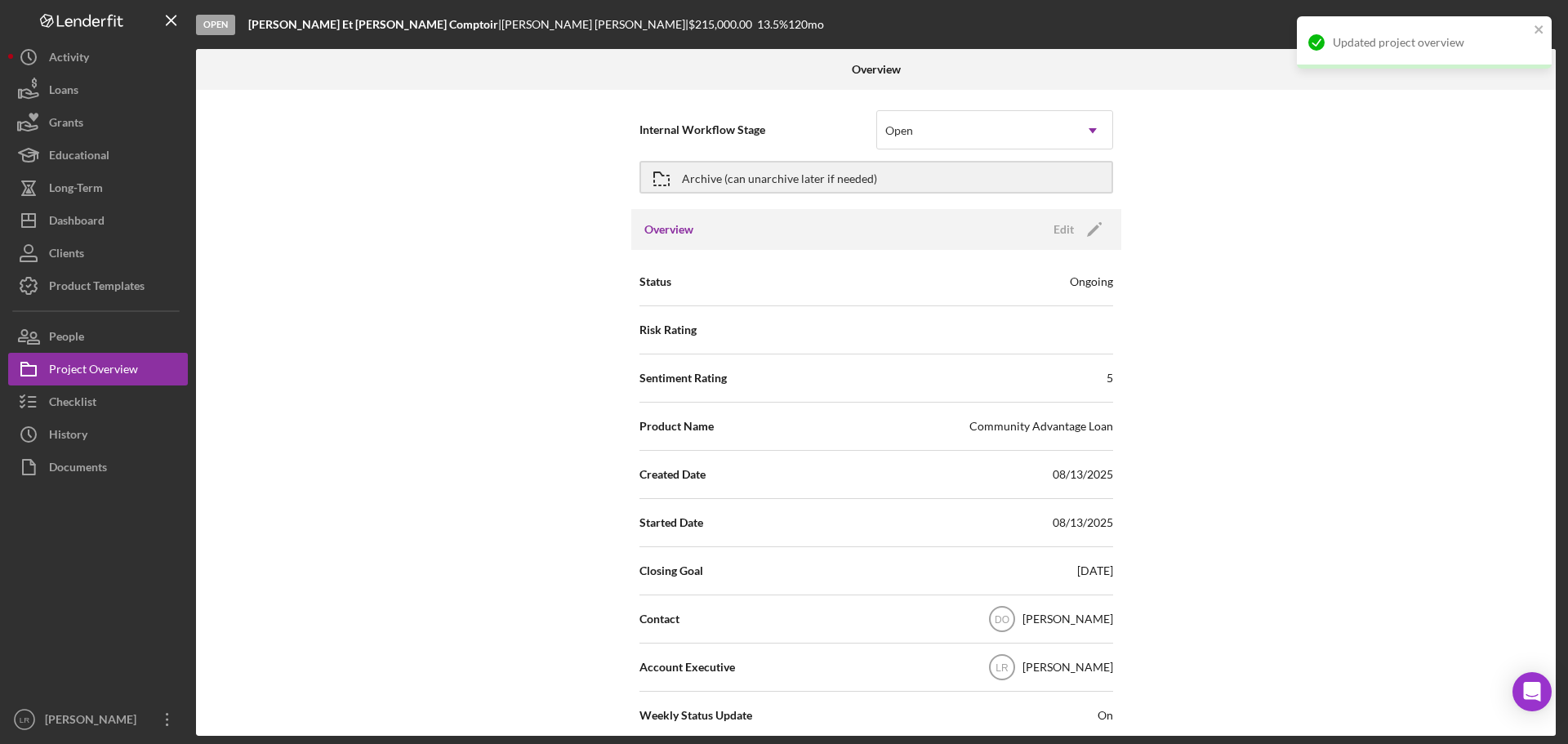
click at [1277, 292] on div "Internal Workflow Stage Open Icon/Dropdown Arrow Archive (can unarchive later i…" at bounding box center [876, 412] width 1359 height 646
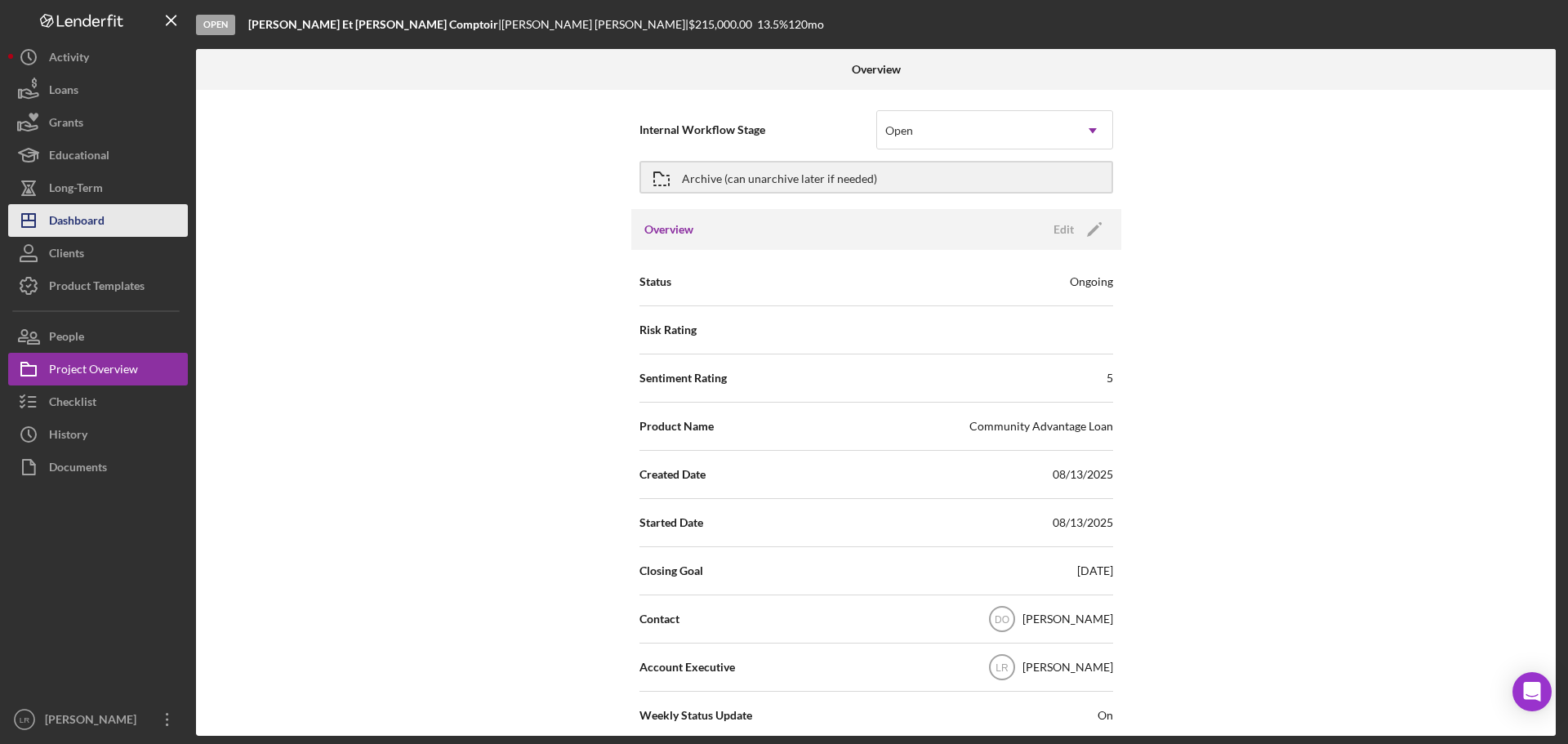
click at [124, 230] on button "Icon/Dashboard Dashboard" at bounding box center [97, 220] width 180 height 32
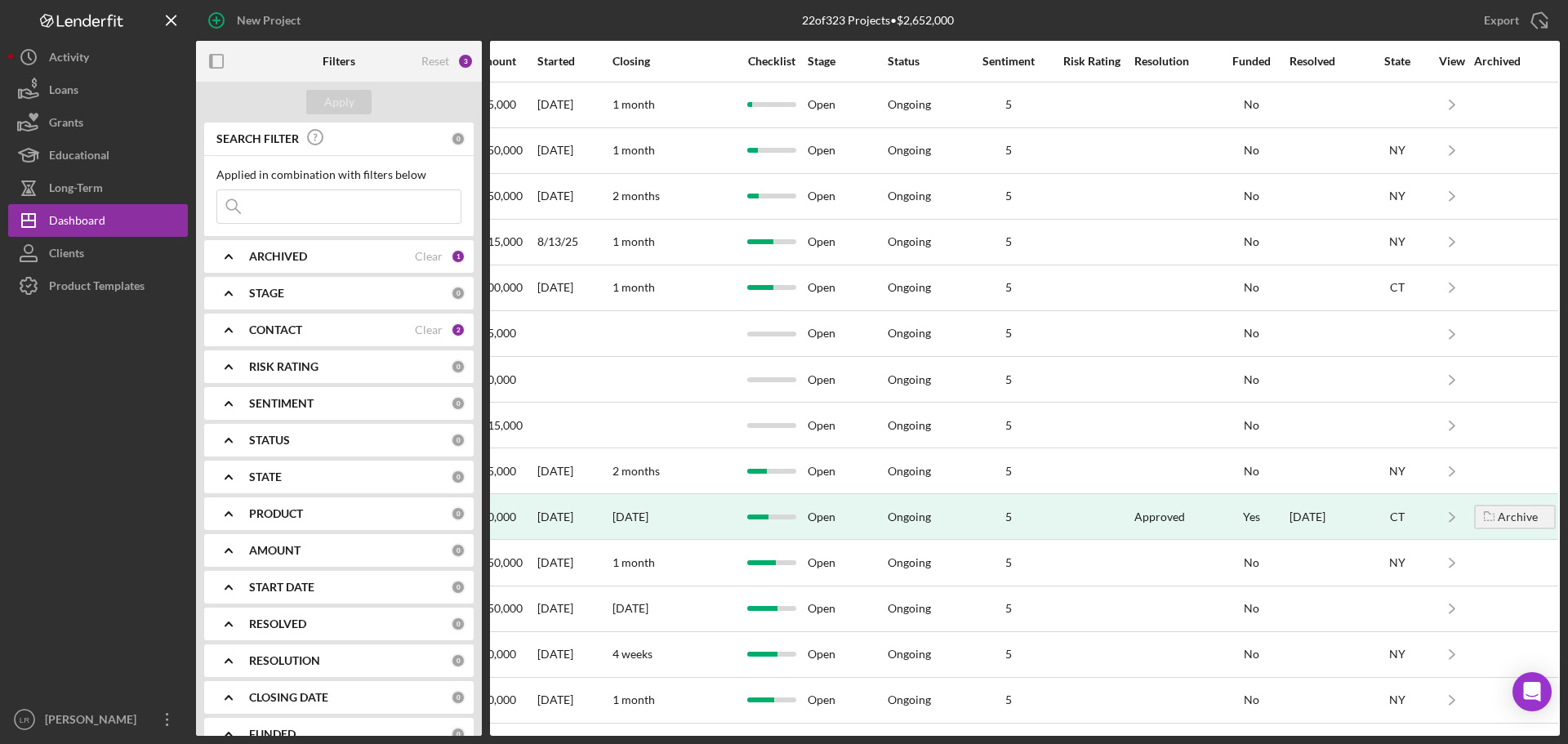
scroll to position [0, 895]
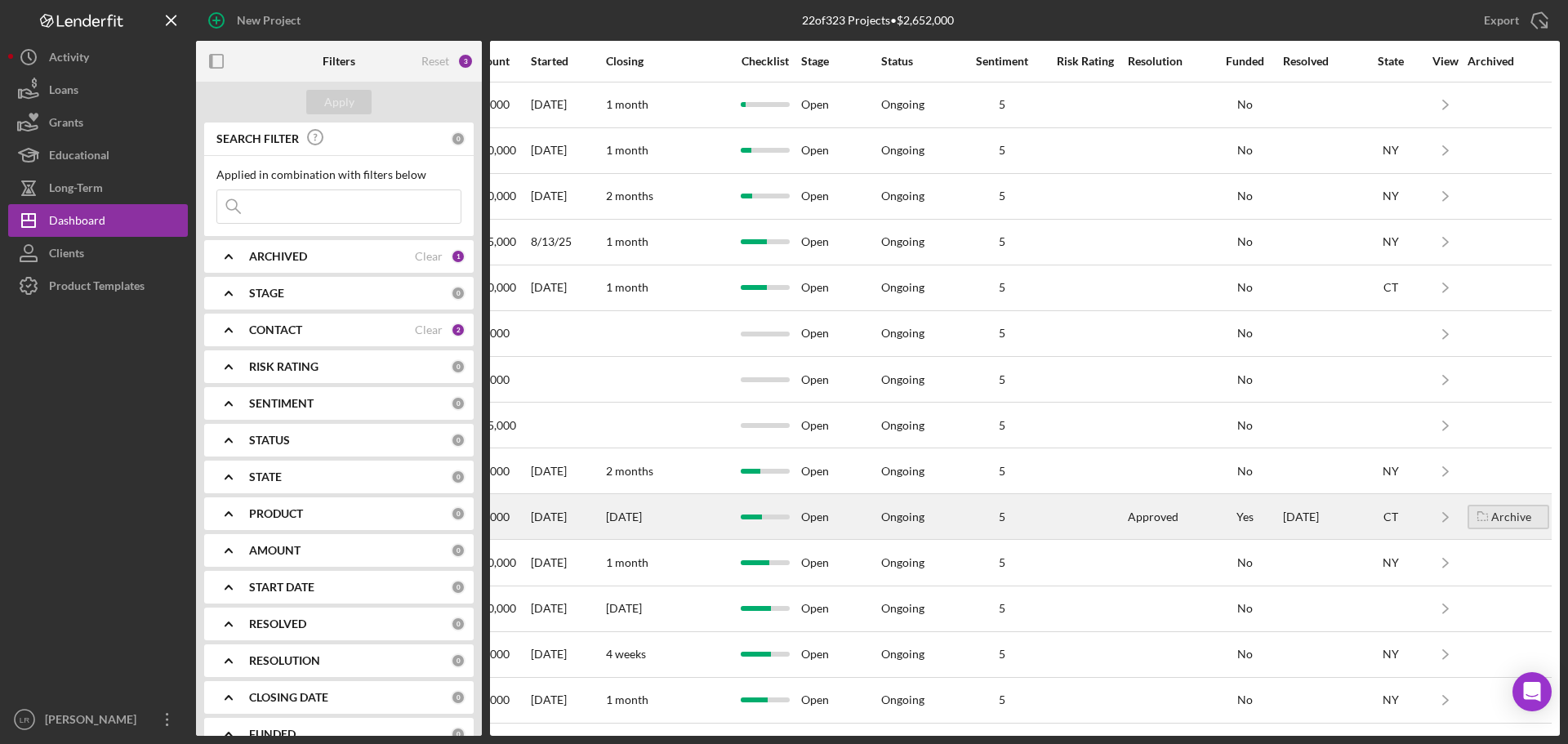
click at [1501, 523] on div "Archive" at bounding box center [1511, 517] width 40 height 25
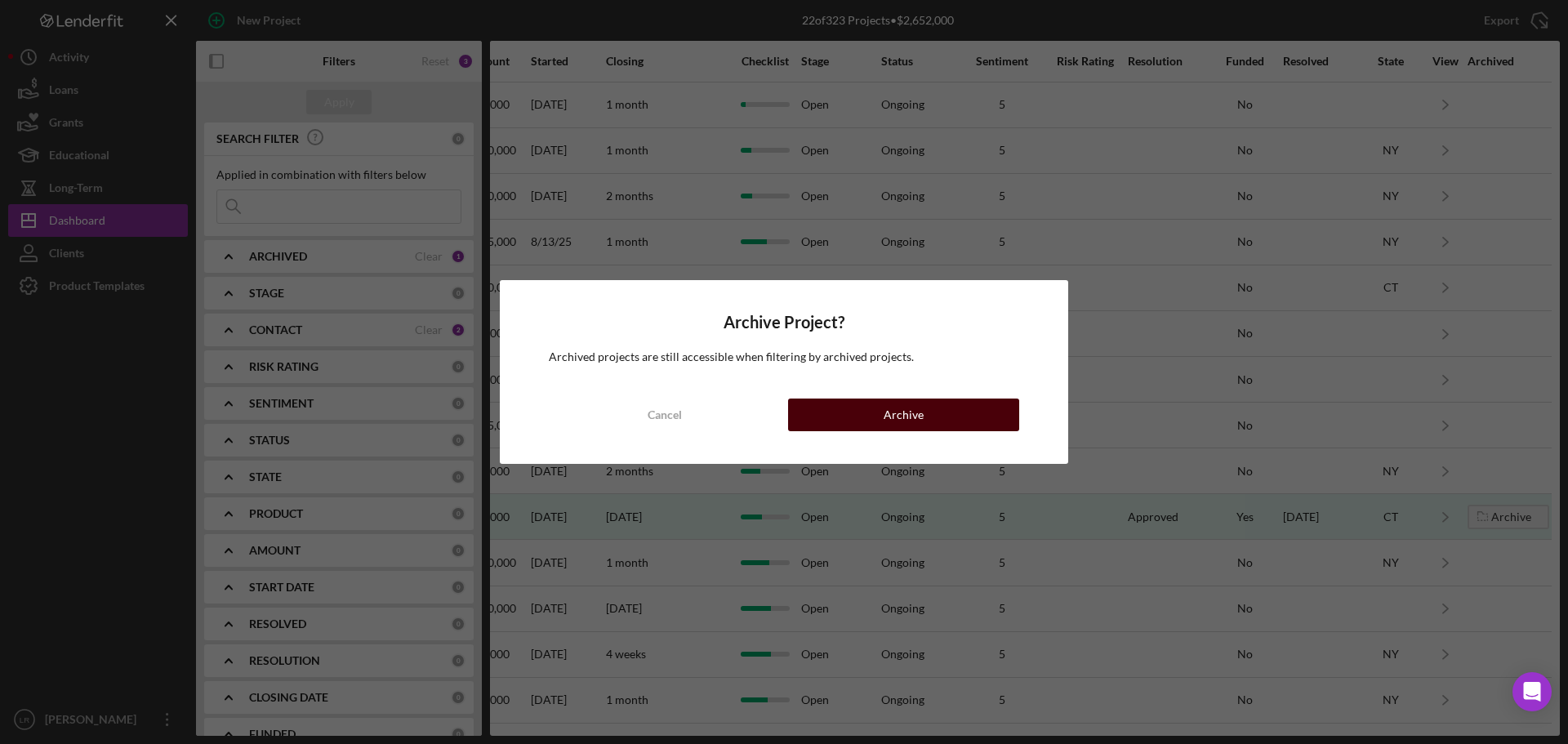
click at [918, 412] on div "Archive" at bounding box center [904, 415] width 40 height 32
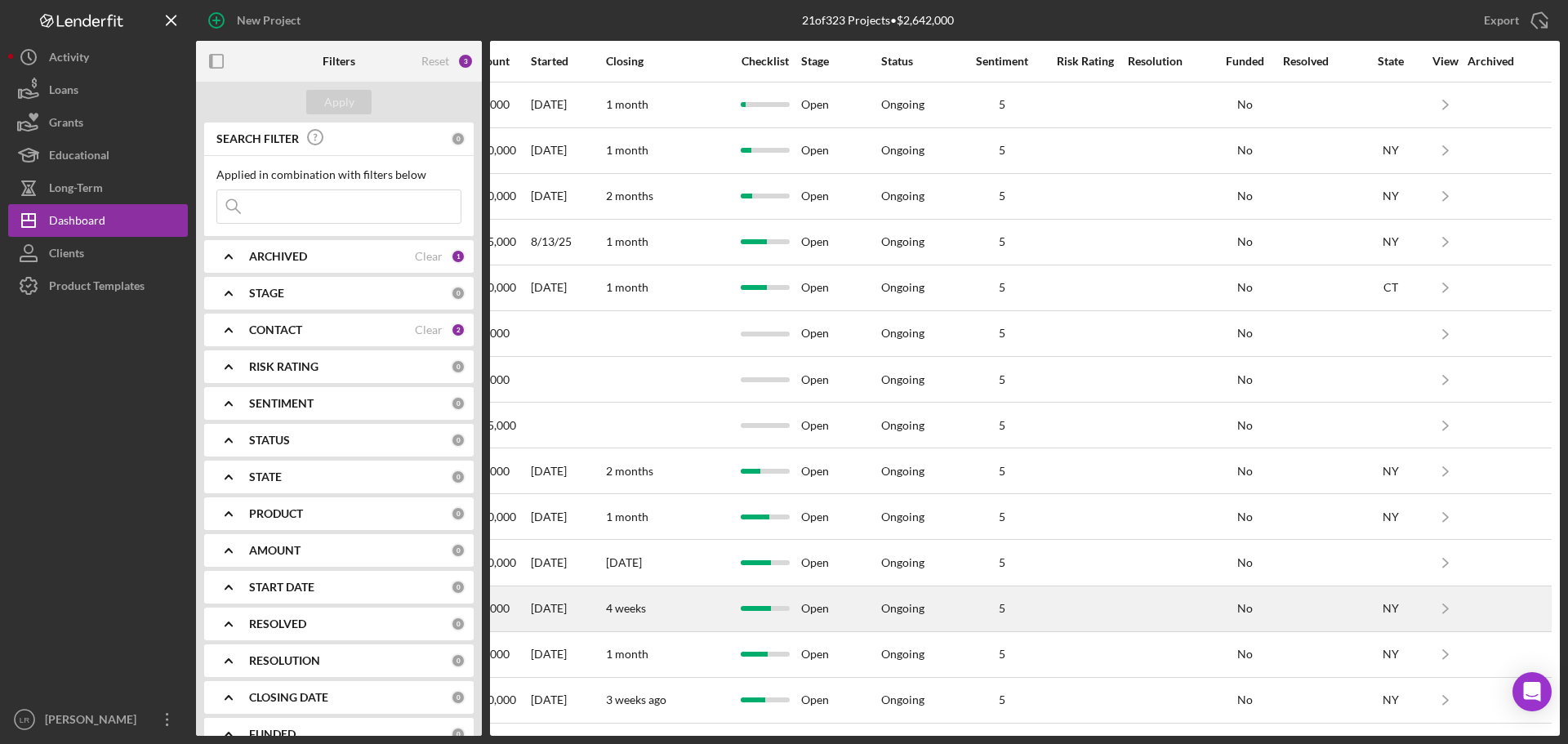
click at [1082, 604] on div at bounding box center [1085, 608] width 82 height 43
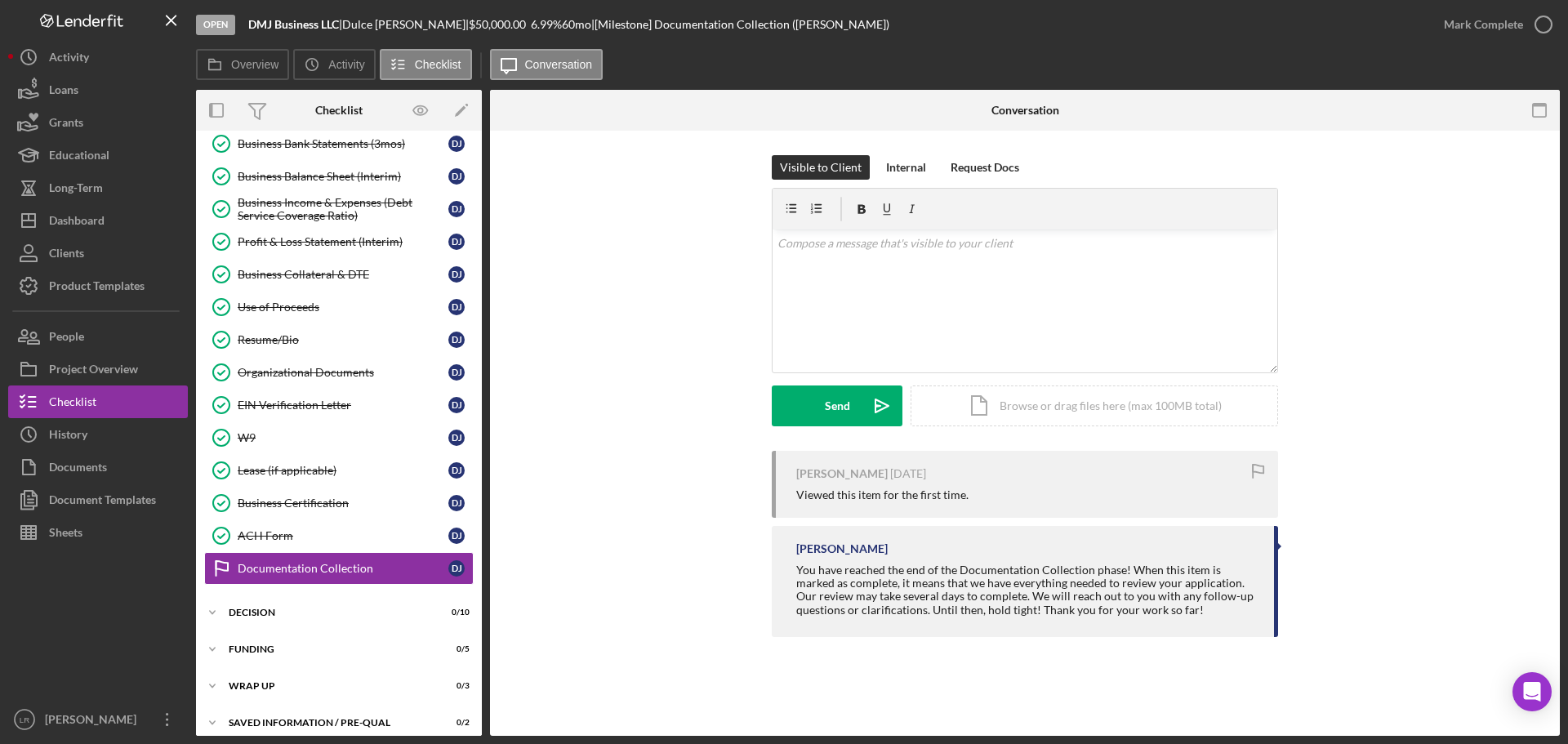
scroll to position [327, 0]
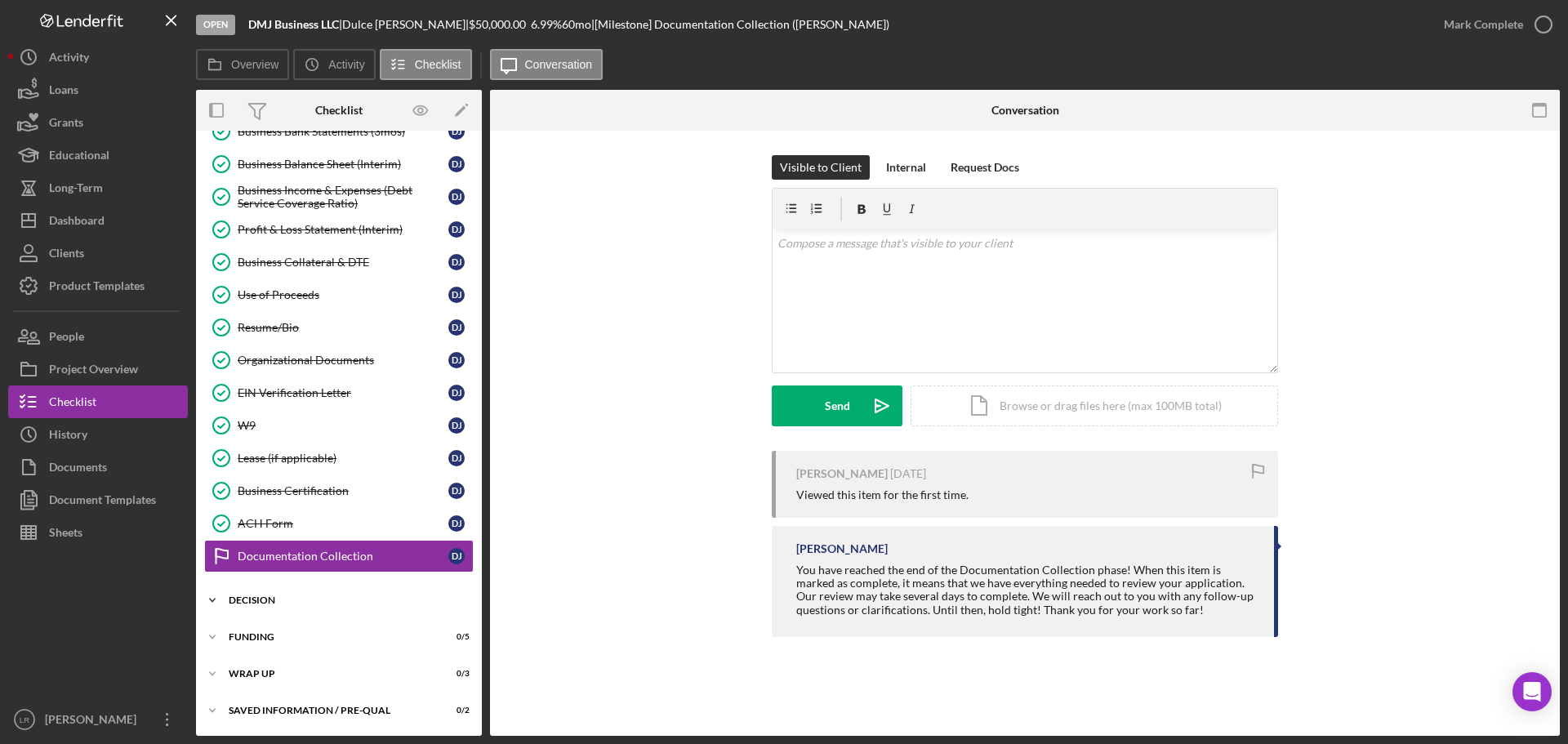
click at [279, 603] on div "Decision" at bounding box center [345, 599] width 233 height 10
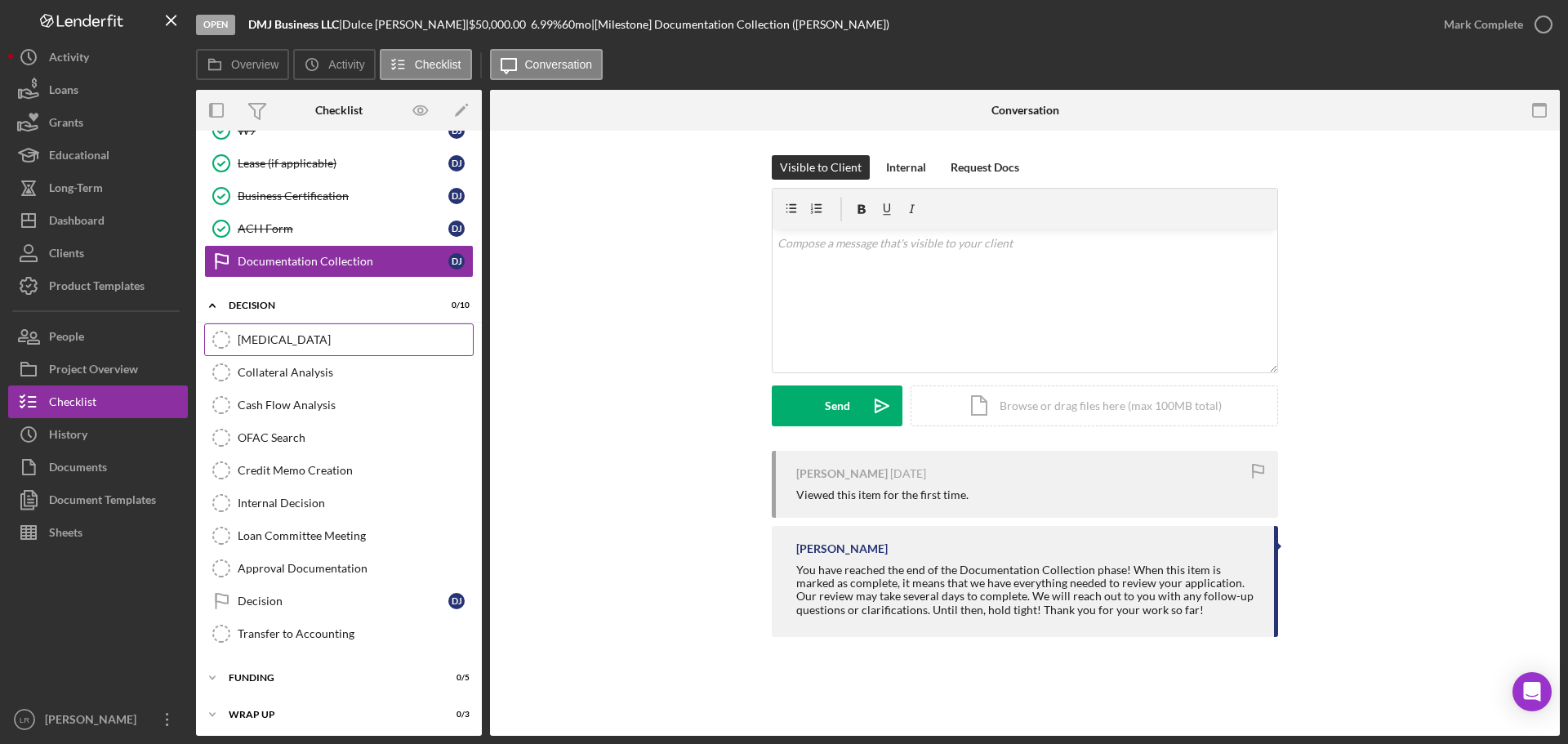
scroll to position [663, 0]
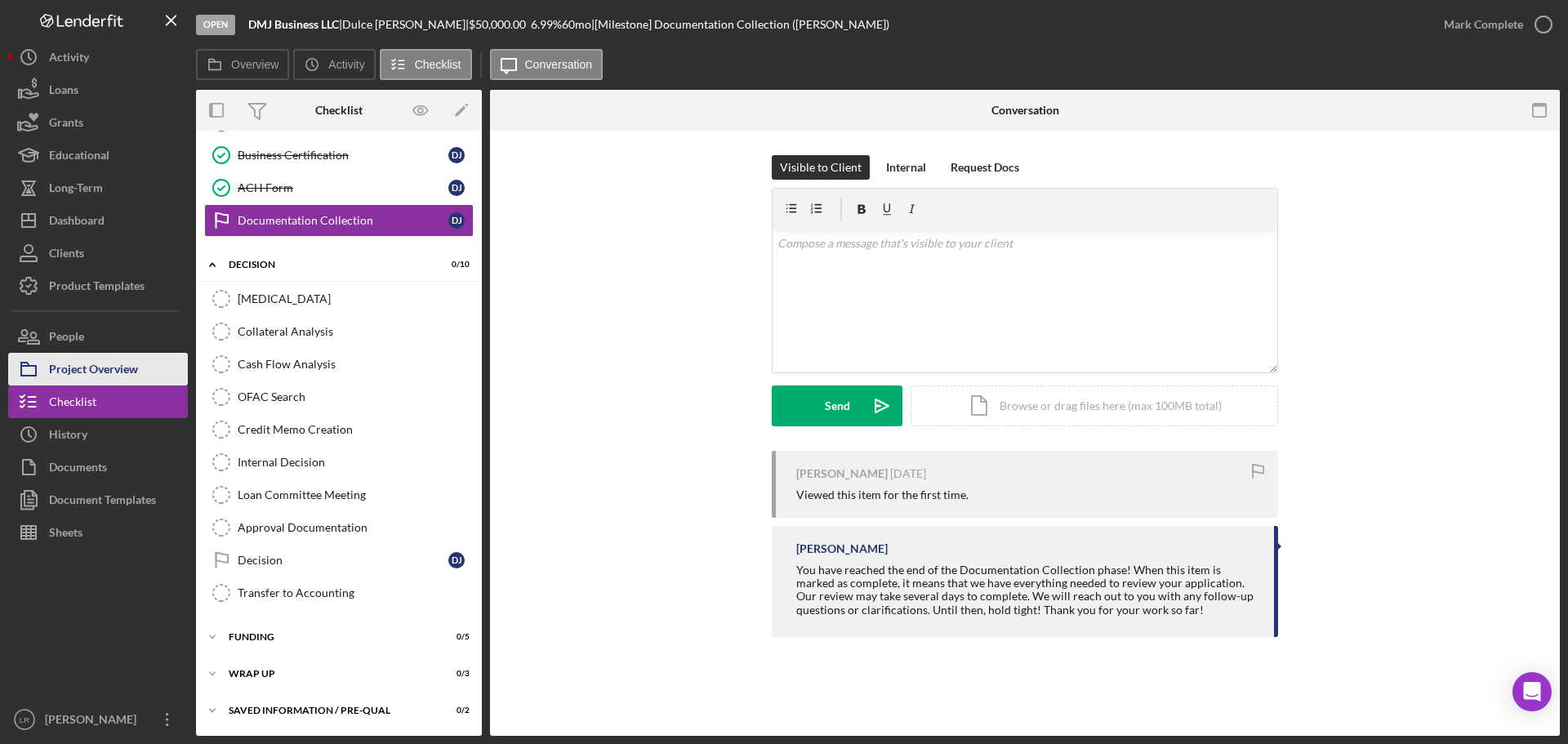
click at [118, 362] on div "Project Overview" at bounding box center [94, 371] width 89 height 37
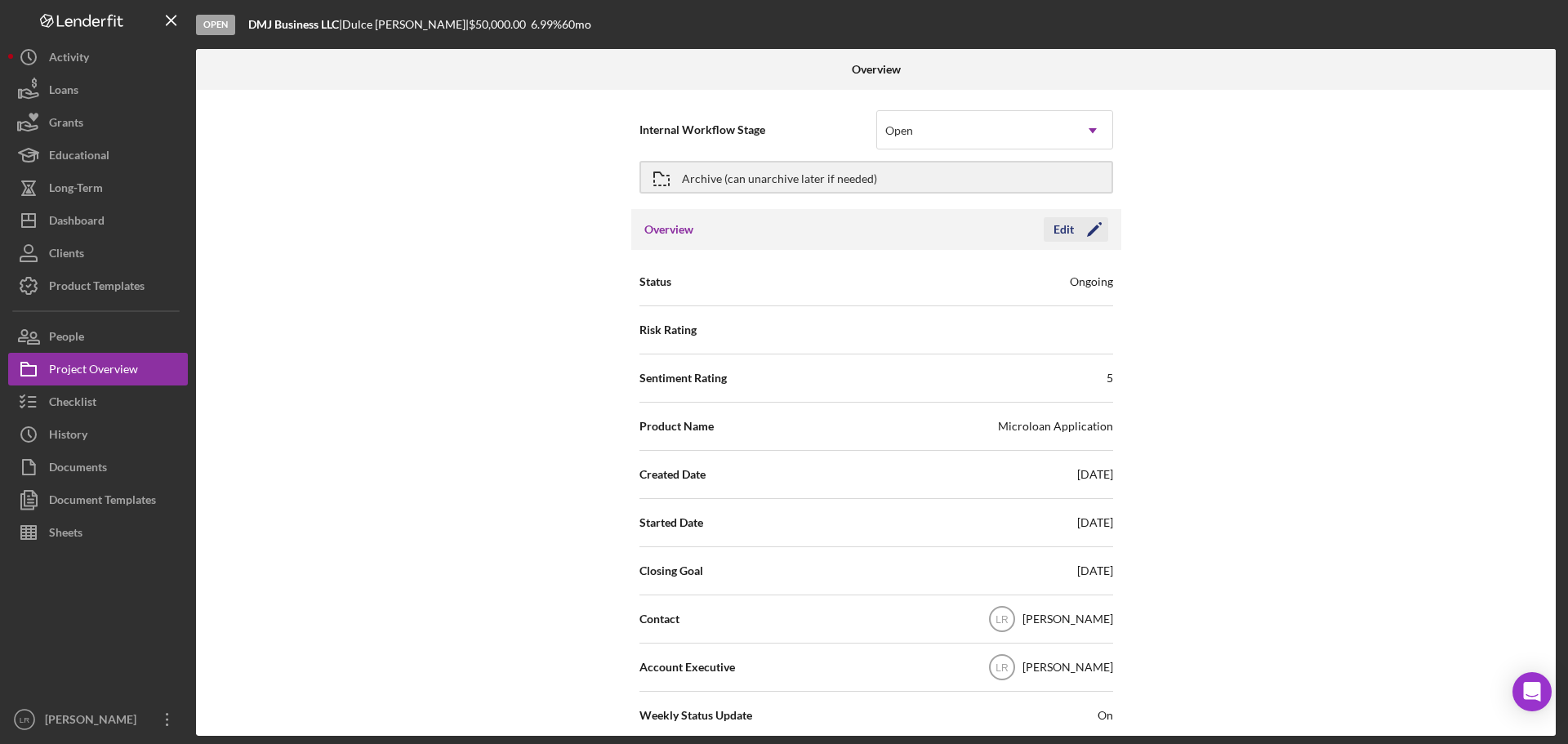
click at [1093, 231] on icon "Icon/Edit" at bounding box center [1094, 230] width 41 height 41
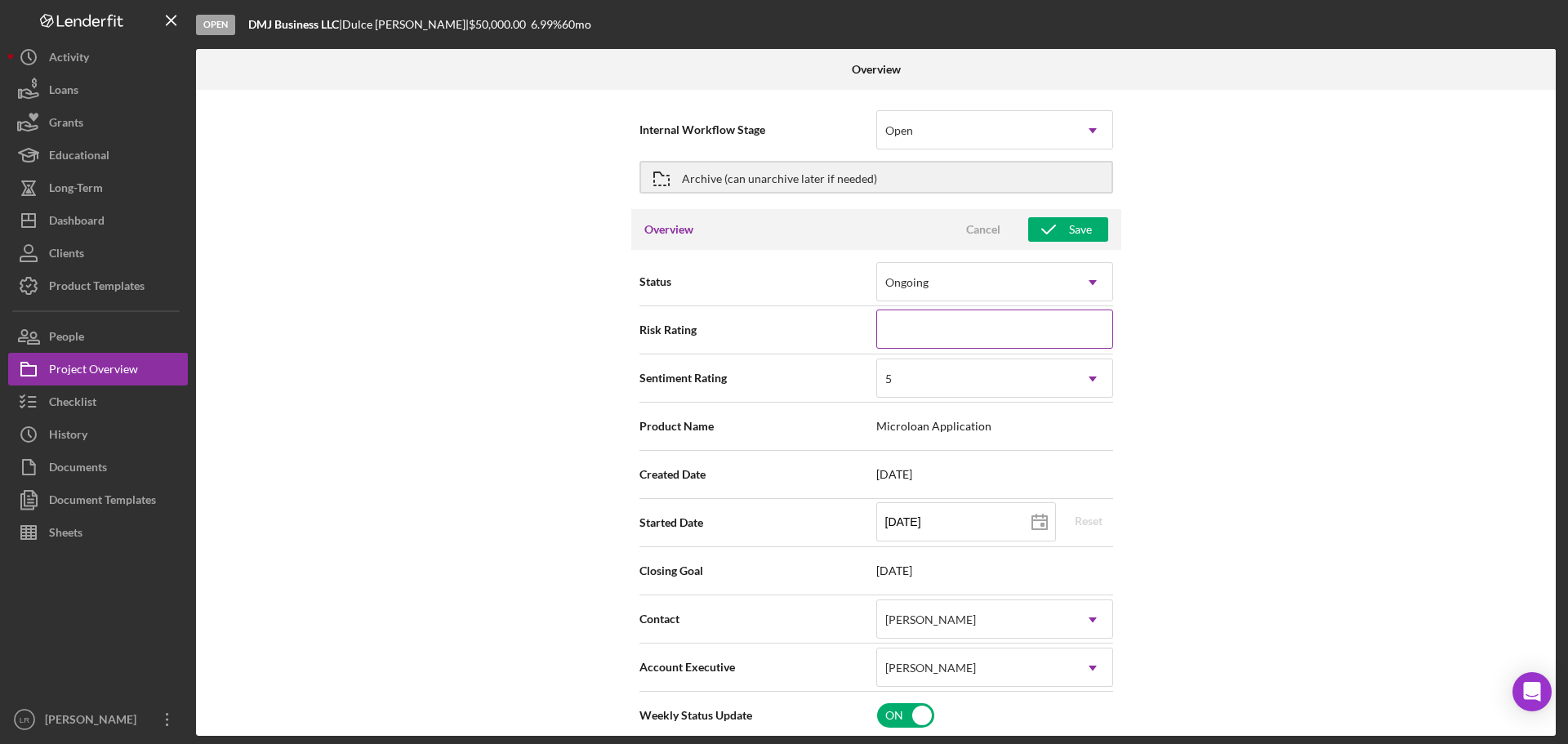
click at [1047, 331] on input at bounding box center [995, 329] width 237 height 39
type input "3"
click at [1096, 229] on button "Save" at bounding box center [1068, 230] width 80 height 25
type textarea "Here's a snapshot of information that has been fully approved, as well as the i…"
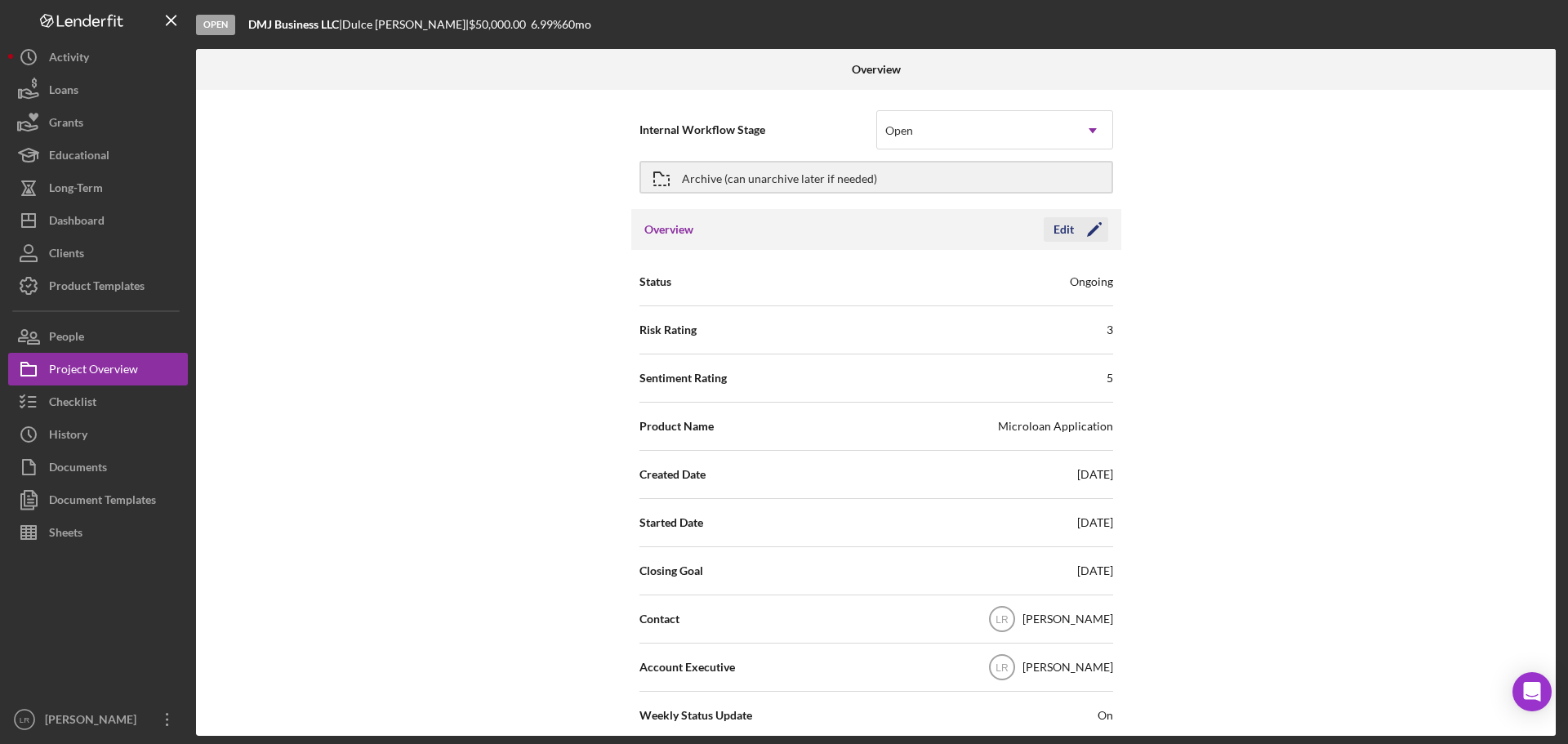
click at [1074, 237] on icon "Icon/Edit" at bounding box center [1094, 230] width 41 height 41
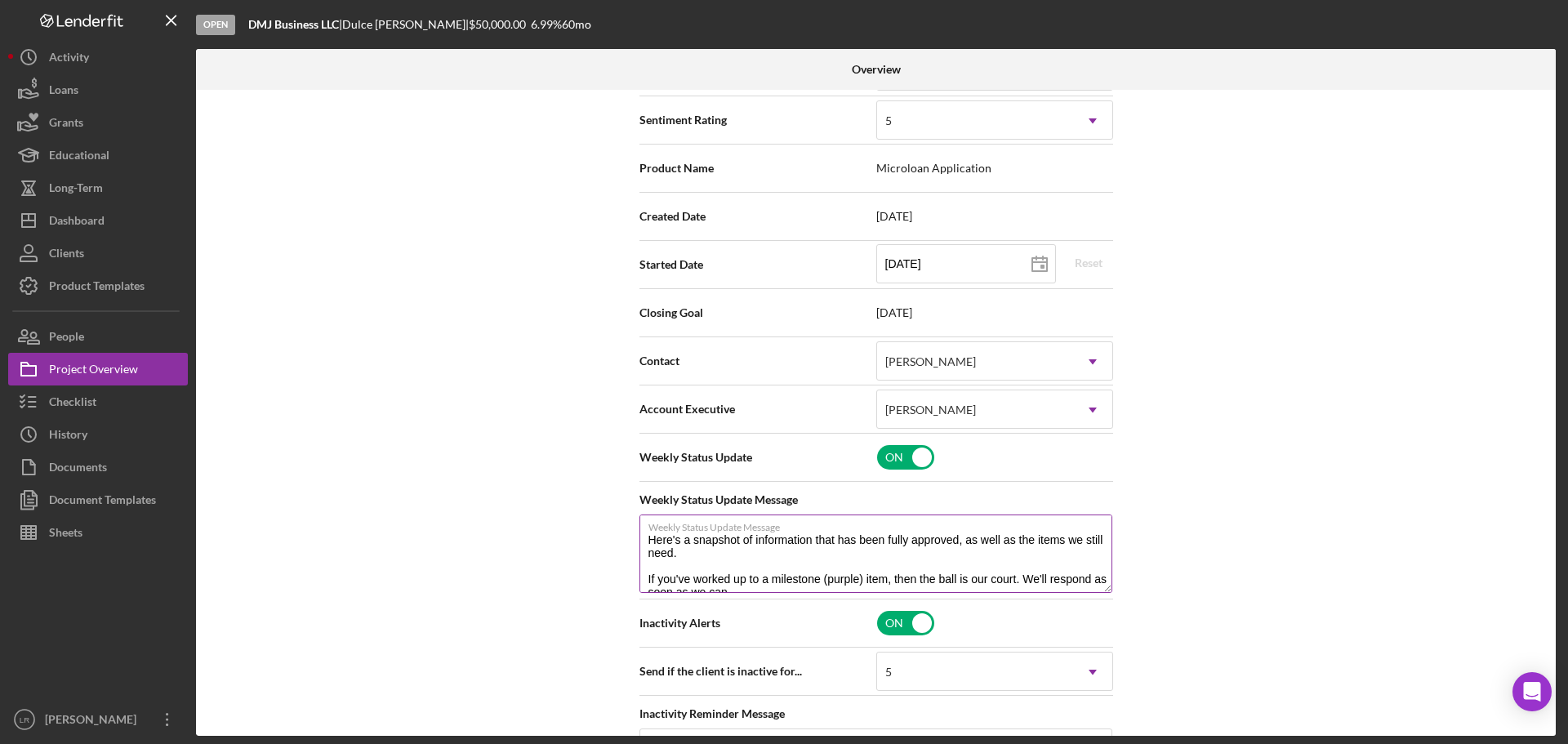
scroll to position [327, 0]
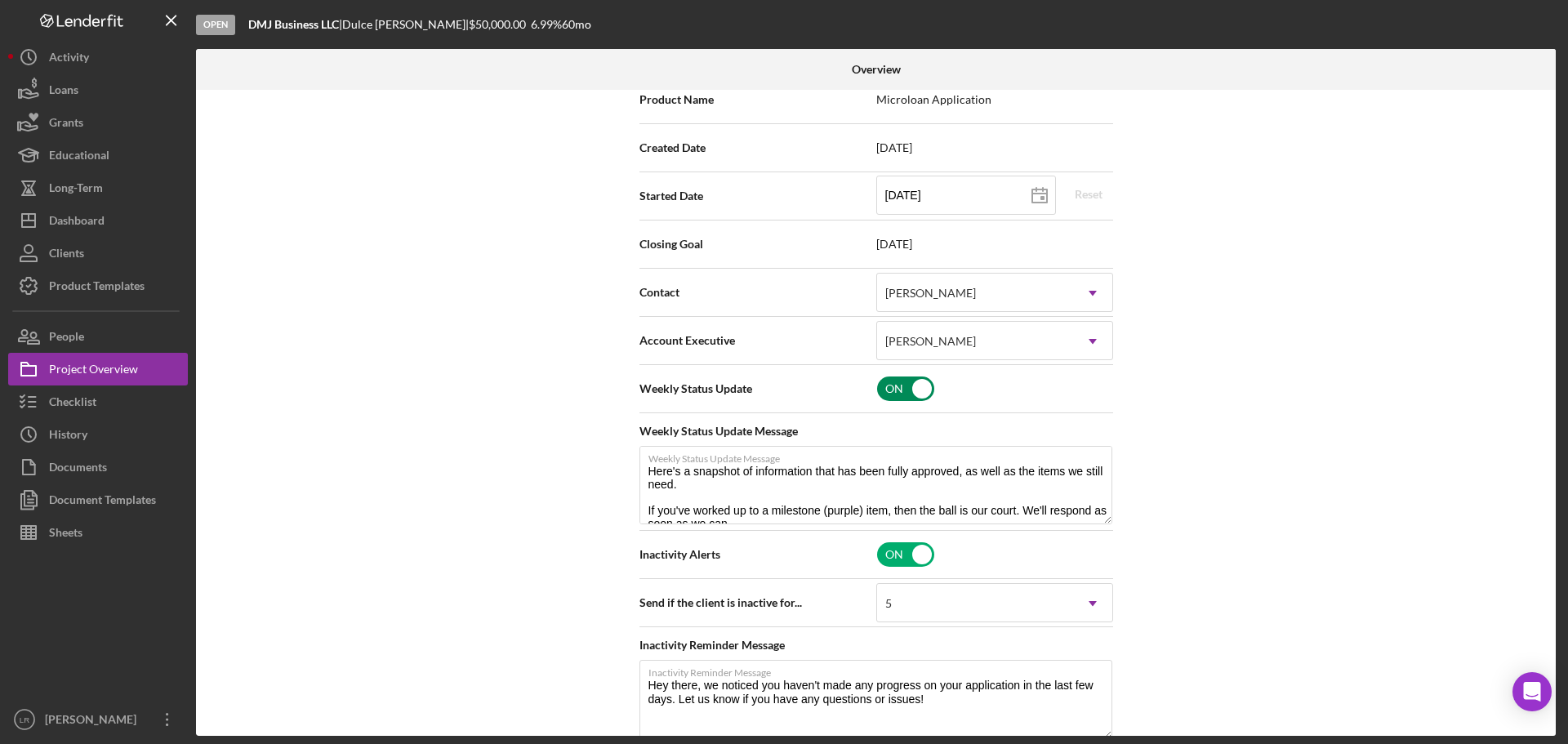
click at [914, 387] on input "checkbox" at bounding box center [905, 388] width 57 height 25
checkbox input "false"
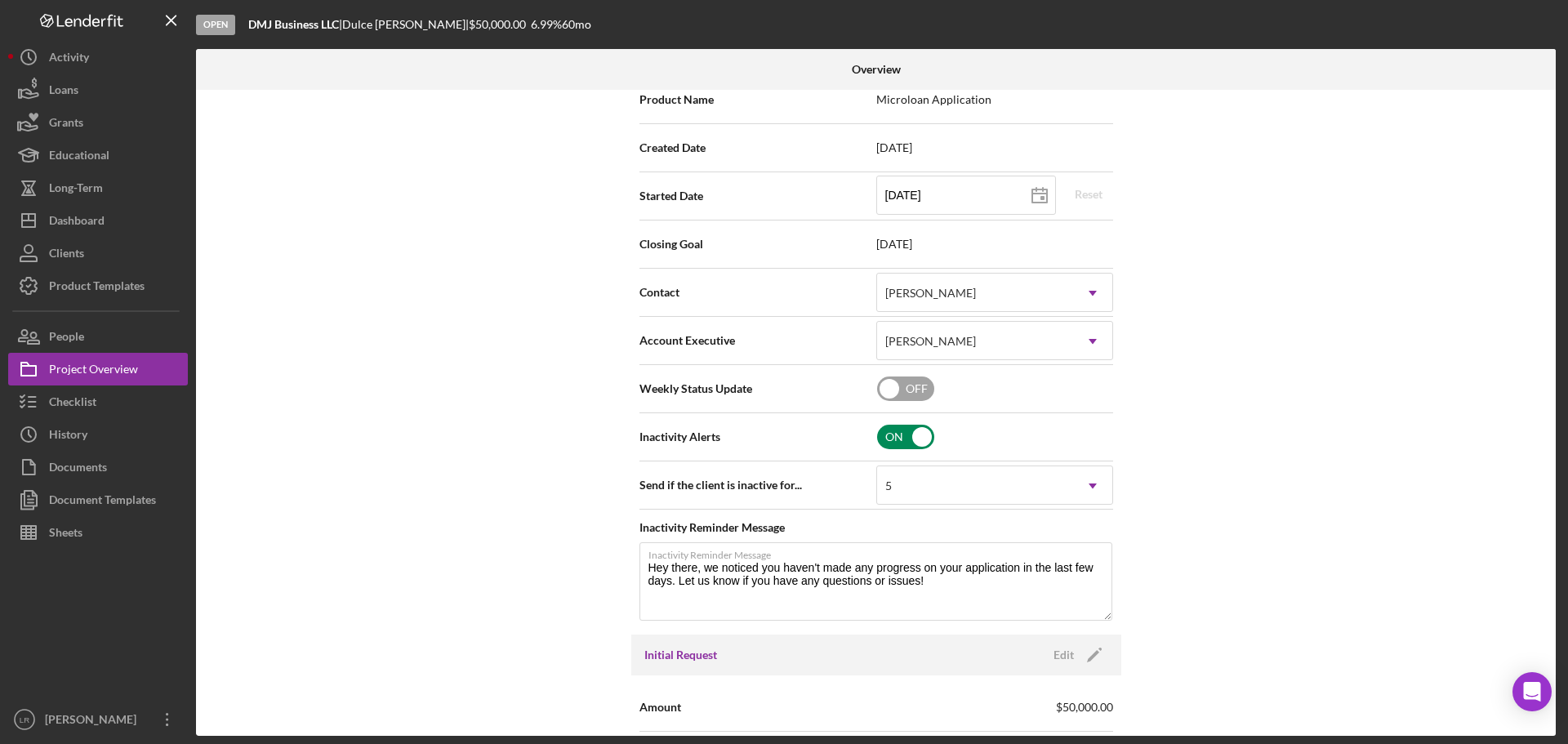
click at [900, 441] on input "checkbox" at bounding box center [905, 436] width 57 height 25
checkbox input "false"
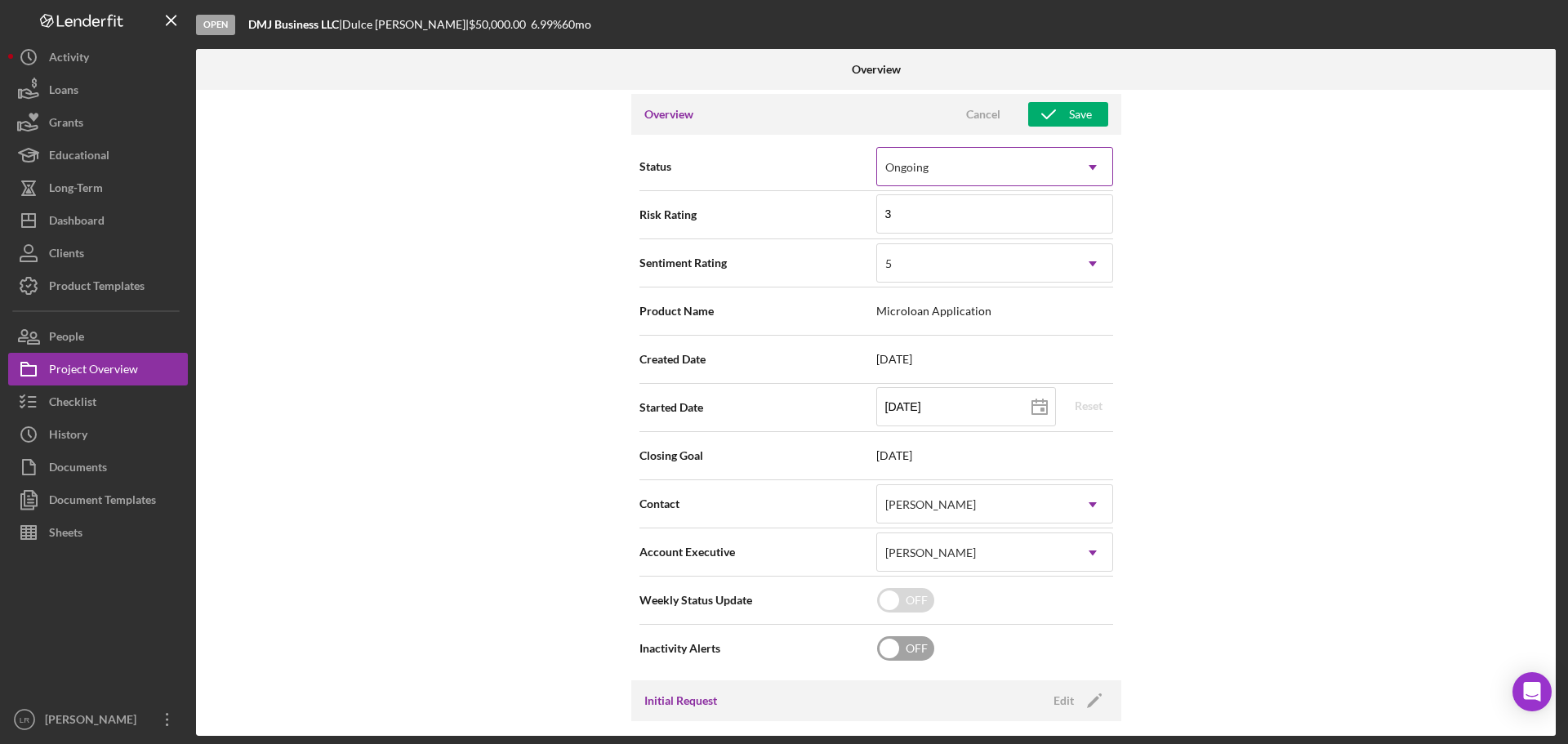
scroll to position [0, 0]
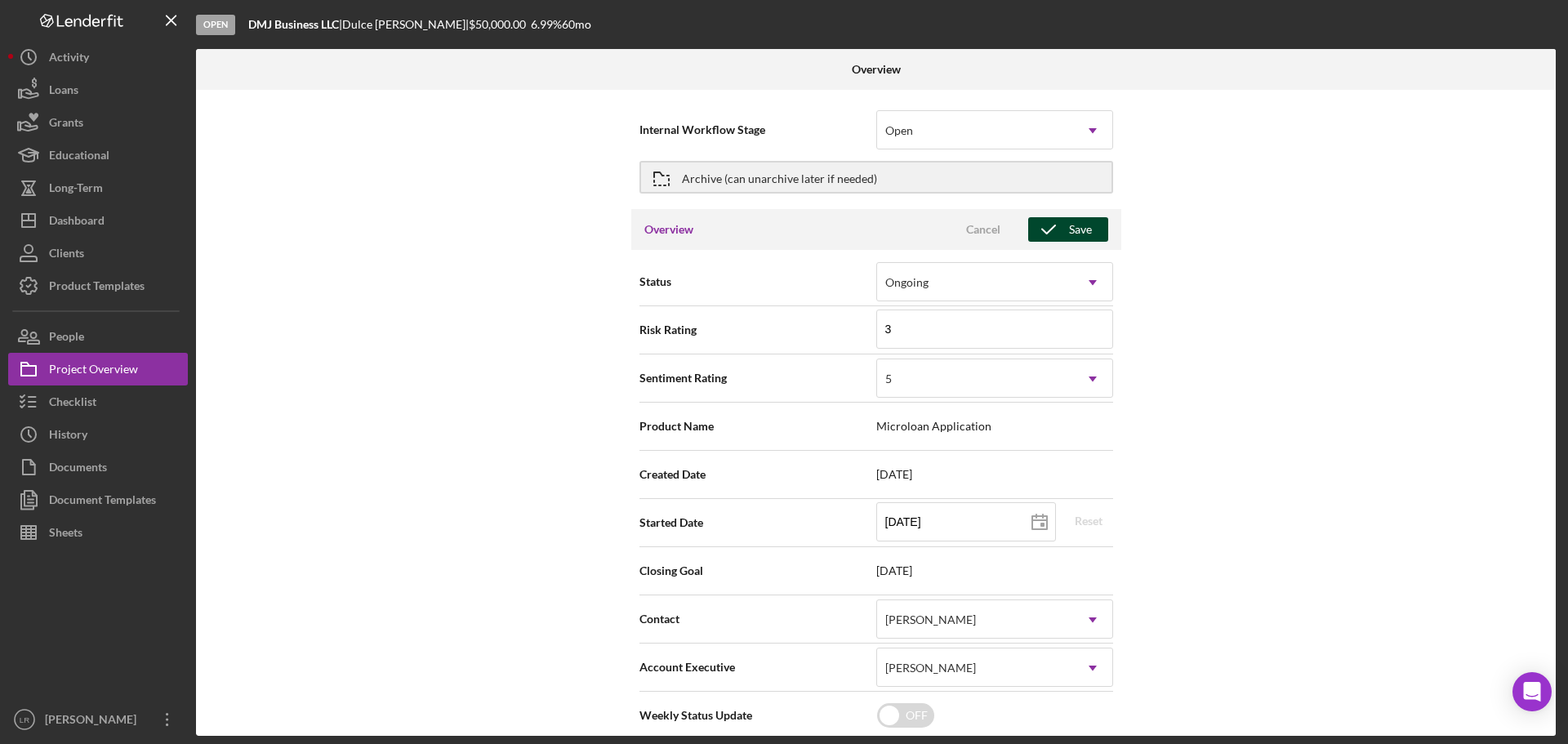
click at [1060, 230] on icon "button" at bounding box center [1048, 230] width 41 height 41
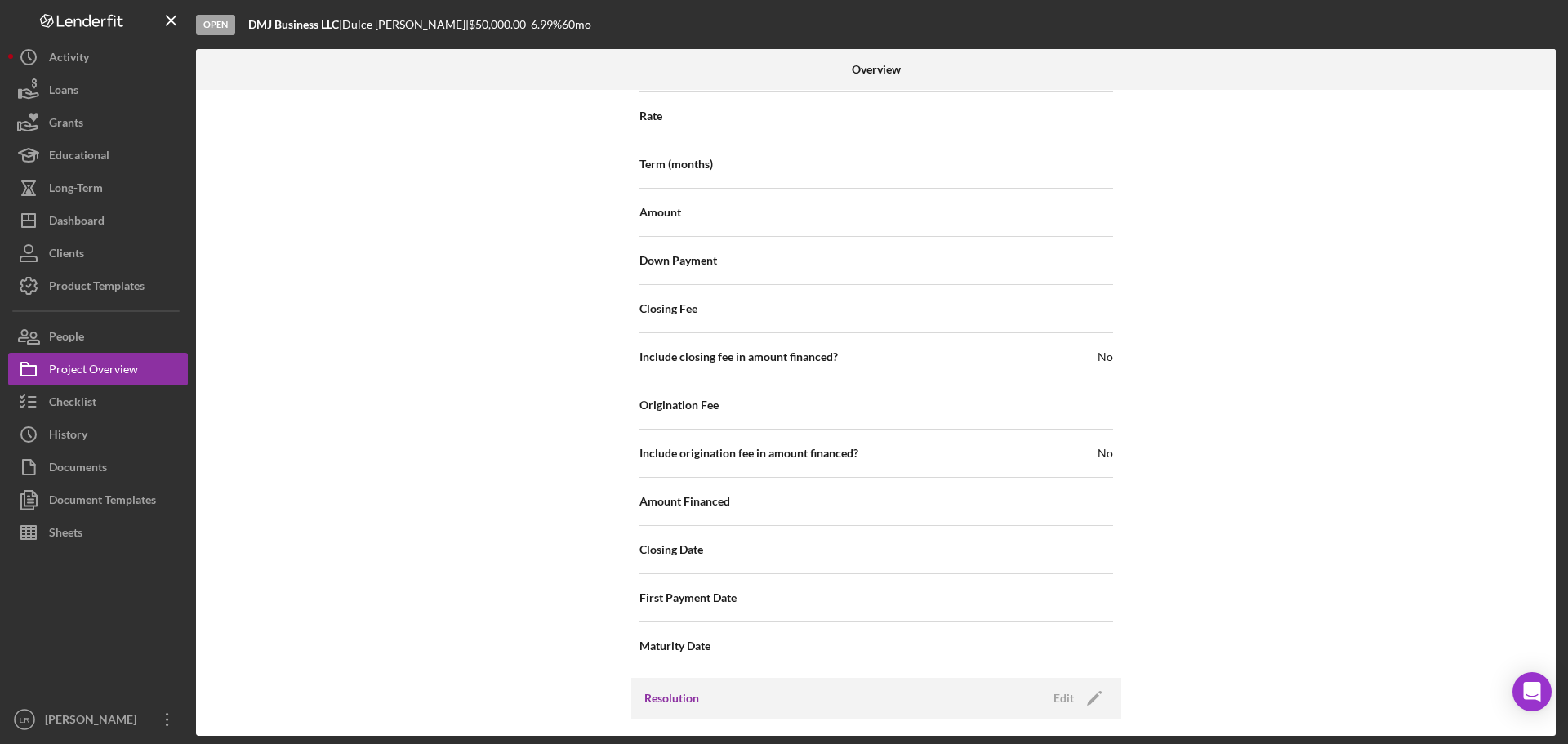
scroll to position [1546, 0]
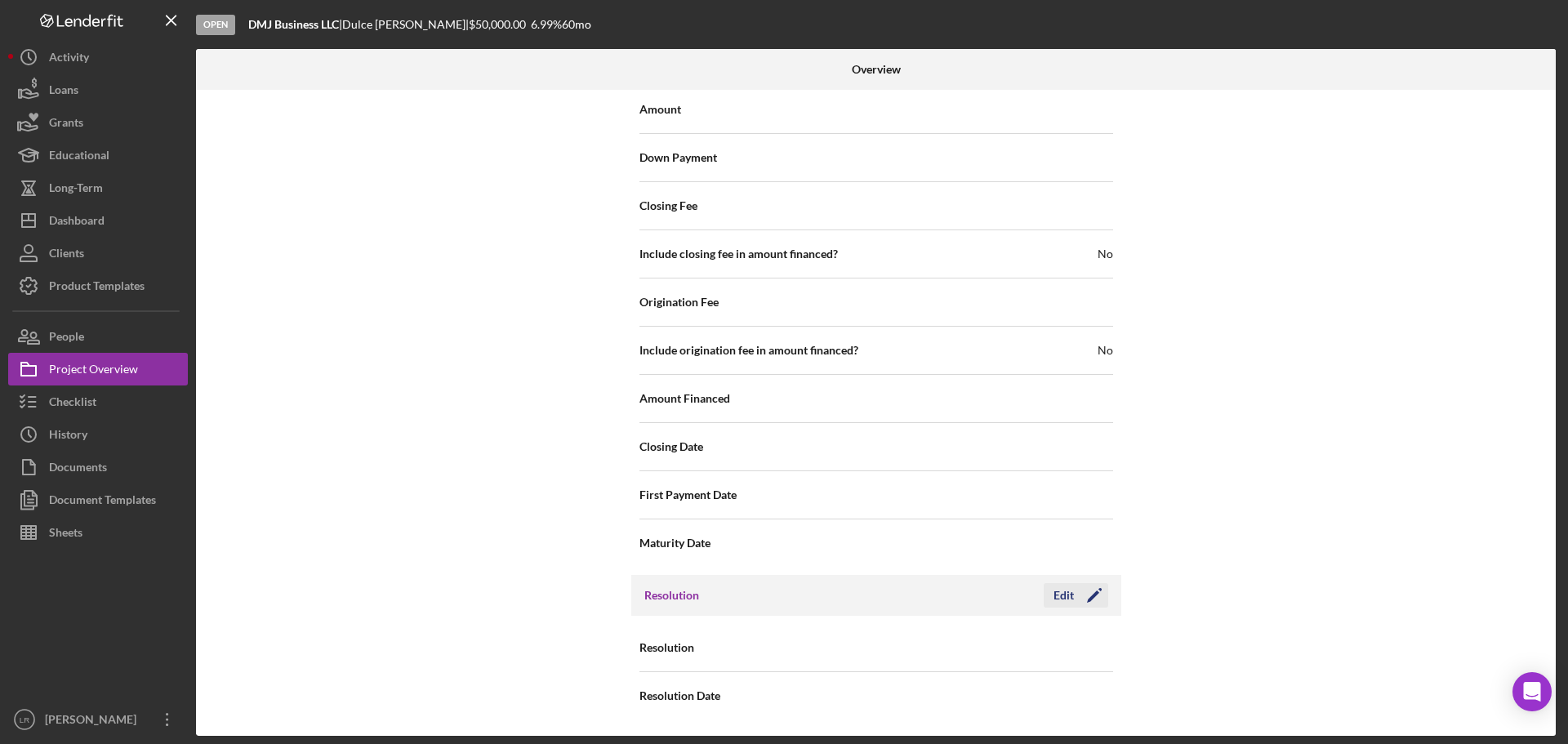
click at [1074, 593] on icon "Icon/Edit" at bounding box center [1094, 595] width 41 height 41
click at [948, 646] on div "Select..." at bounding box center [976, 648] width 196 height 38
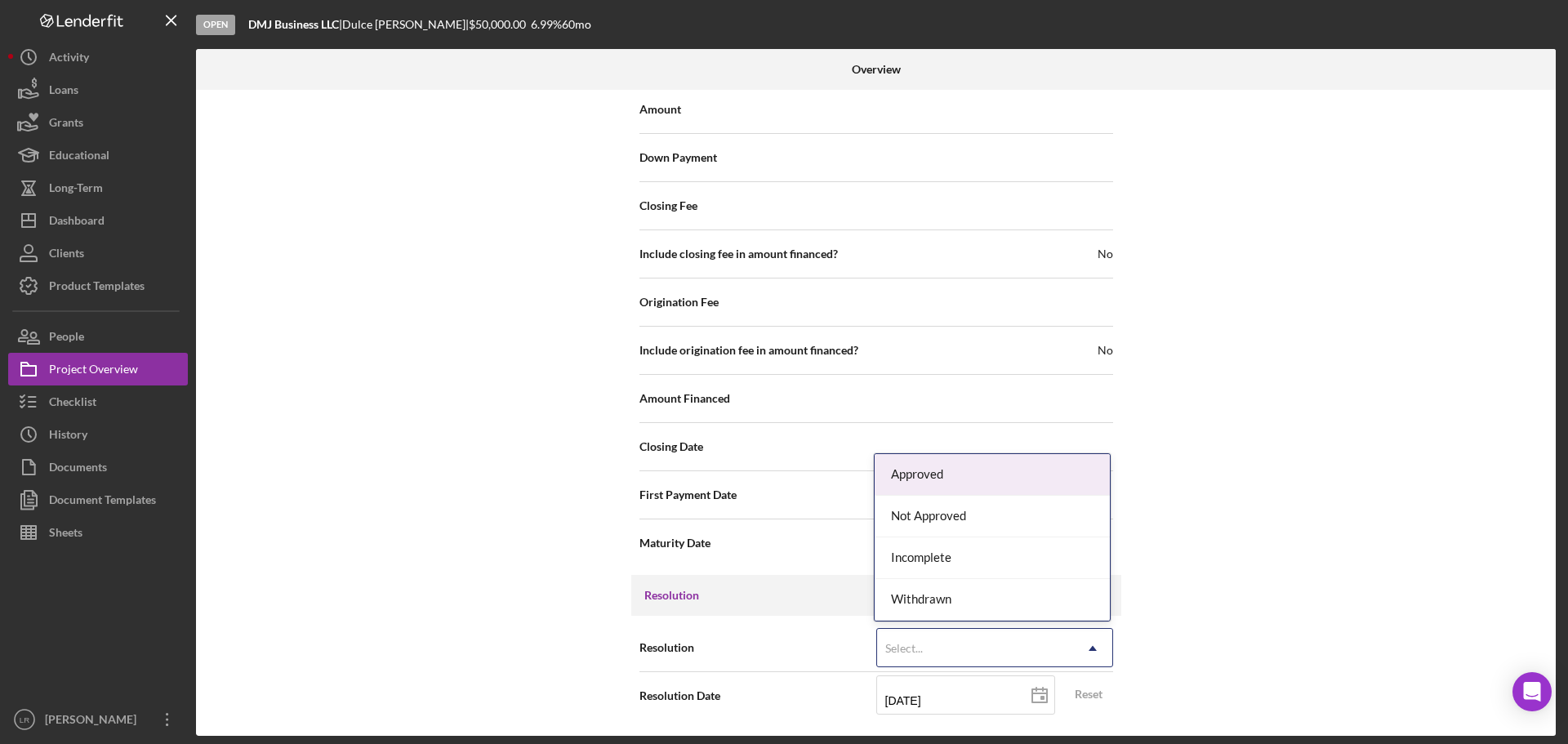
click at [938, 473] on div "Approved" at bounding box center [992, 475] width 235 height 42
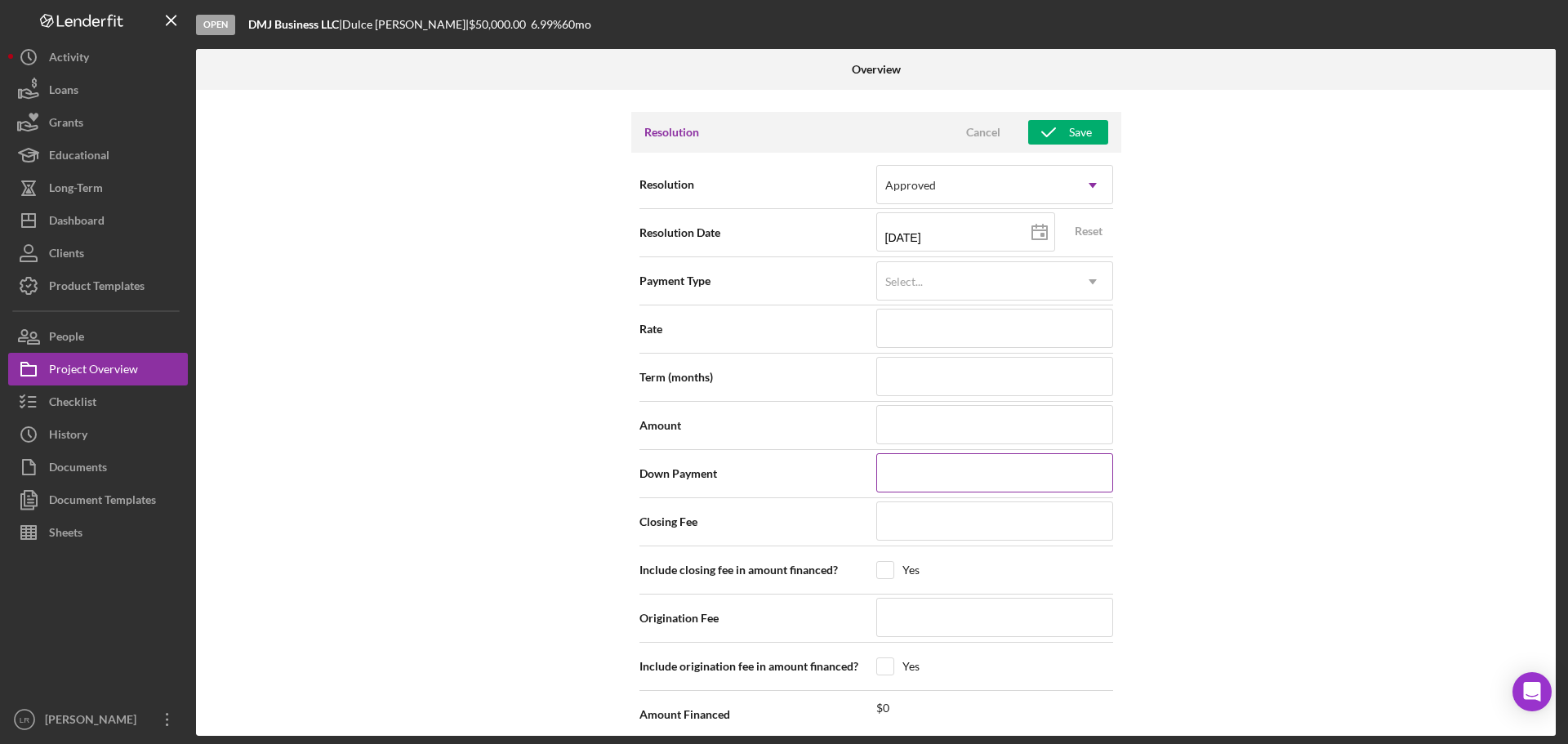
scroll to position [2036, 0]
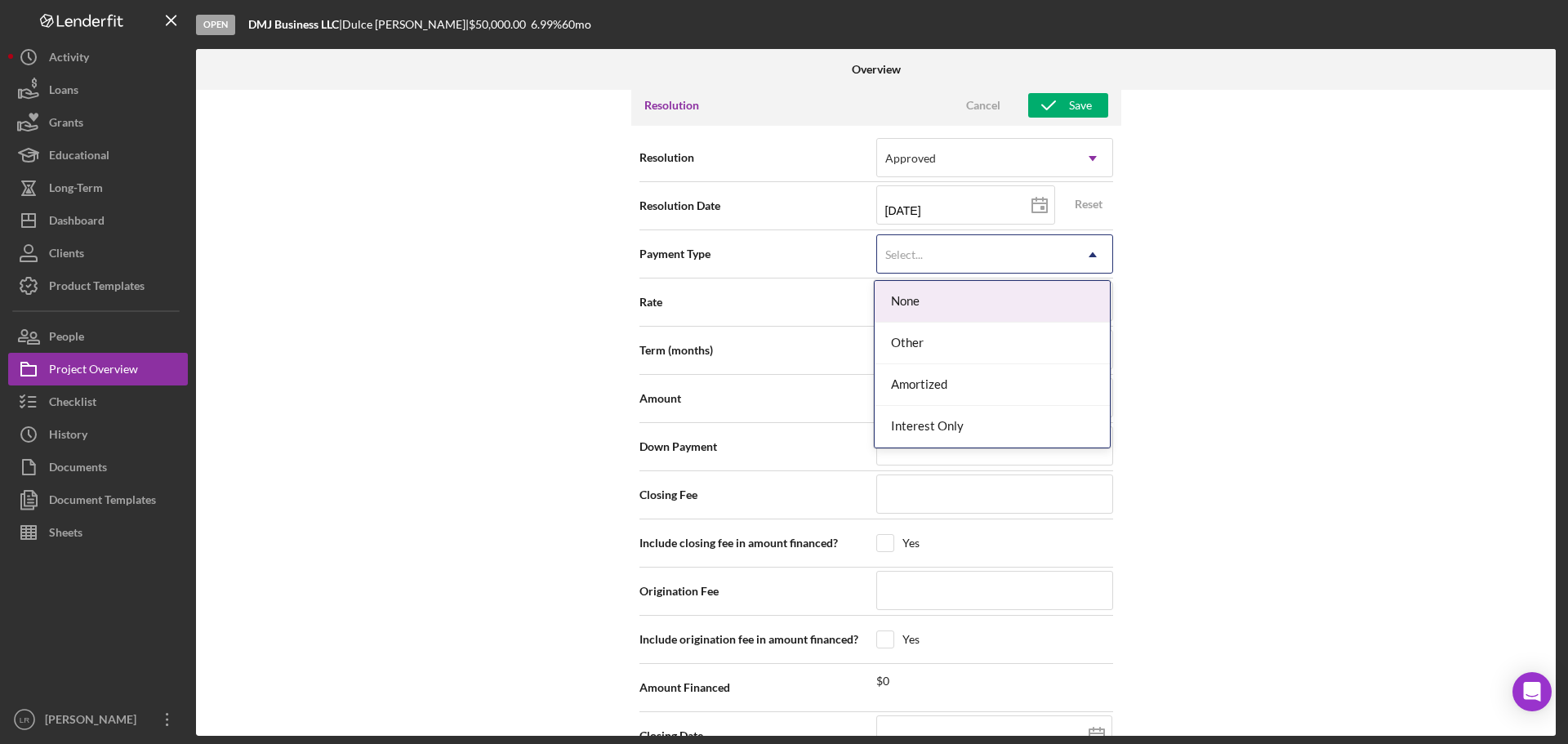
click at [904, 254] on div "Select..." at bounding box center [904, 254] width 38 height 13
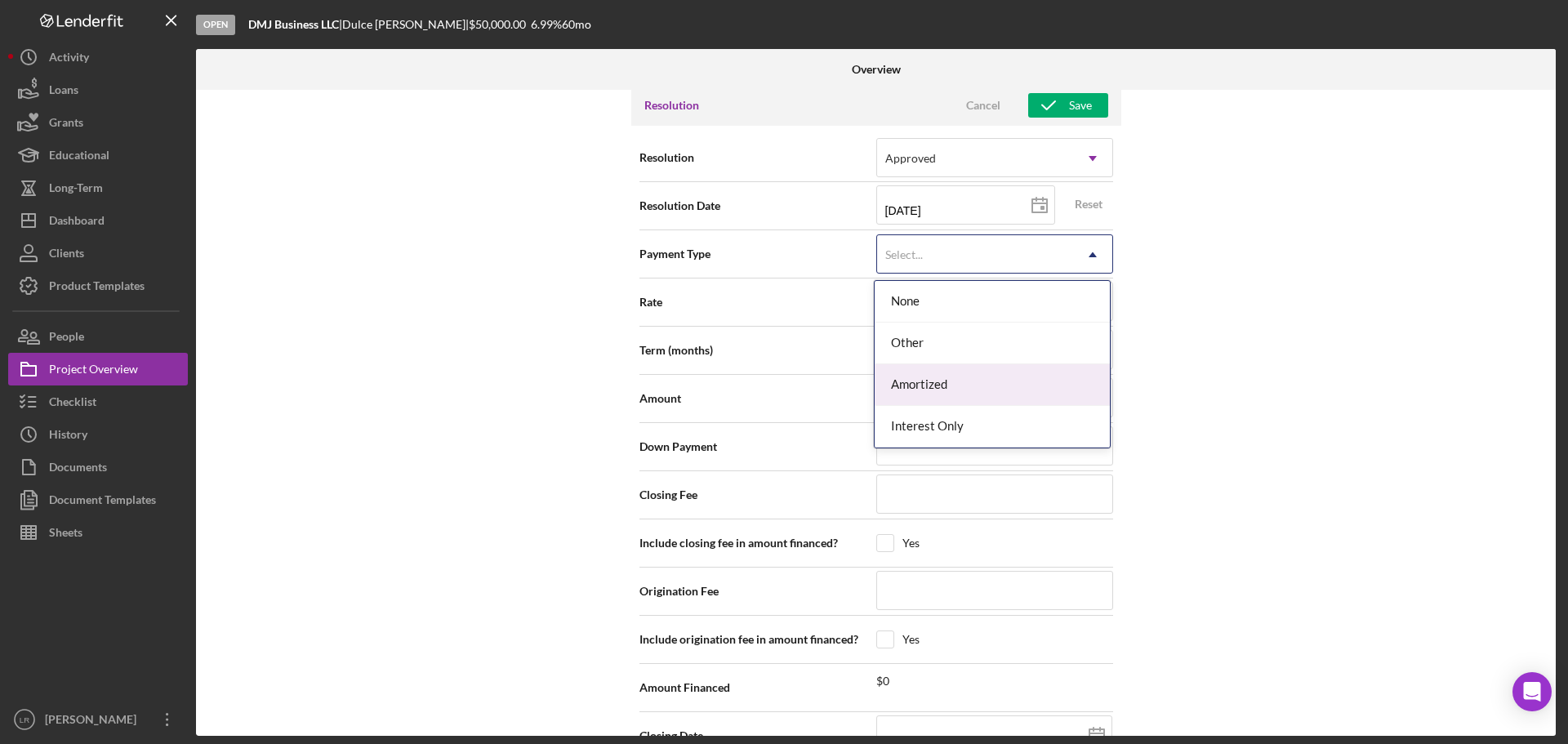
click at [912, 383] on div "Amortized" at bounding box center [992, 386] width 235 height 42
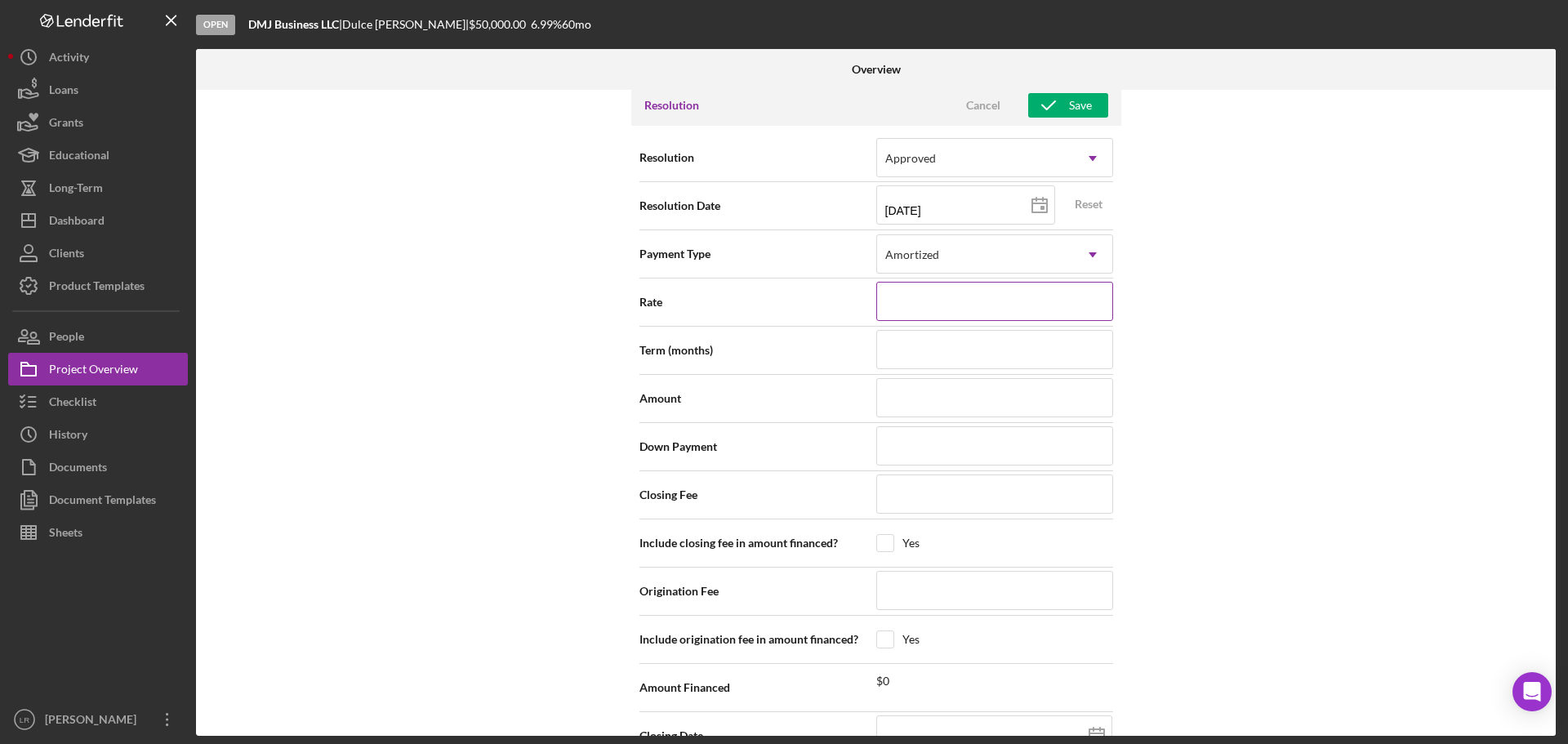
click at [905, 292] on input at bounding box center [995, 301] width 237 height 39
type input "6%"
type input "6.%"
type input "6.9%"
type input "6.99%"
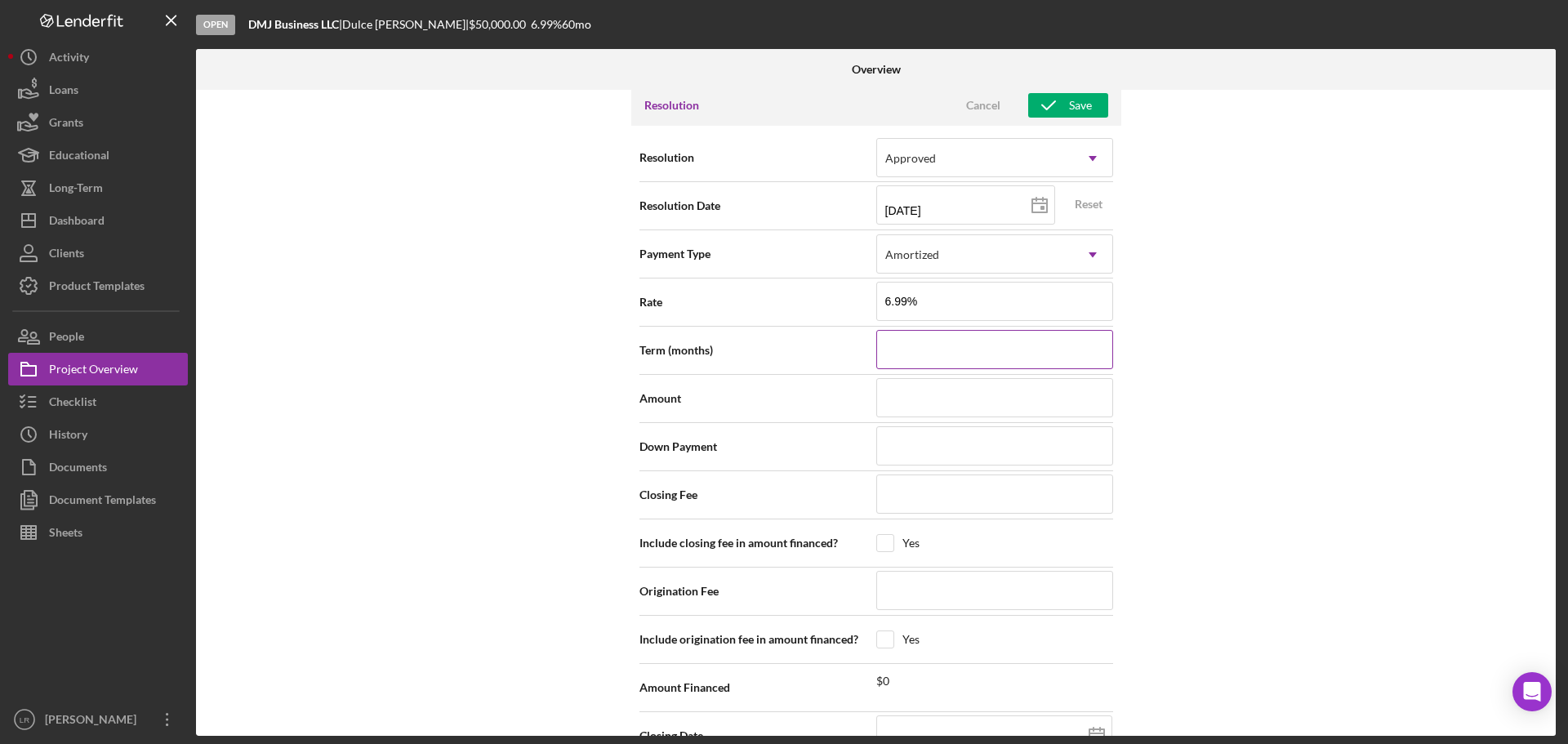
type input "6.990%"
click at [1003, 357] on input at bounding box center [995, 349] width 237 height 39
type input "6"
type input "60"
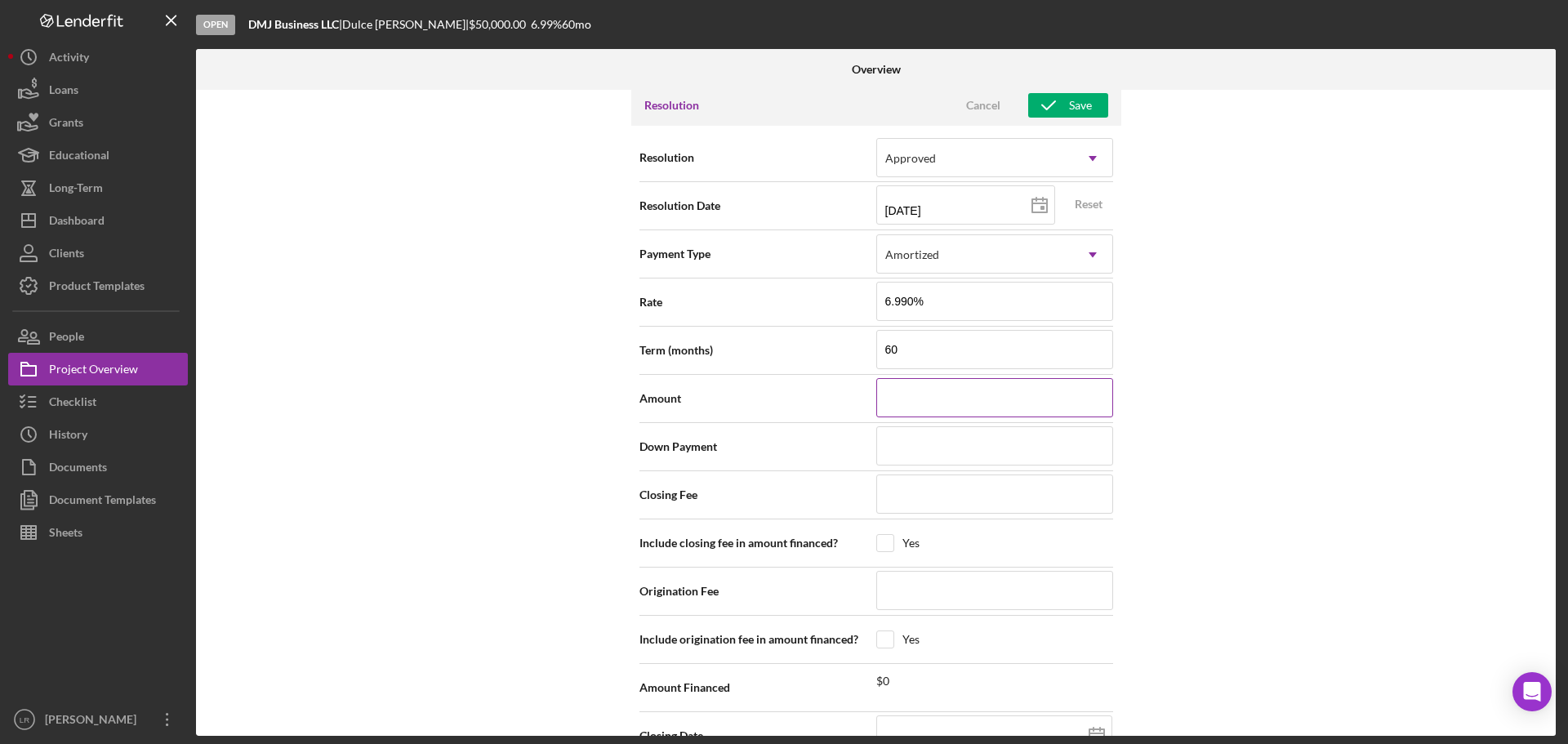
click at [1000, 393] on input at bounding box center [995, 397] width 237 height 39
type input "$50,000"
click at [916, 441] on input at bounding box center [995, 445] width 237 height 39
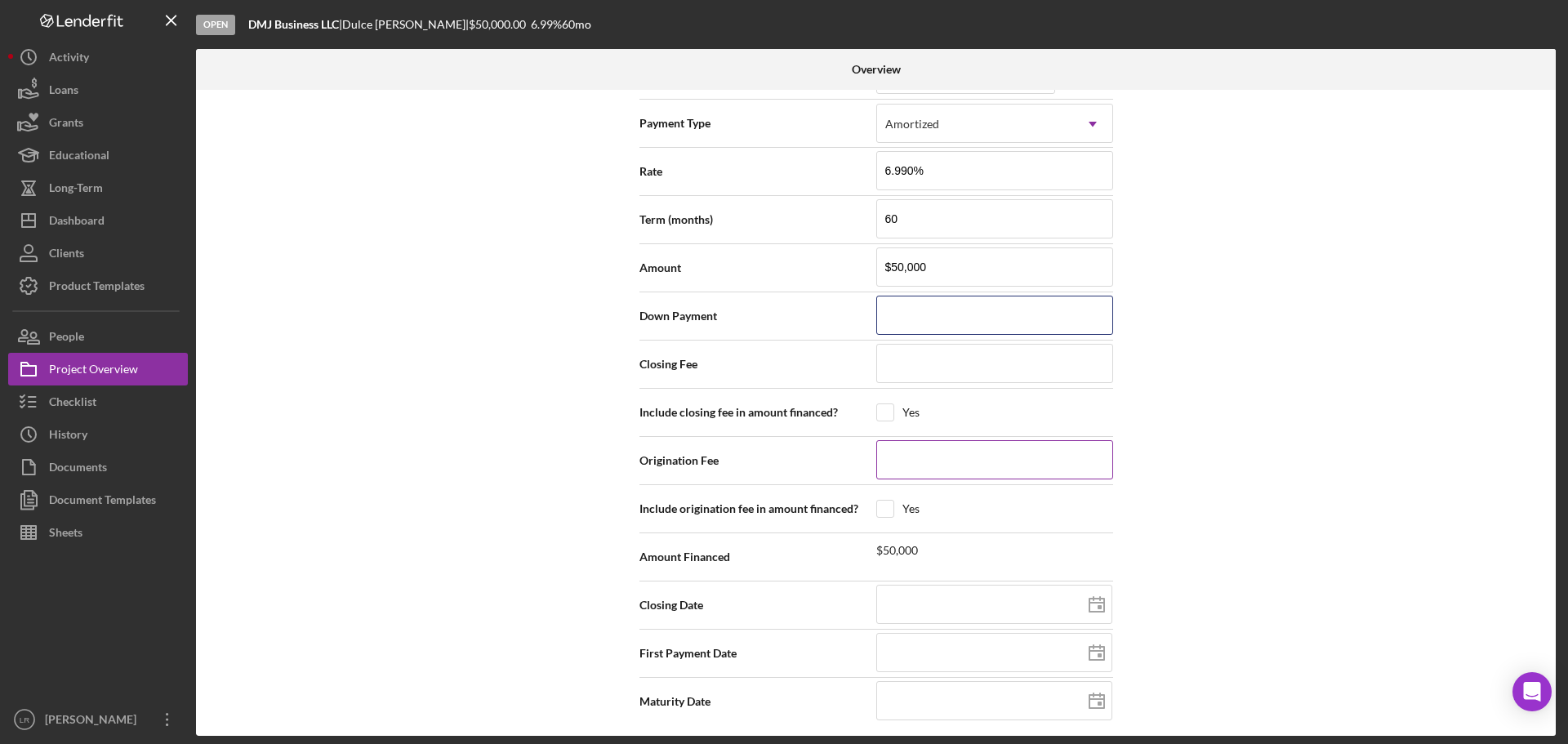
scroll to position [2172, 0]
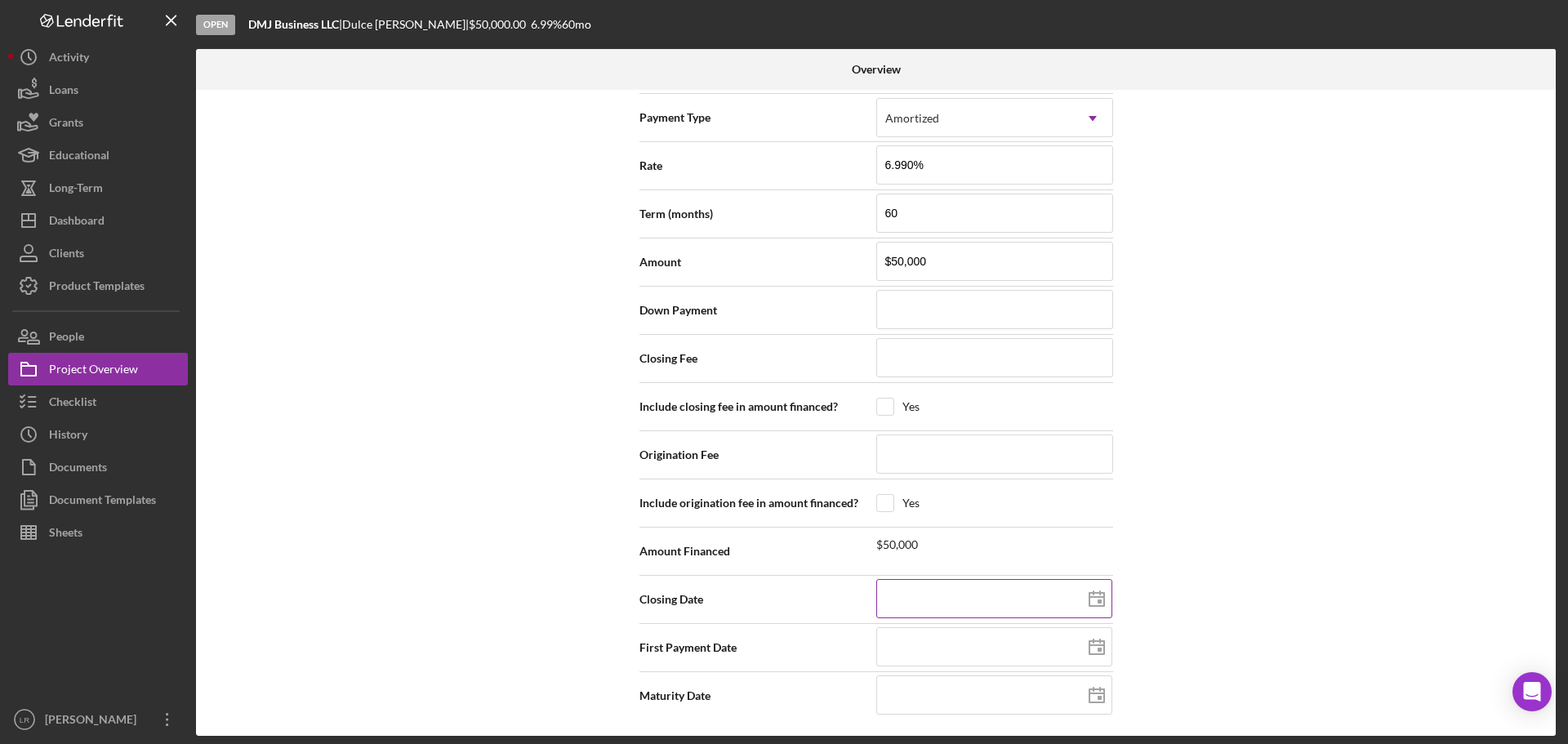
click at [949, 591] on input at bounding box center [994, 599] width 236 height 39
type input "[DATE]"
click at [910, 603] on input "[DATE]" at bounding box center [994, 599] width 236 height 39
type input "08/22/y025"
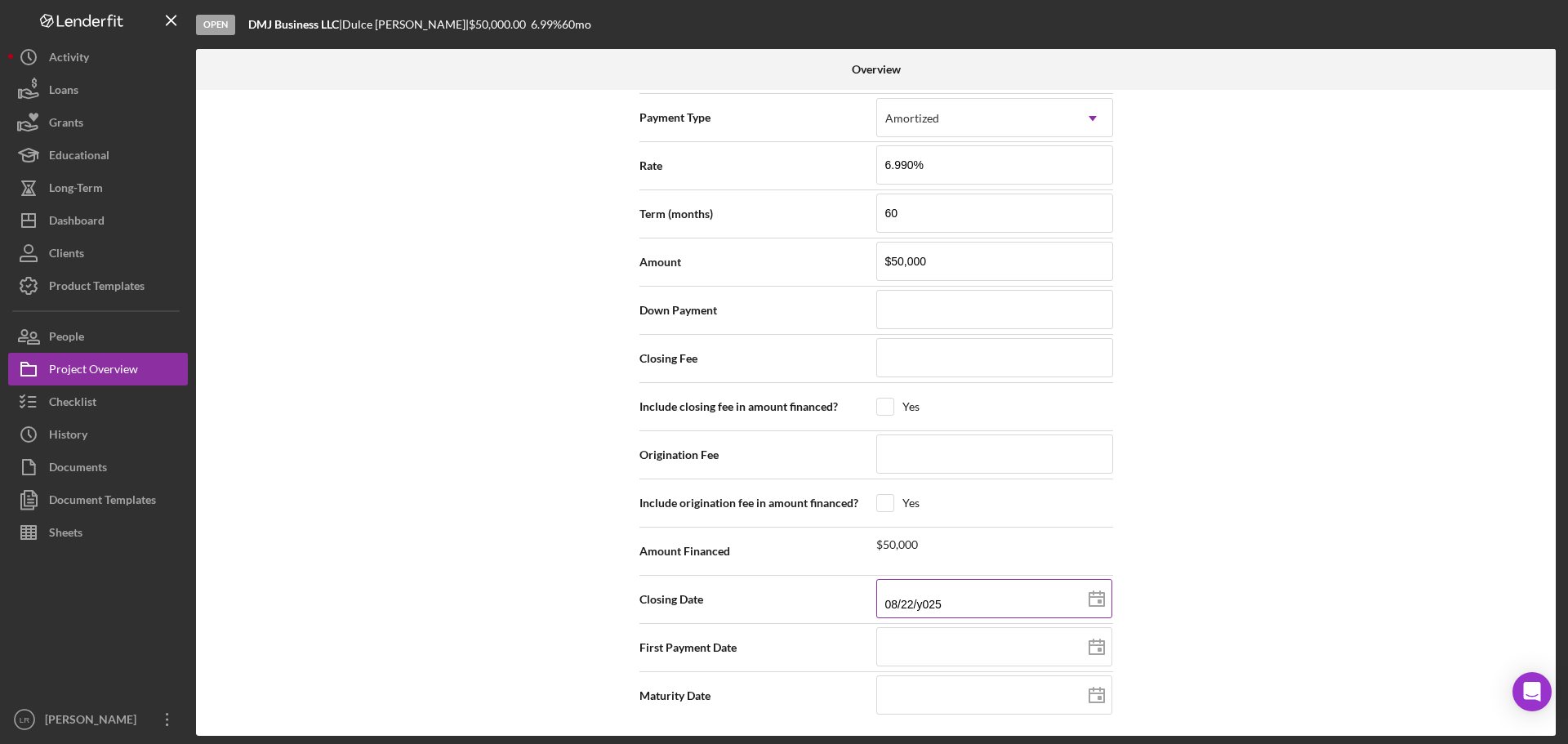
type input "08/20/25yy"
type input "08/12/y025"
type input "[DATE]"
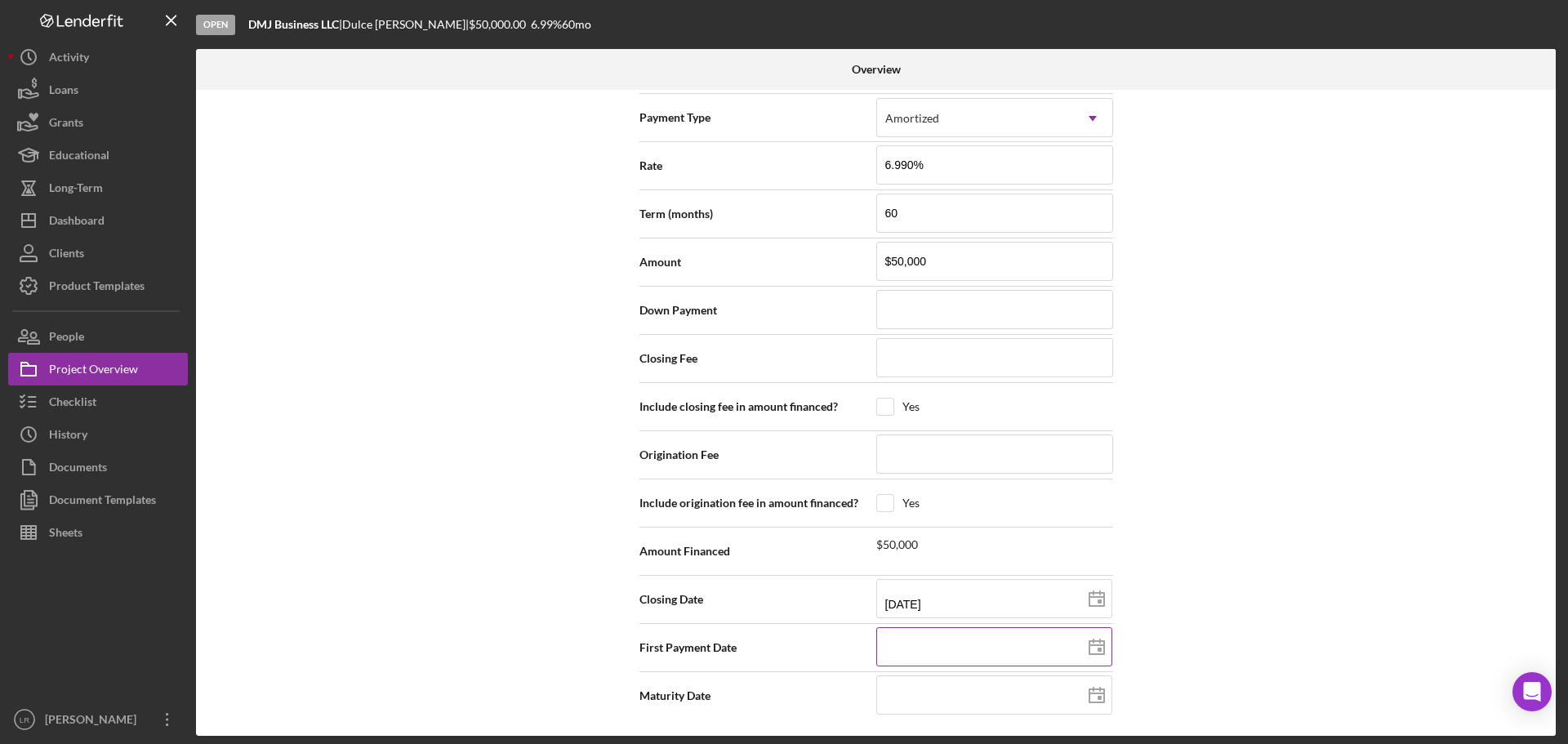
click at [934, 655] on input at bounding box center [994, 647] width 236 height 39
type input "[DATE]"
drag, startPoint x: 893, startPoint y: 654, endPoint x: 783, endPoint y: 650, distance: 110.1
click at [783, 650] on div "First Payment Date [DATE] [DATE]" at bounding box center [876, 648] width 473 height 41
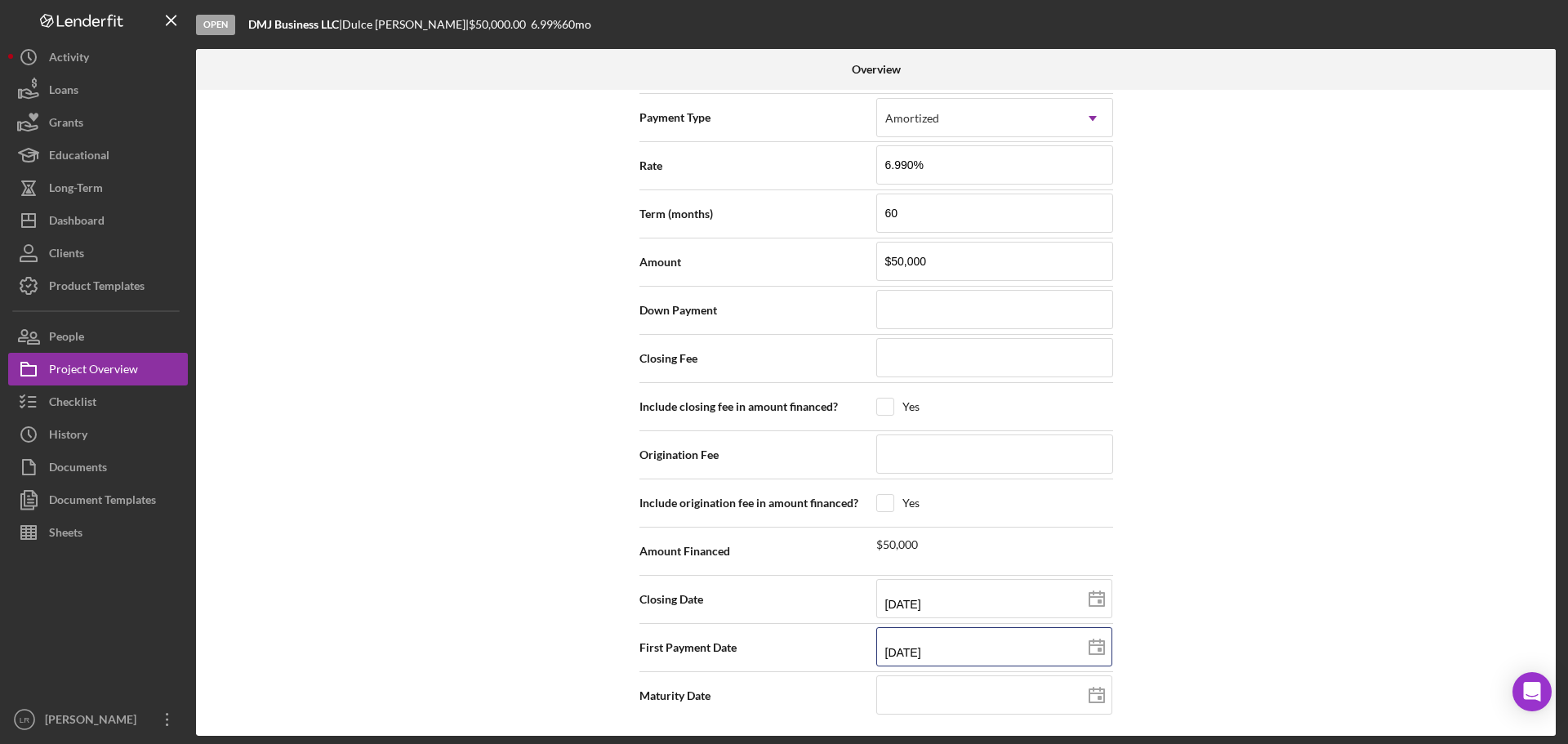
type input "m2/02/y024"
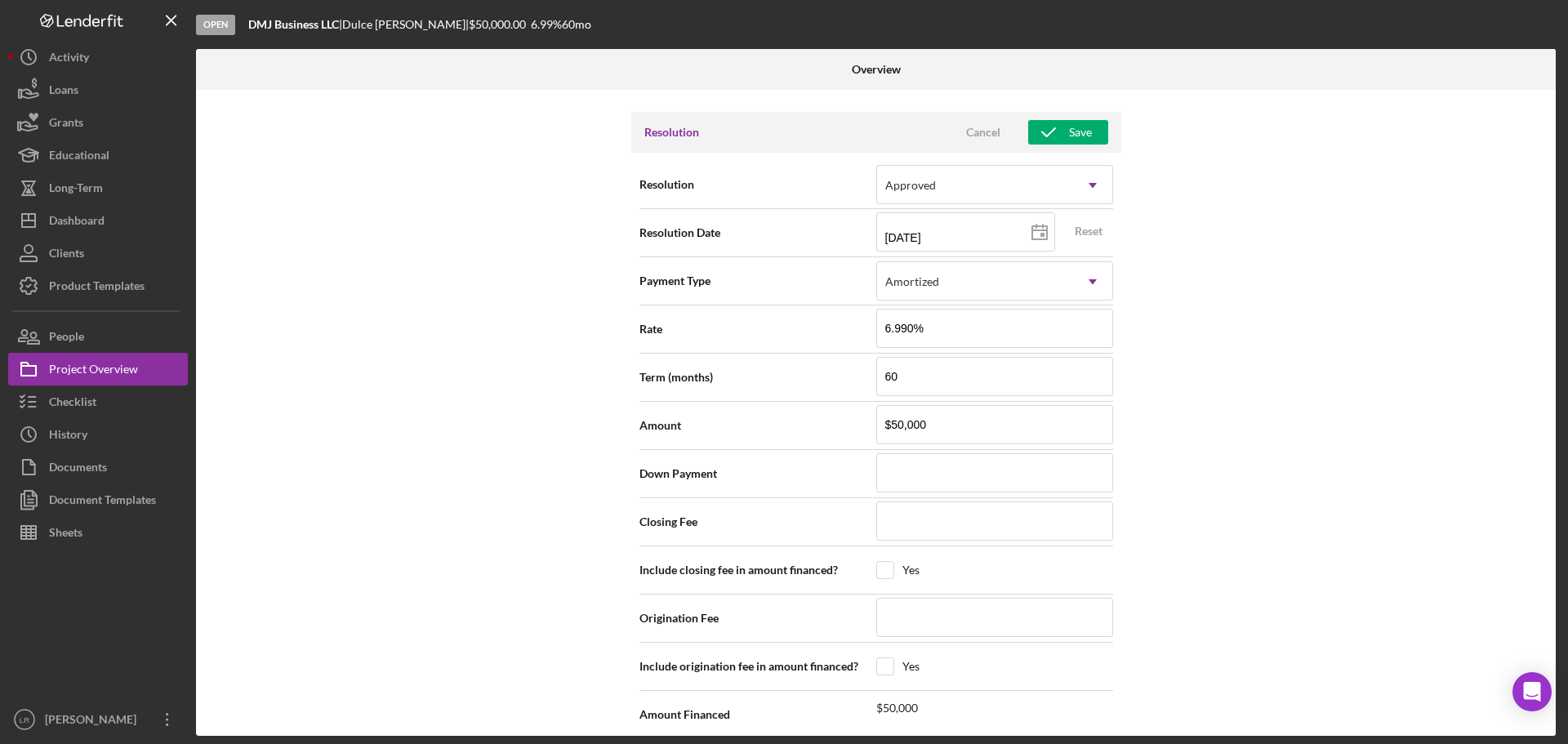
scroll to position [2095, 0]
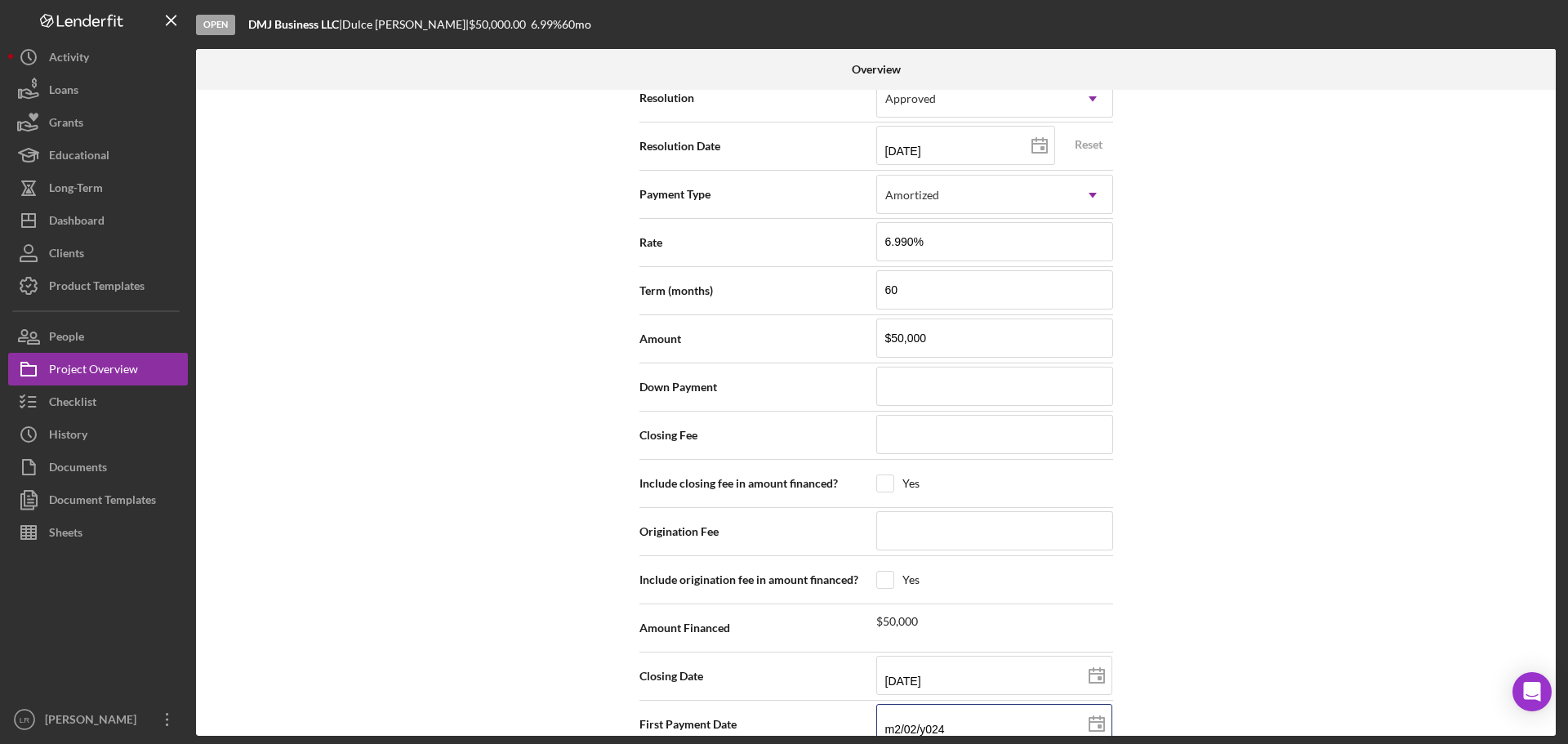
type input "m0/20/24yy"
type input "m9/02/y024"
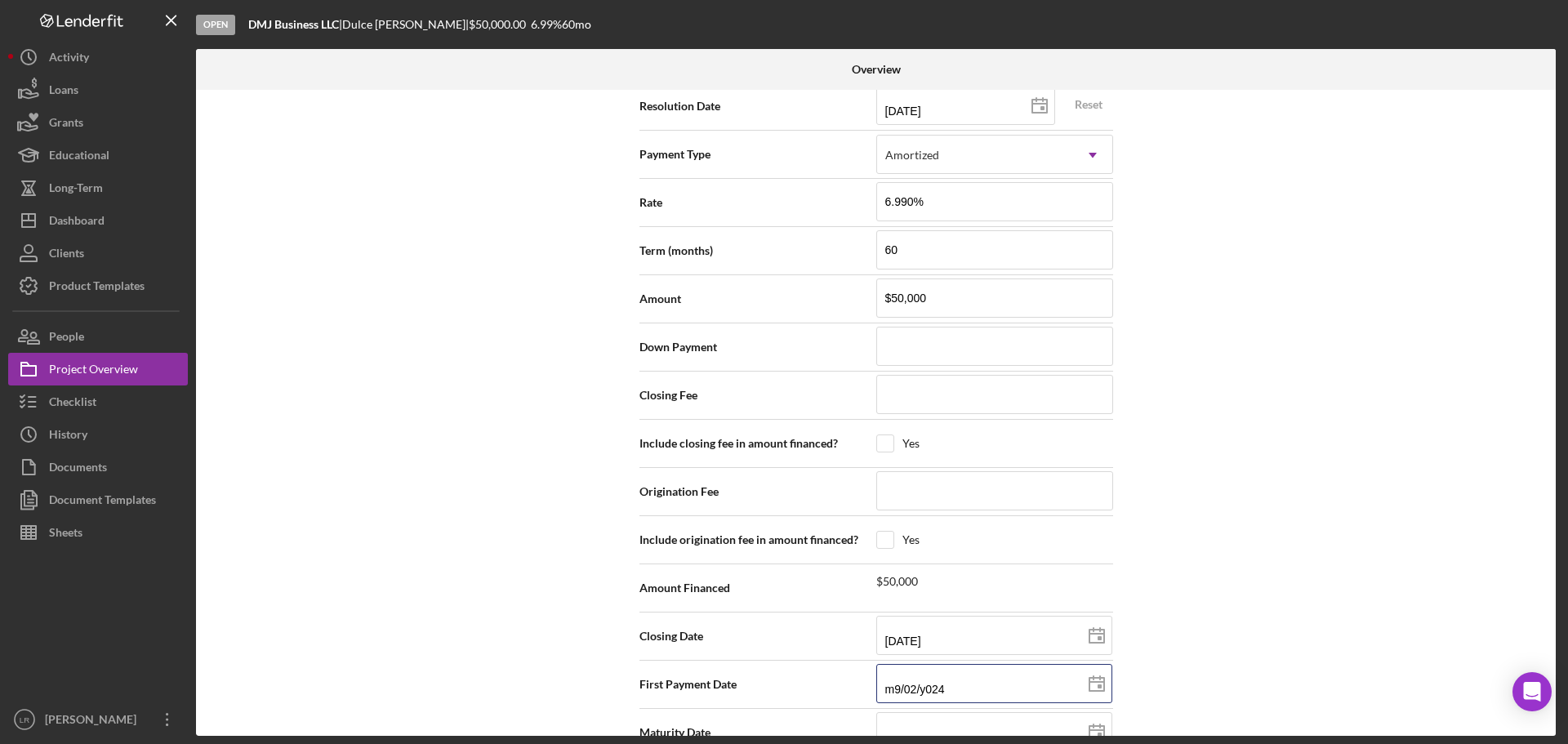
scroll to position [2172, 0]
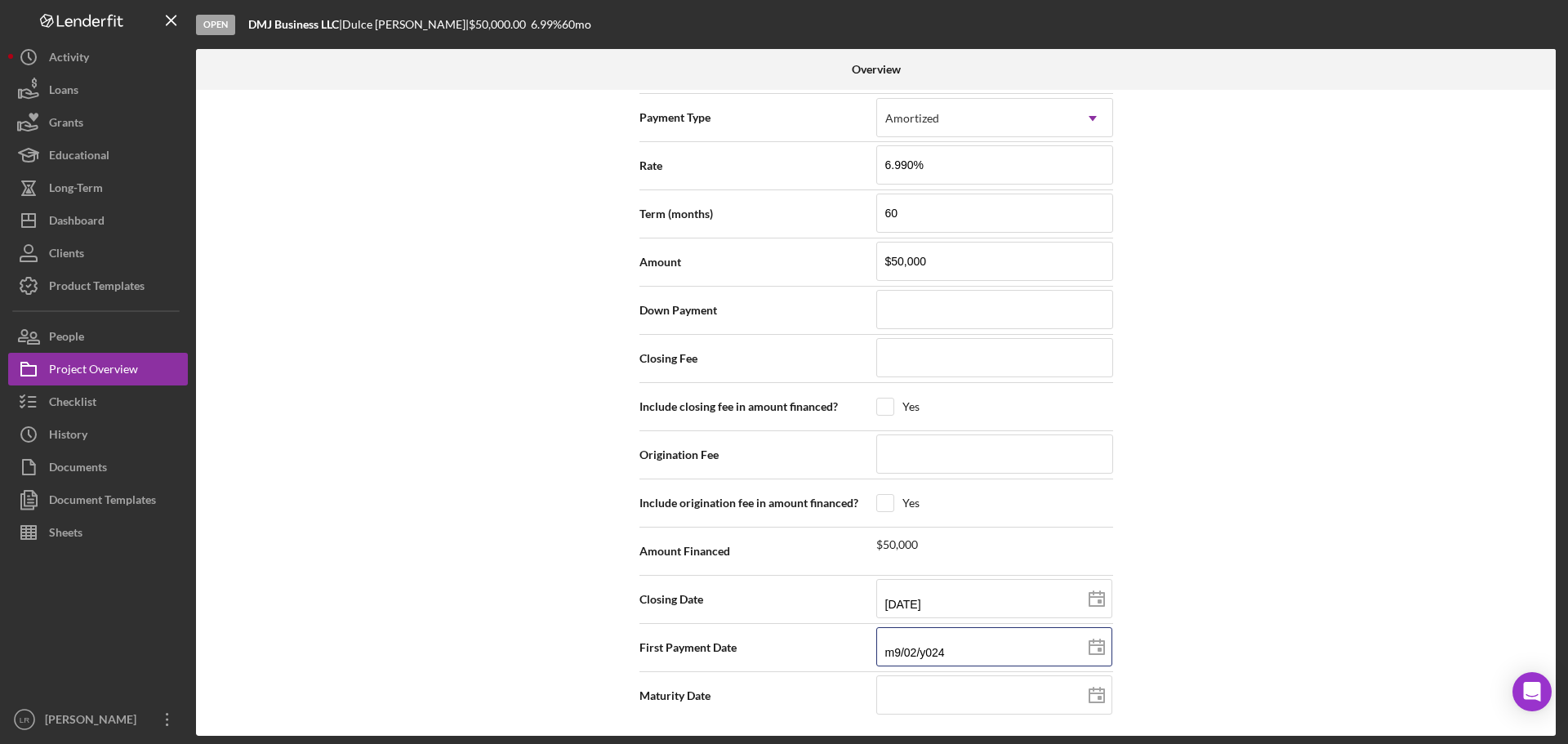
type input "m0/20/24yy"
type input "02/02/4yyy"
type input "0m/02/y024"
type input "09/02/y024"
type input "[DATE]"
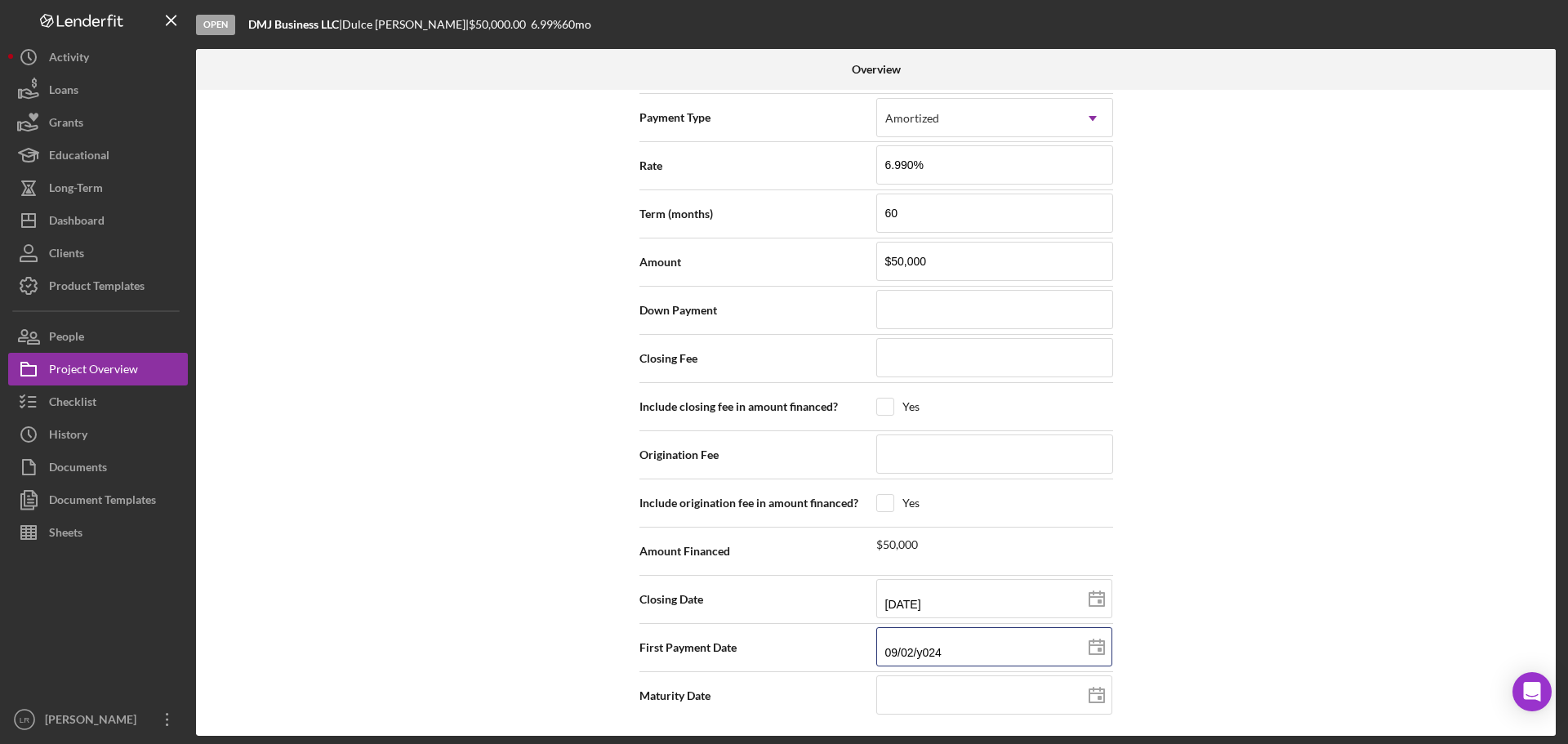
type input "[DATE]"
type input "09/20/202y"
type input "[DATE]"
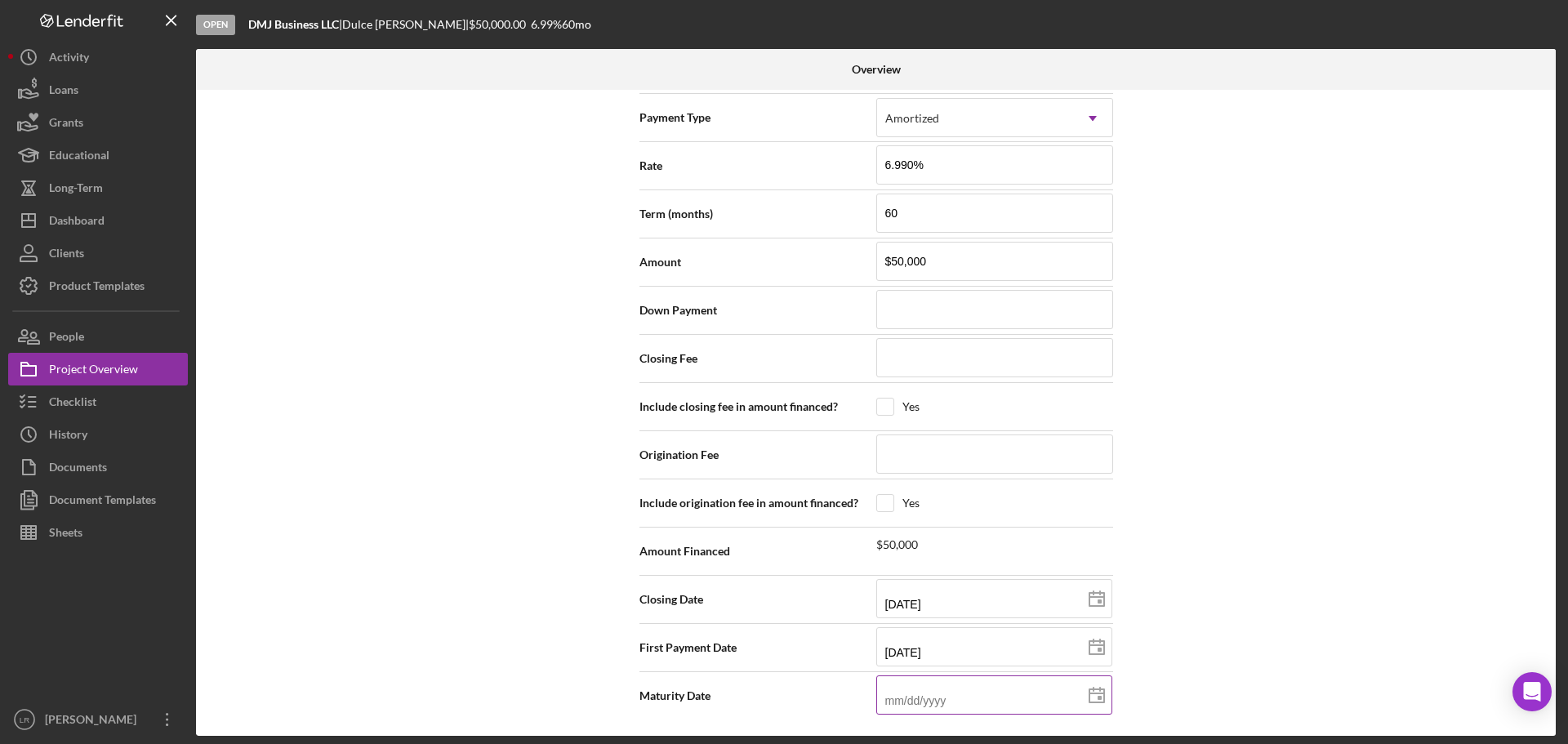
click at [946, 691] on input at bounding box center [994, 694] width 236 height 39
drag, startPoint x: 945, startPoint y: 652, endPoint x: 855, endPoint y: 648, distance: 90.1
click at [855, 648] on div "First Payment Date [DATE] [DATE]" at bounding box center [876, 648] width 473 height 41
click at [931, 696] on input at bounding box center [994, 694] width 236 height 39
paste input "[DATE]"
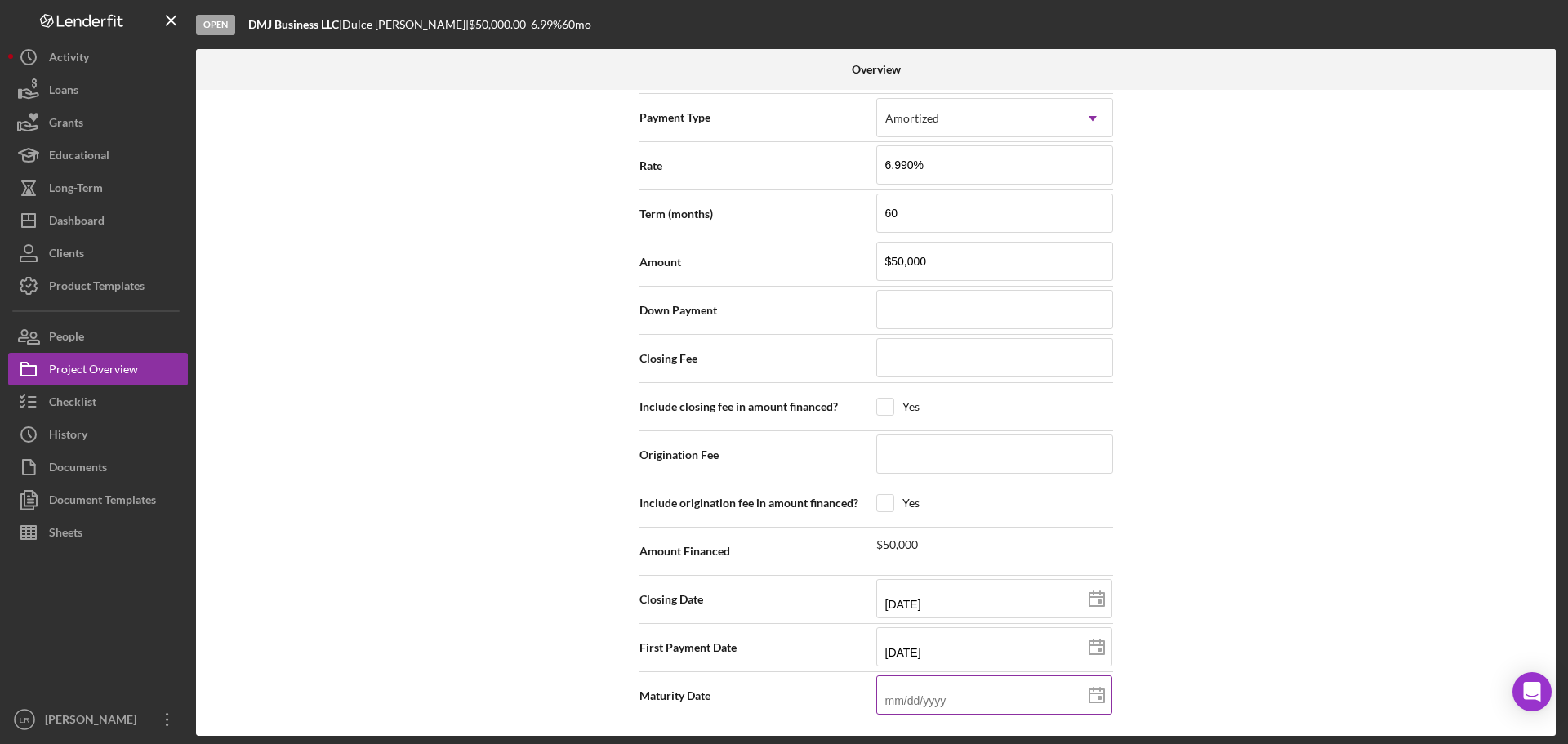
type input "[DATE]"
click at [968, 697] on input "[DATE]" at bounding box center [994, 694] width 236 height 39
type input "09/20/202y"
type input "09/20/20yy"
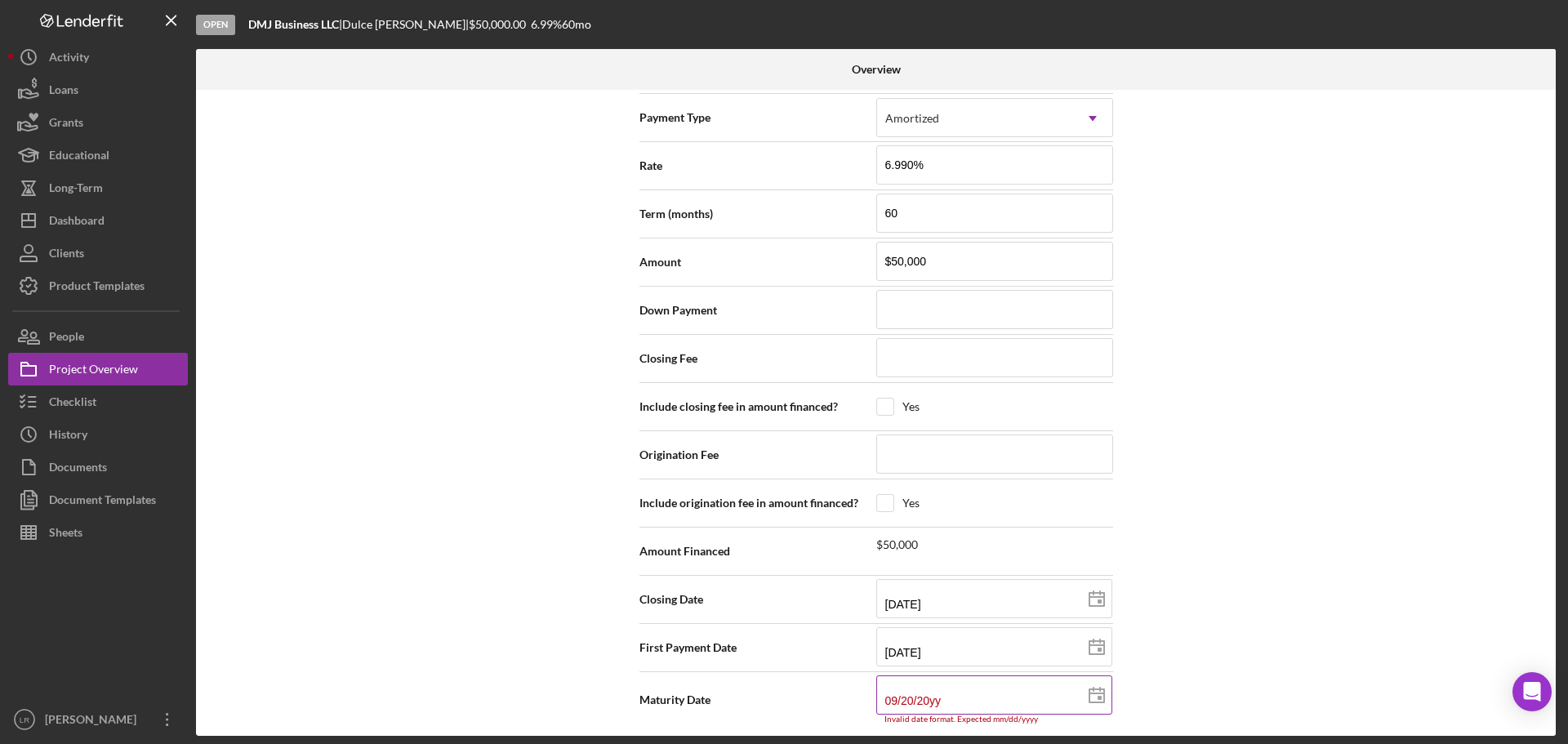
type input "09/20/203y"
type input "[DATE]"
drag, startPoint x: 1146, startPoint y: 630, endPoint x: 1153, endPoint y: 627, distance: 7.6
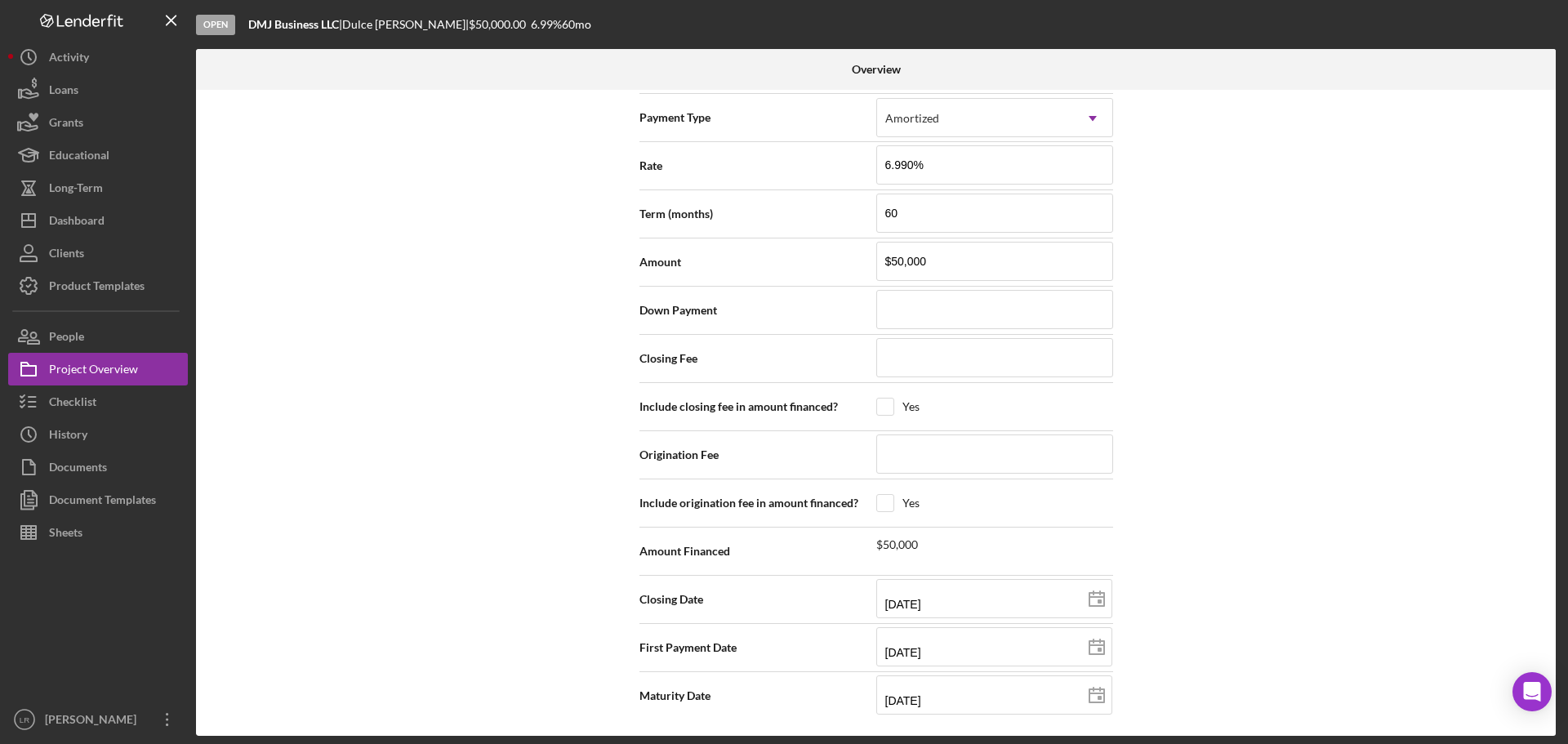
click at [1151, 628] on div "Internal Workflow Stage Open Icon/Dropdown Arrow Archive (can unarchive later i…" at bounding box center [876, 412] width 1359 height 646
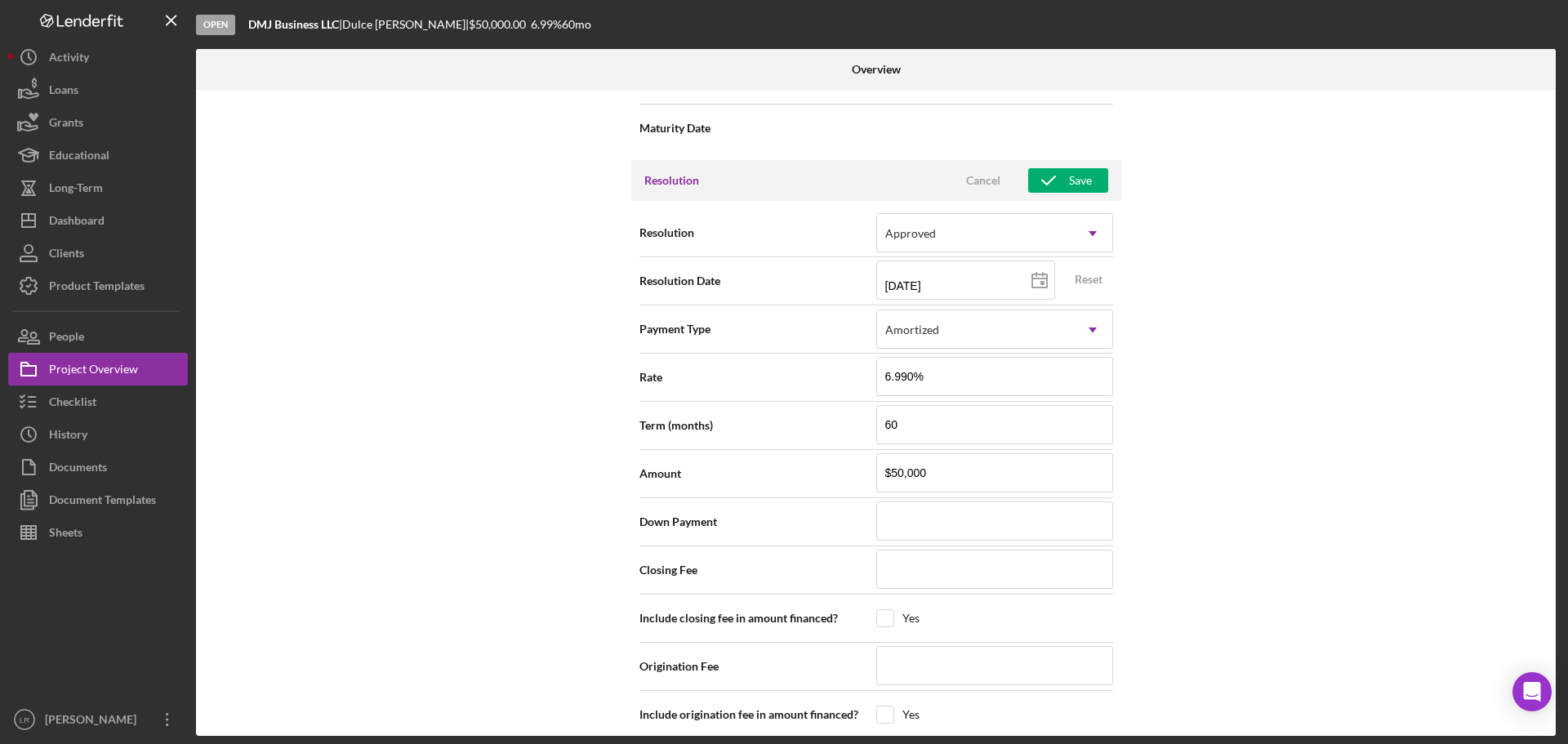
scroll to position [1682, 0]
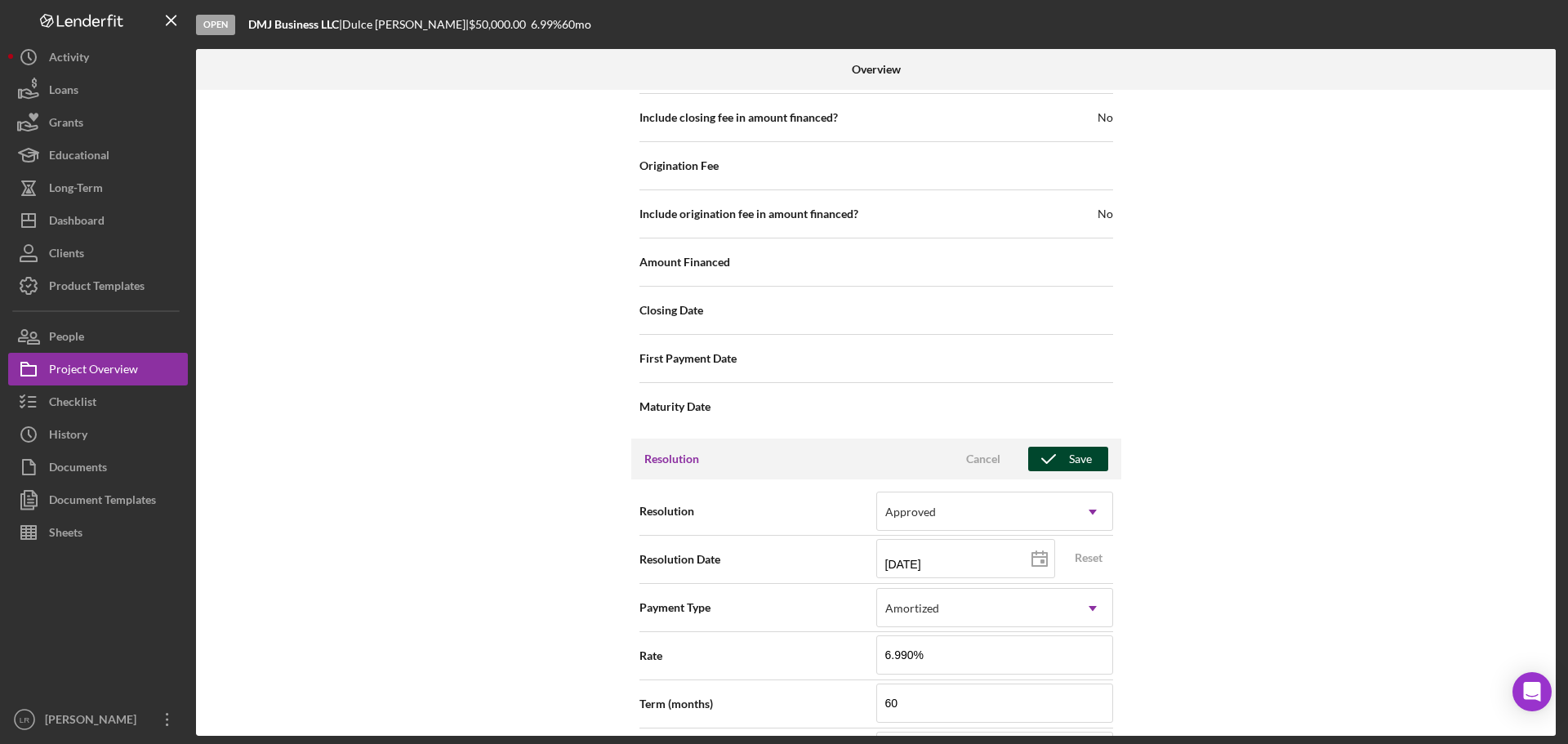
click at [1082, 450] on div "Save" at bounding box center [1081, 459] width 23 height 25
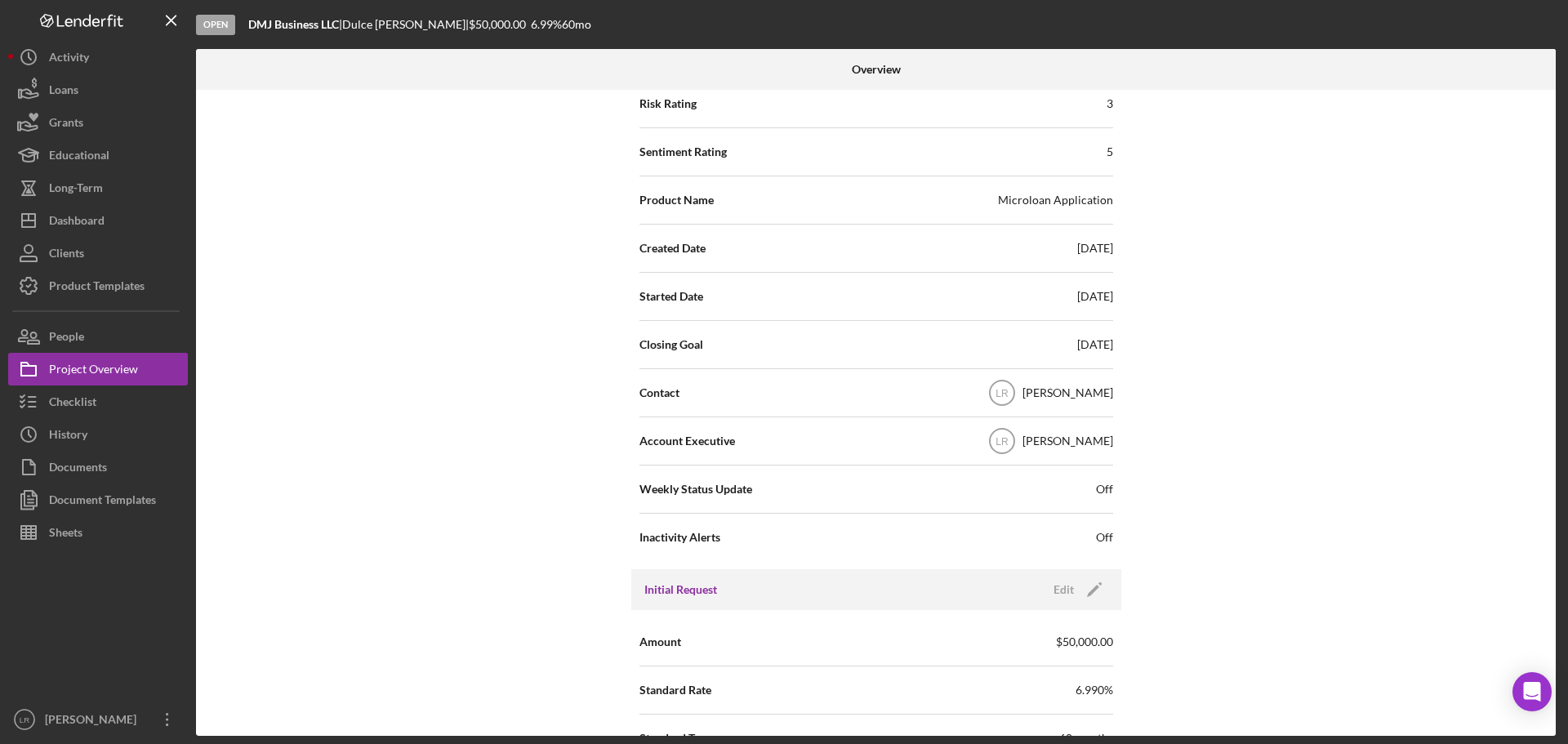
scroll to position [0, 0]
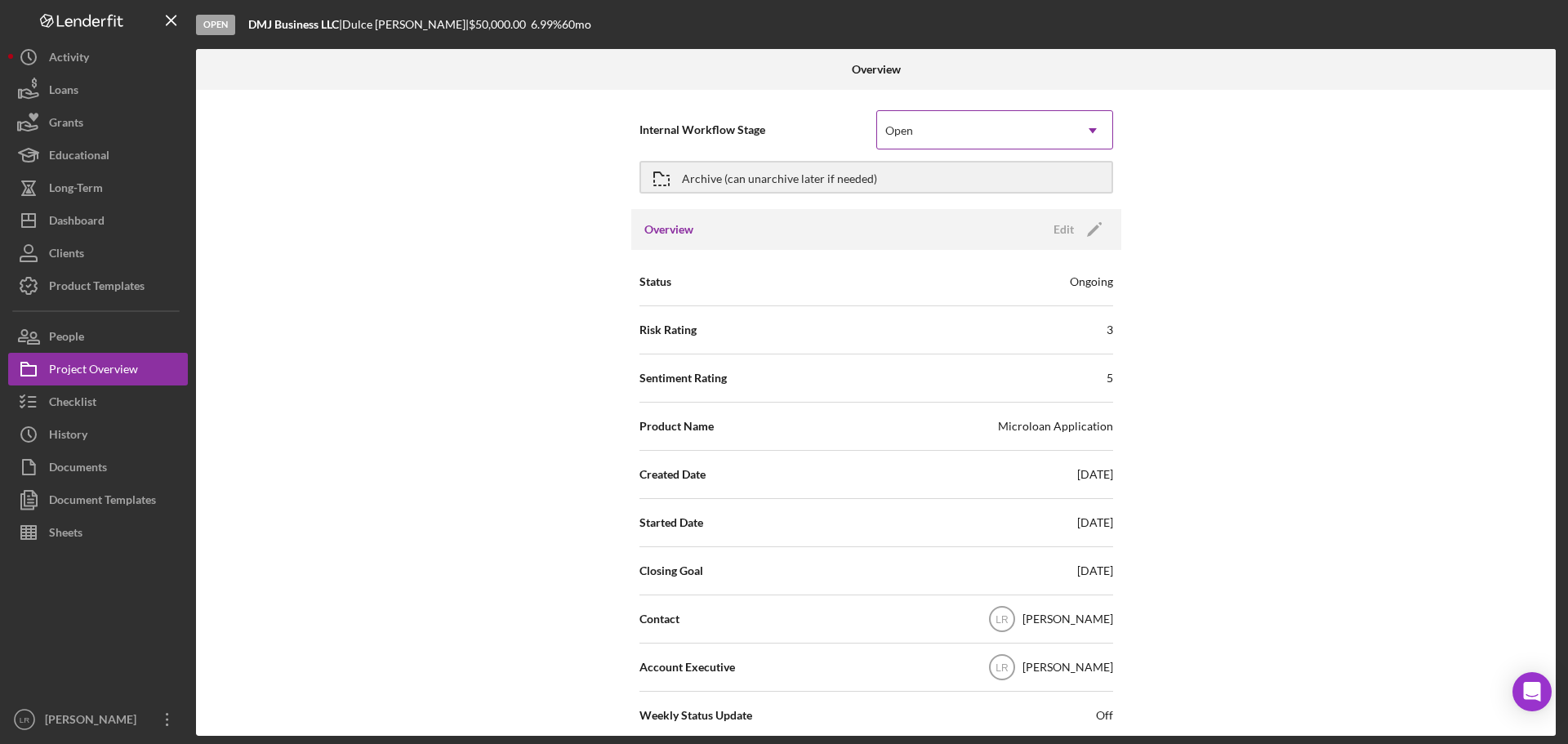
click at [938, 140] on div "Open" at bounding box center [976, 131] width 196 height 38
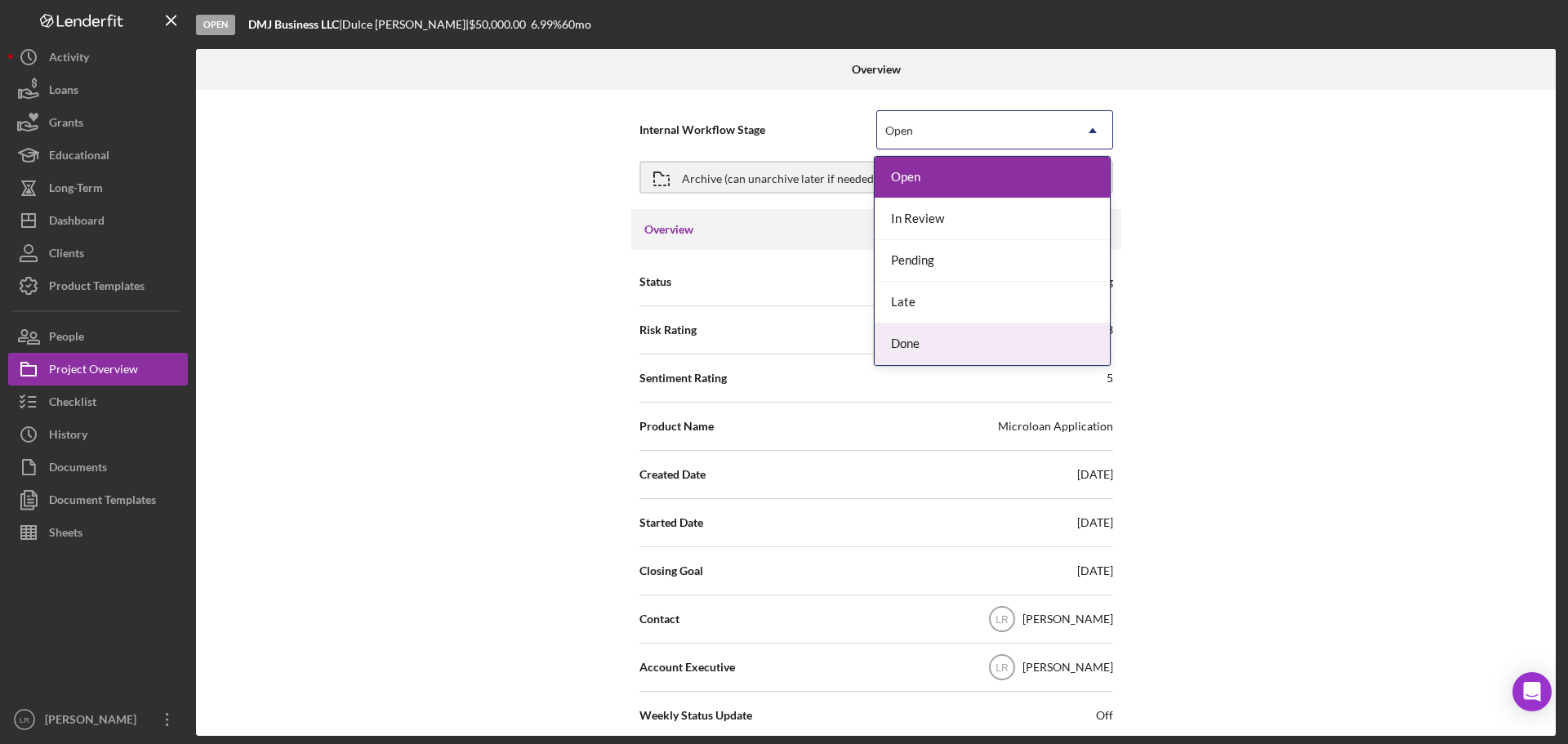
click at [940, 352] on div "Done" at bounding box center [992, 344] width 235 height 42
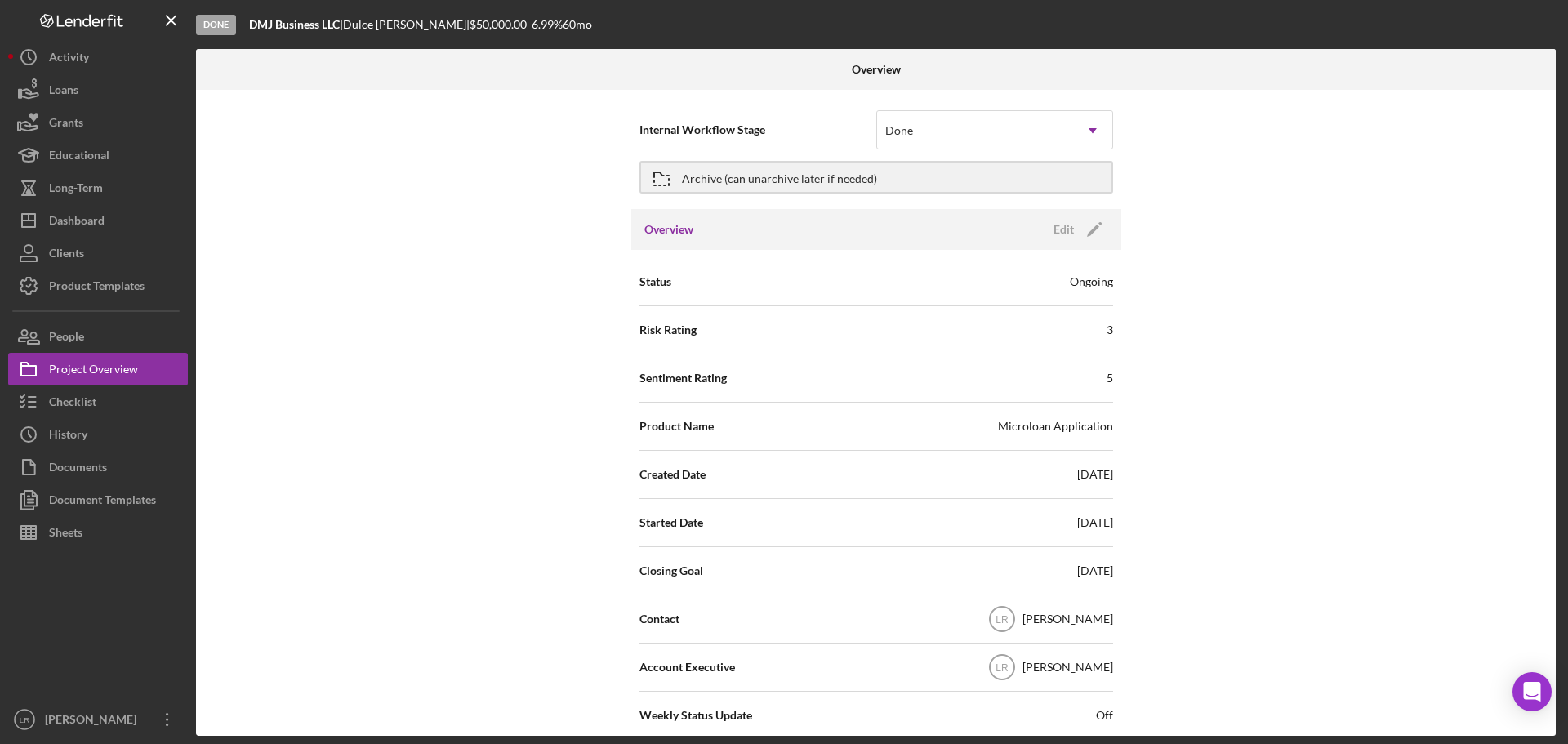
drag, startPoint x: 846, startPoint y: 171, endPoint x: 1177, endPoint y: 284, distance: 349.8
click at [1272, 282] on div "Internal Workflow Stage Done Icon/Dropdown Arrow Archive (can unarchive later i…" at bounding box center [876, 412] width 1359 height 646
click at [1099, 226] on icon "Icon/Edit" at bounding box center [1094, 230] width 41 height 41
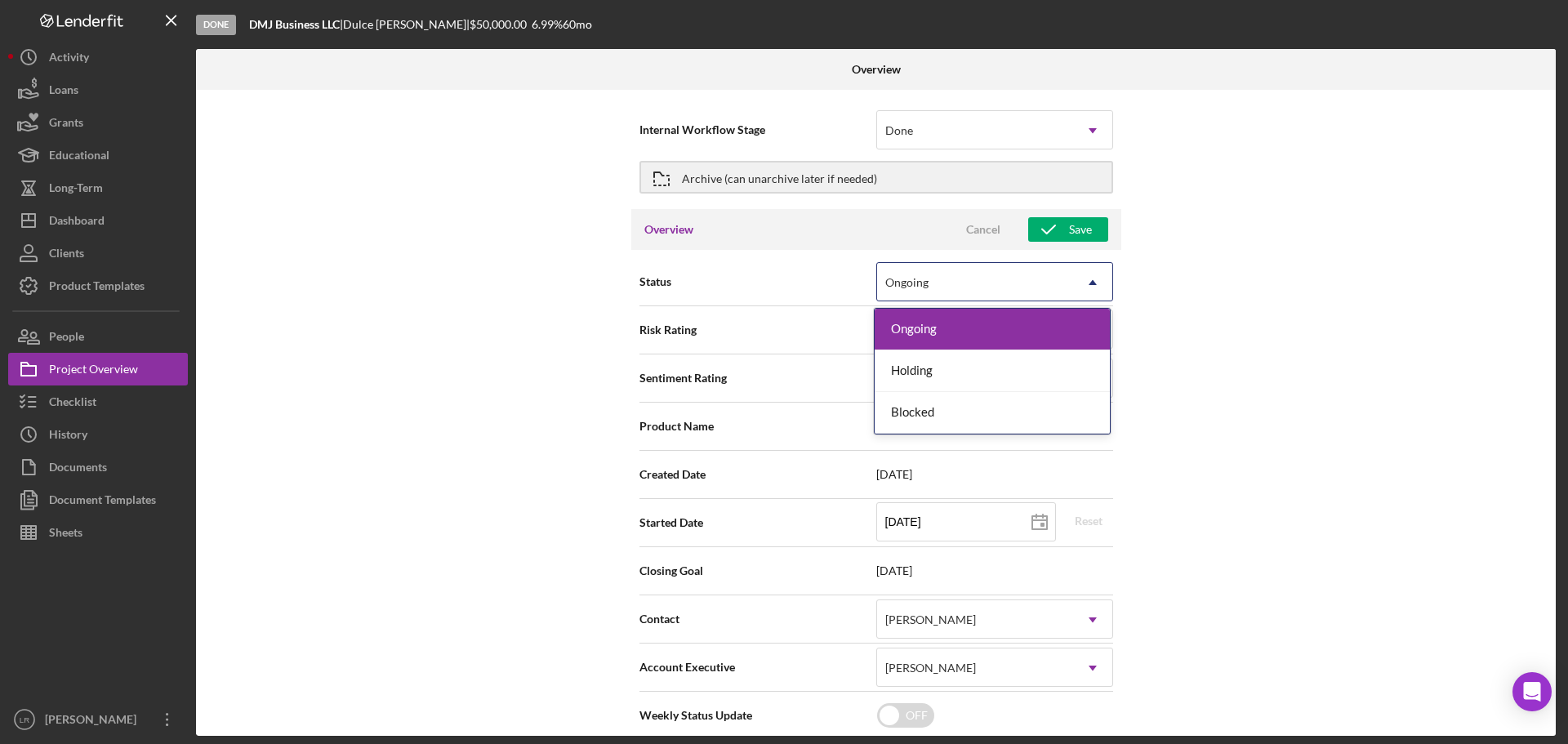
click at [1082, 280] on icon "Icon/Dropdown Arrow" at bounding box center [1092, 282] width 39 height 39
click at [1246, 341] on div "Internal Workflow Stage Done Icon/Dropdown Arrow Archive (can unarchive later i…" at bounding box center [876, 412] width 1359 height 646
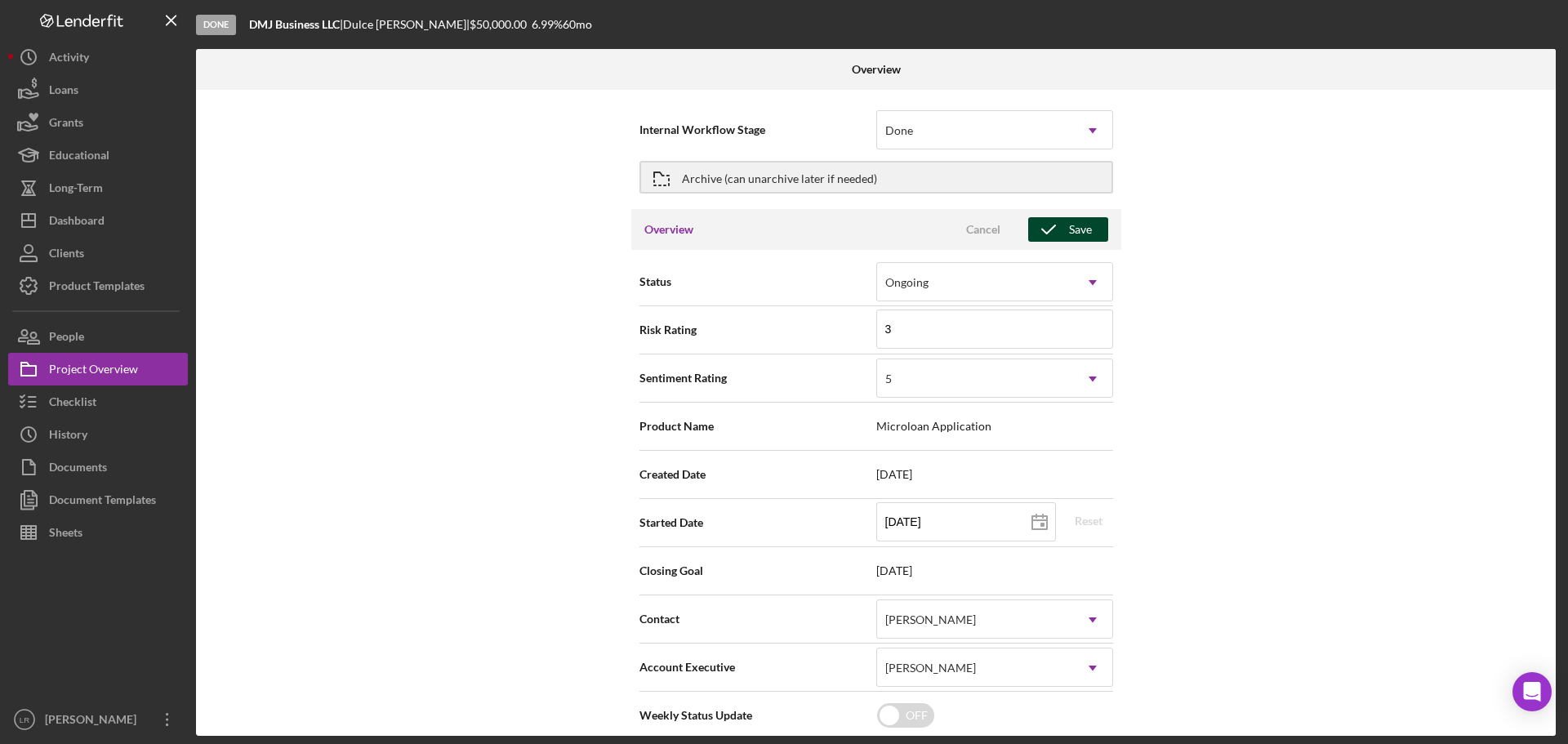
click at [1093, 225] on button "Save" at bounding box center [1068, 230] width 80 height 25
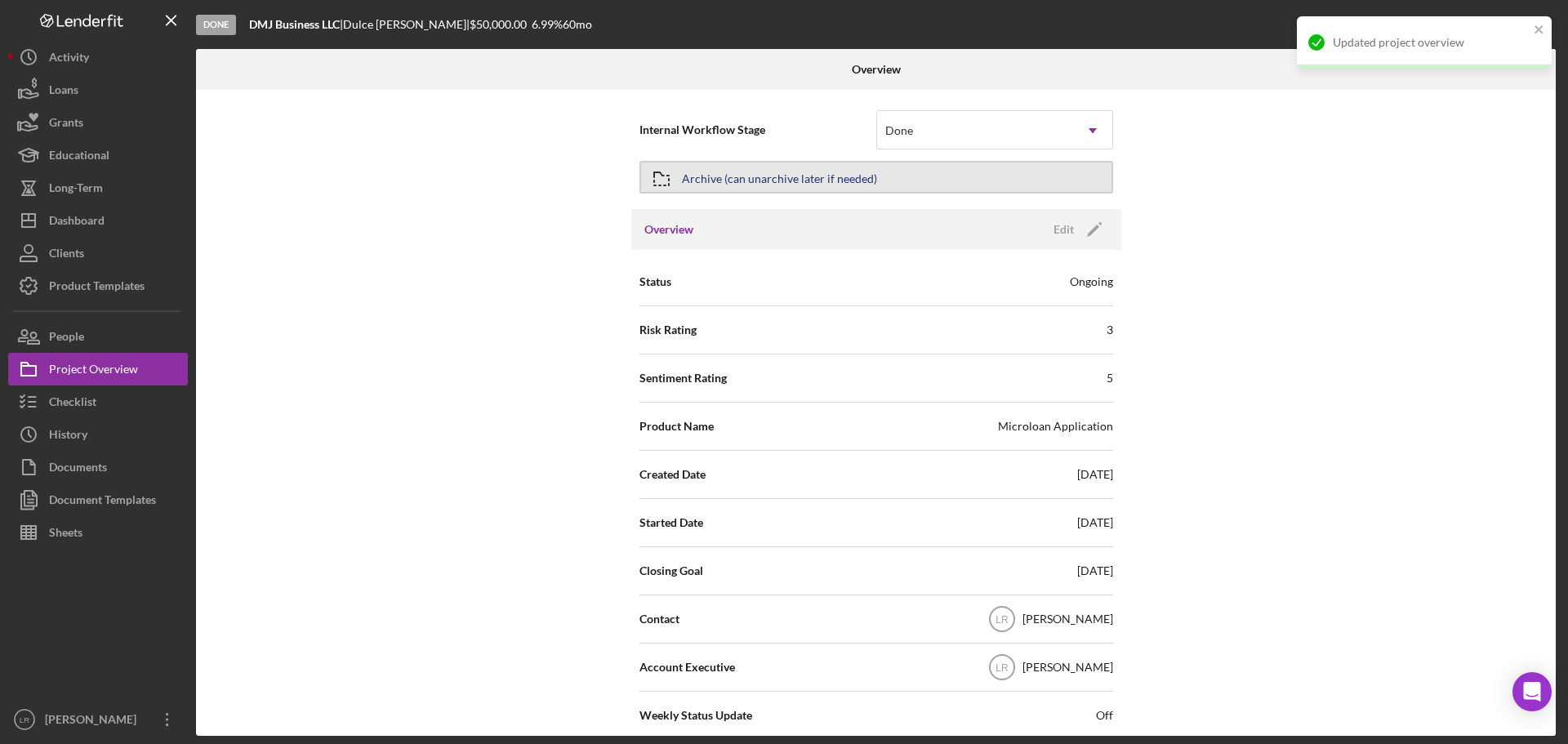
click at [752, 184] on div "Archive (can unarchive later if needed)" at bounding box center [779, 177] width 195 height 30
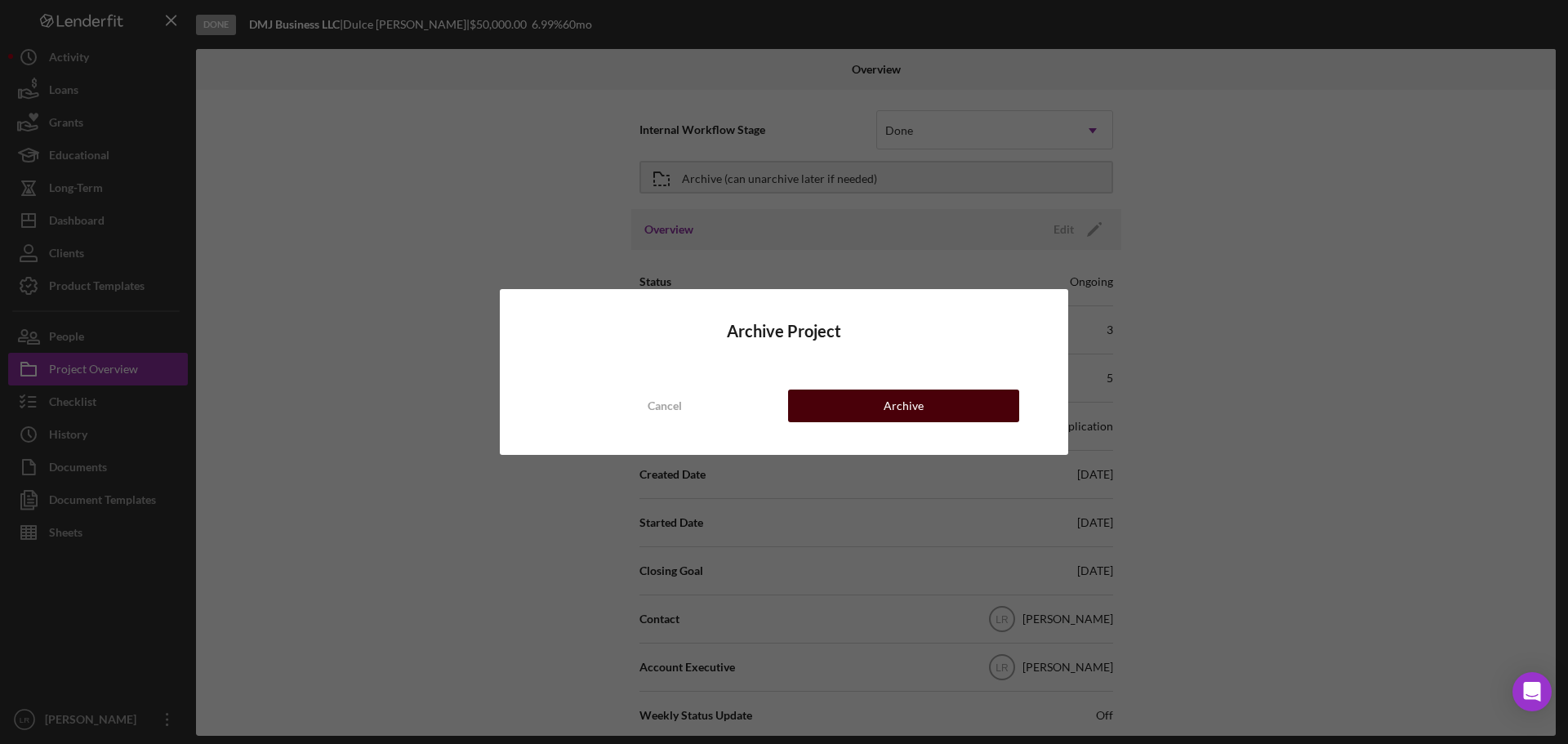
click at [902, 403] on div "Archive" at bounding box center [904, 405] width 40 height 32
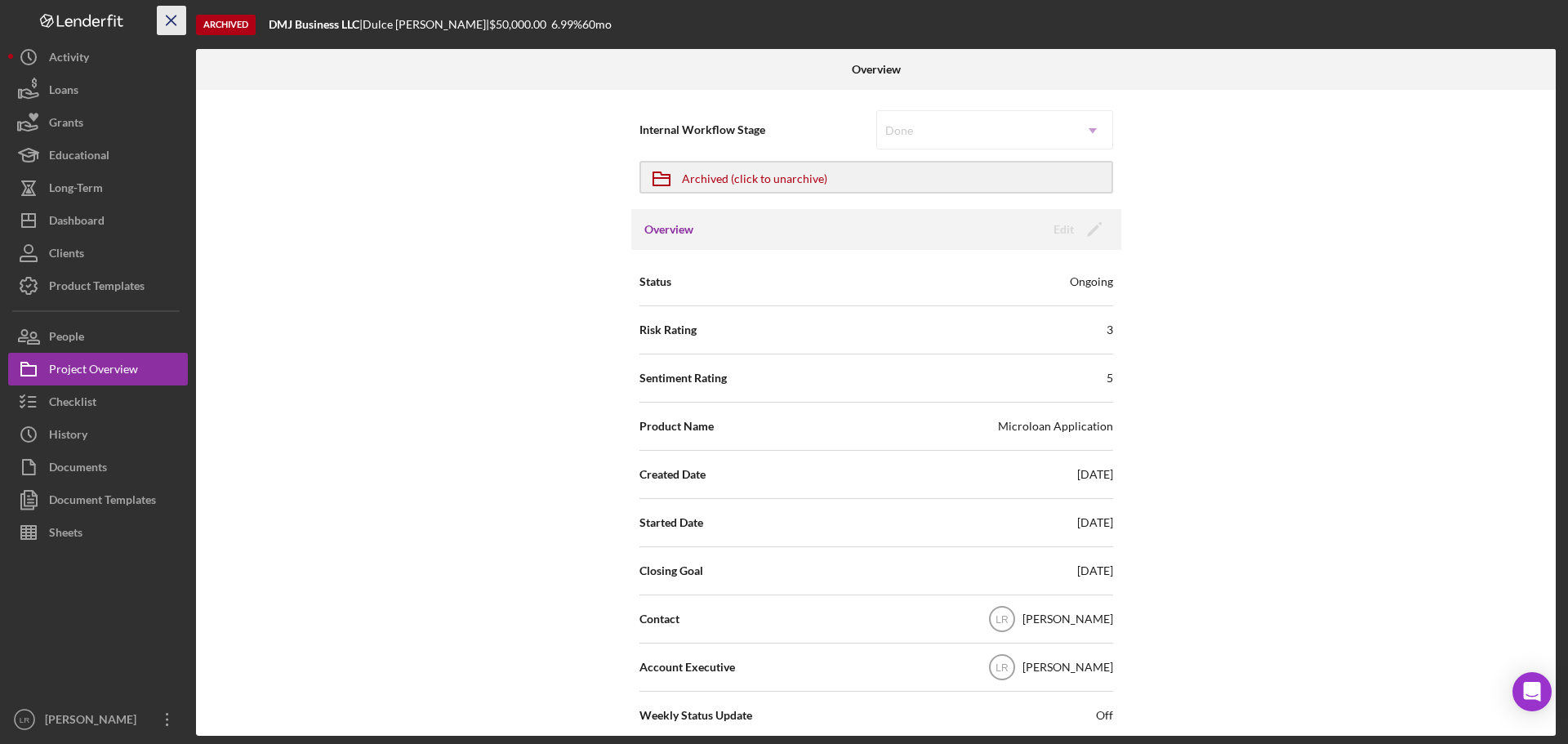
click at [174, 13] on icon "Icon/Menu Close" at bounding box center [172, 21] width 37 height 37
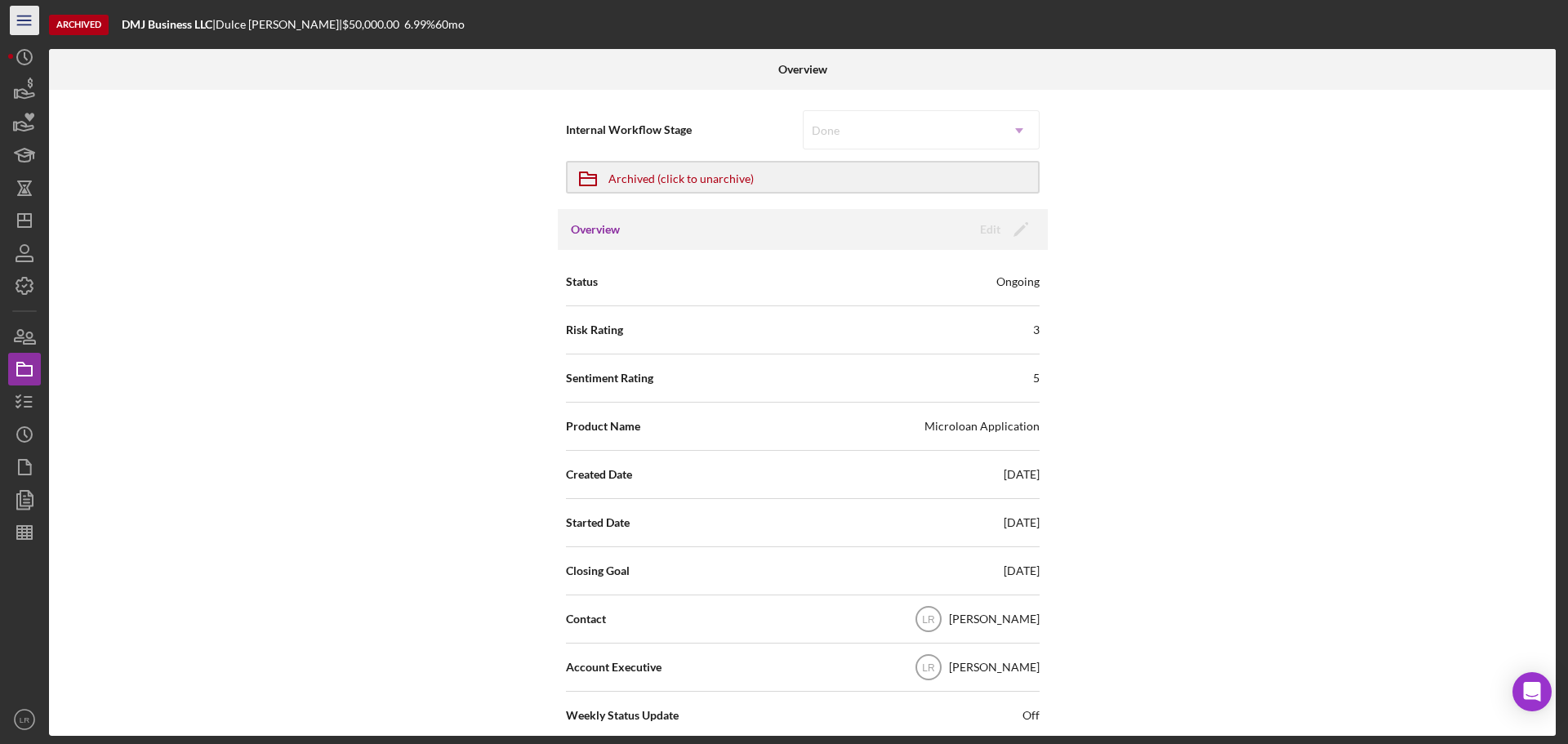
click at [28, 21] on icon "Icon/Menu" at bounding box center [25, 21] width 37 height 37
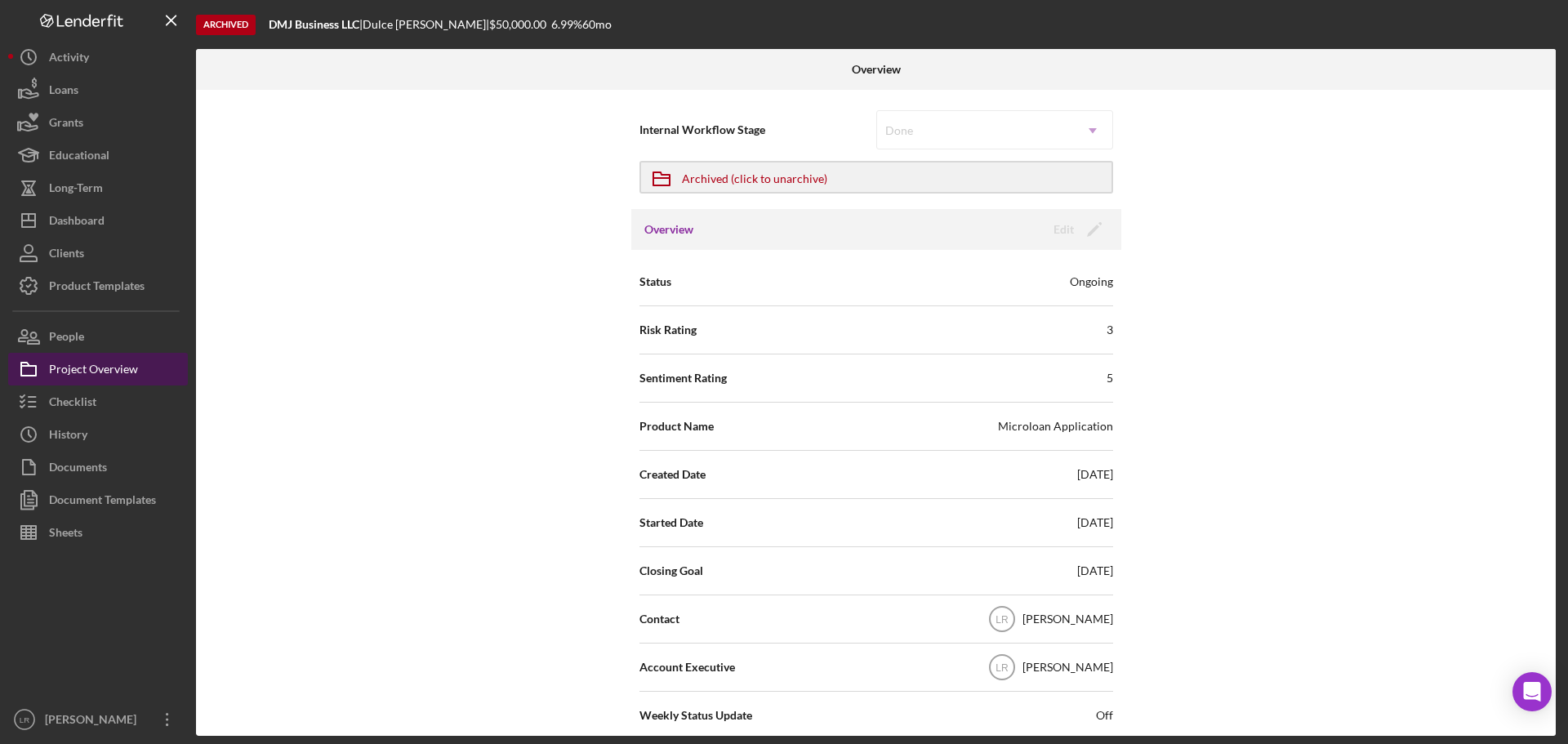
click at [156, 359] on button "Project Overview" at bounding box center [97, 368] width 180 height 32
click at [127, 368] on div "Project Overview" at bounding box center [94, 371] width 89 height 37
click at [98, 361] on div "Project Overview" at bounding box center [94, 371] width 89 height 37
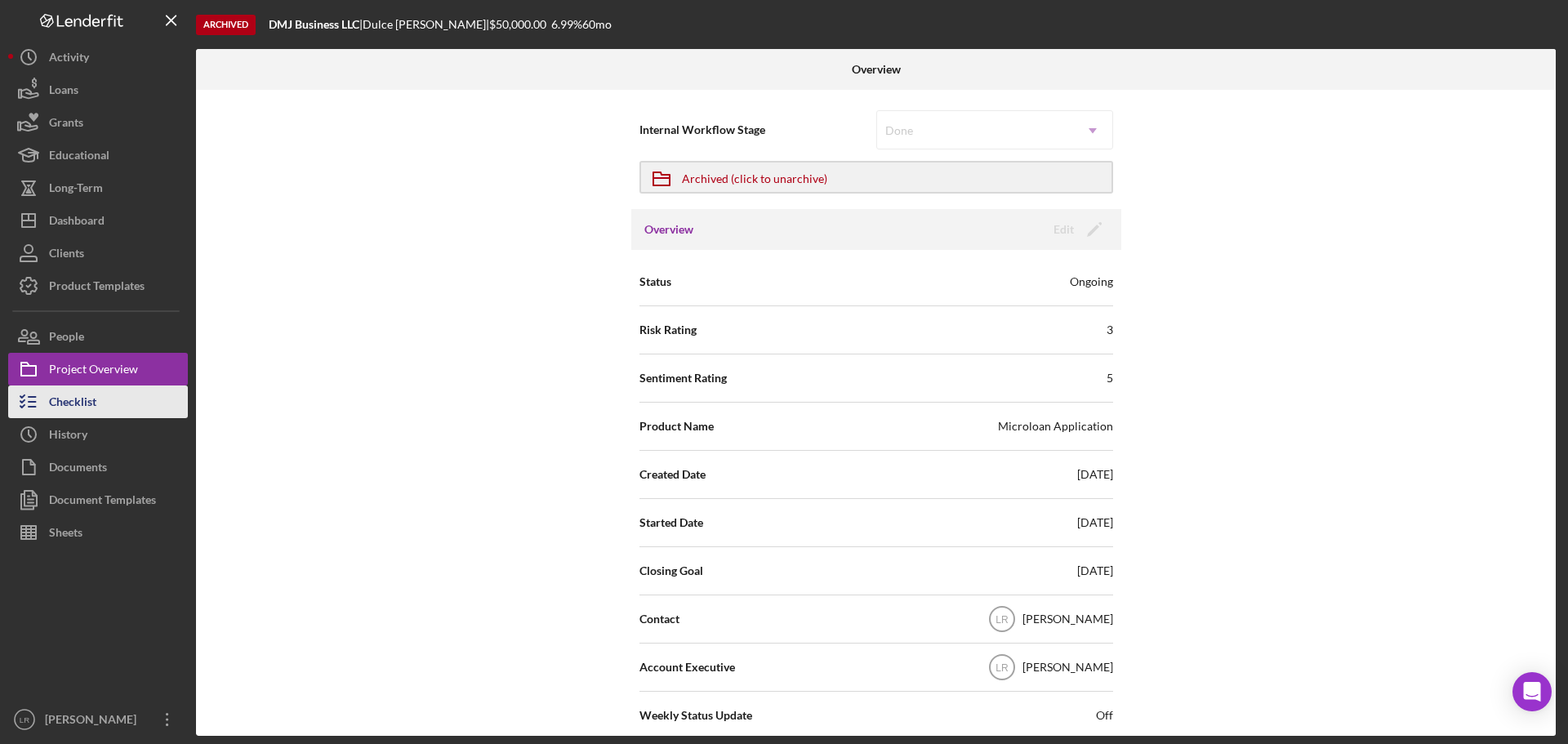
click at [85, 393] on div "Checklist" at bounding box center [73, 404] width 47 height 37
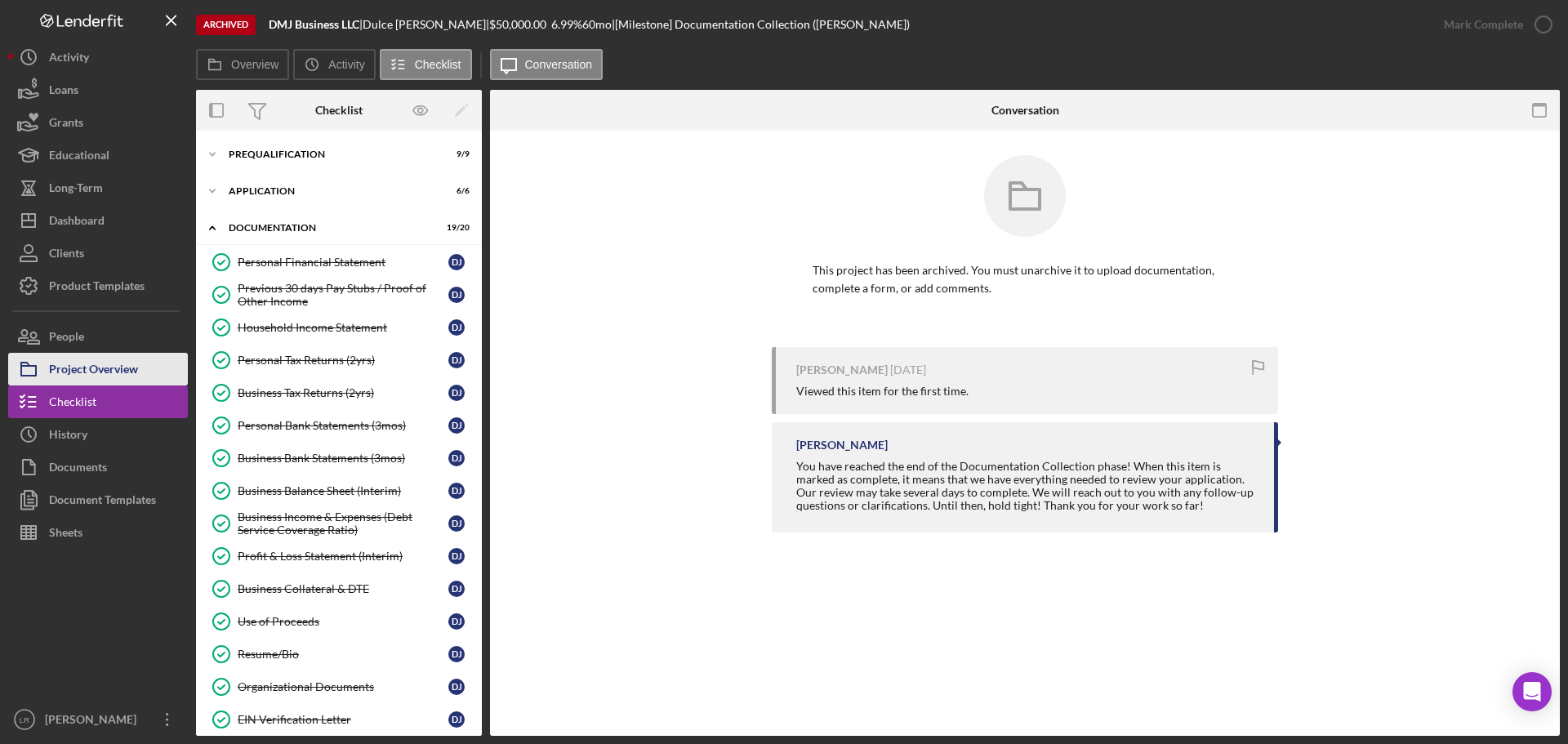
click at [93, 382] on div "Project Overview" at bounding box center [94, 371] width 89 height 37
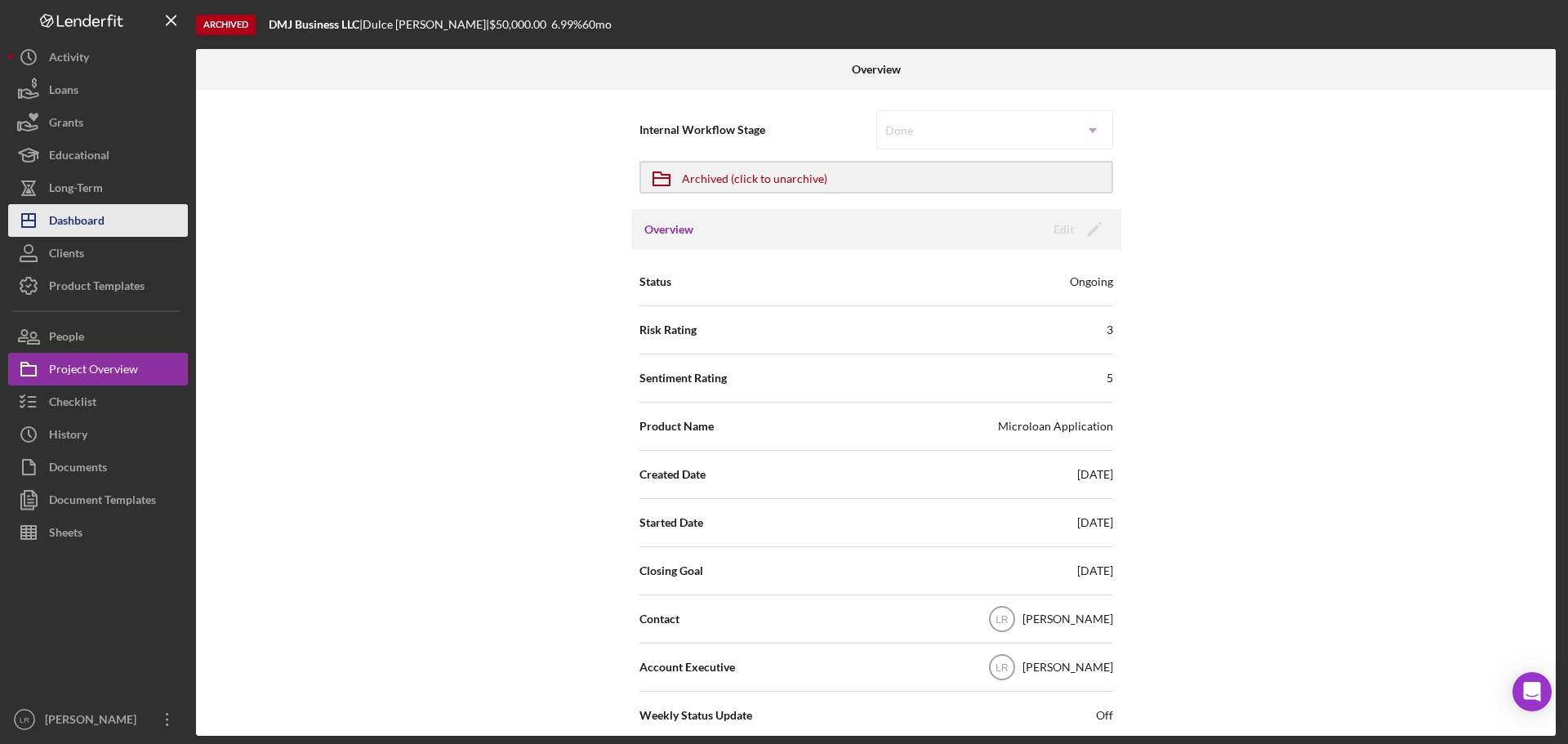
click at [89, 223] on div "Dashboard" at bounding box center [76, 223] width 55 height 37
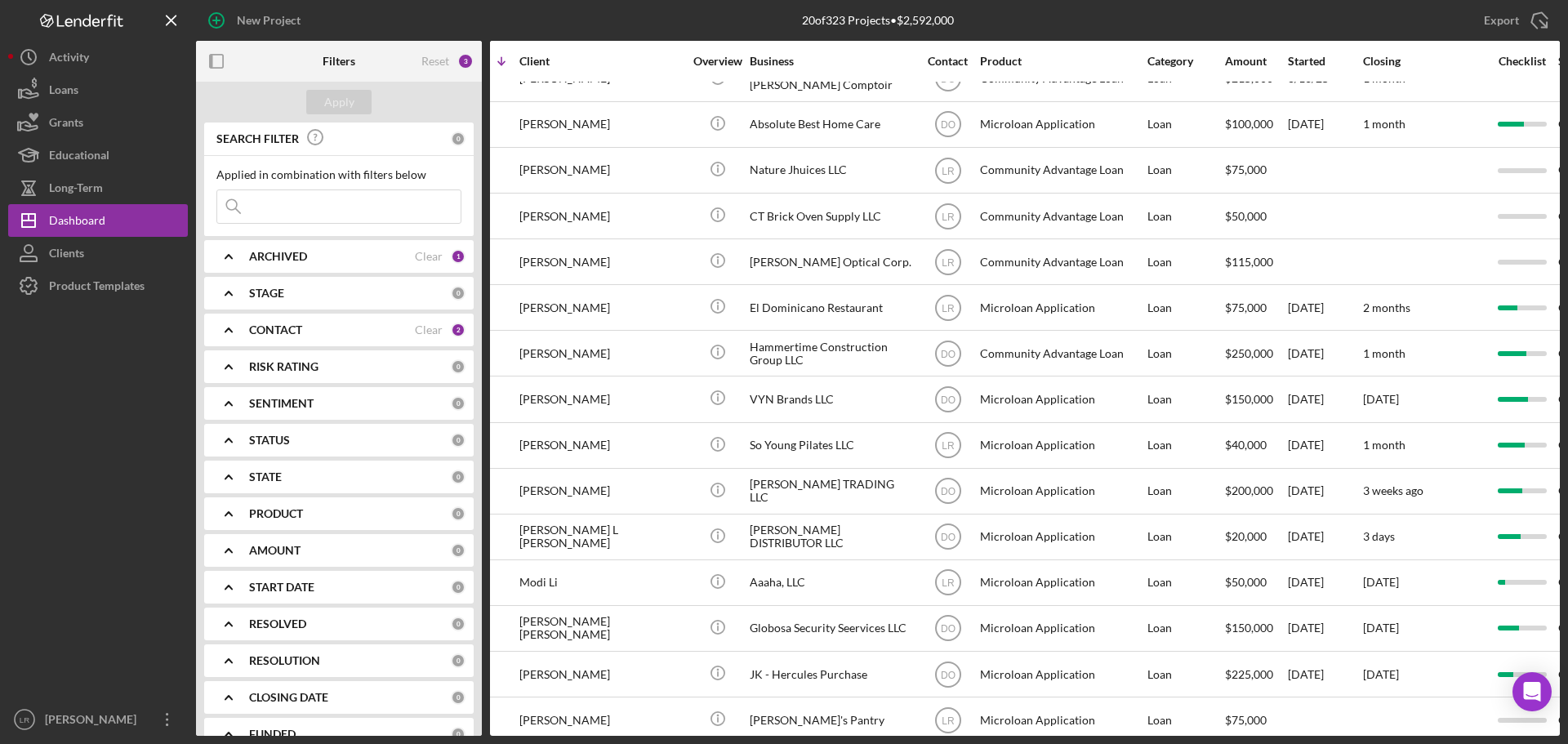
scroll to position [163, 0]
